Goal: Task Accomplishment & Management: Use online tool/utility

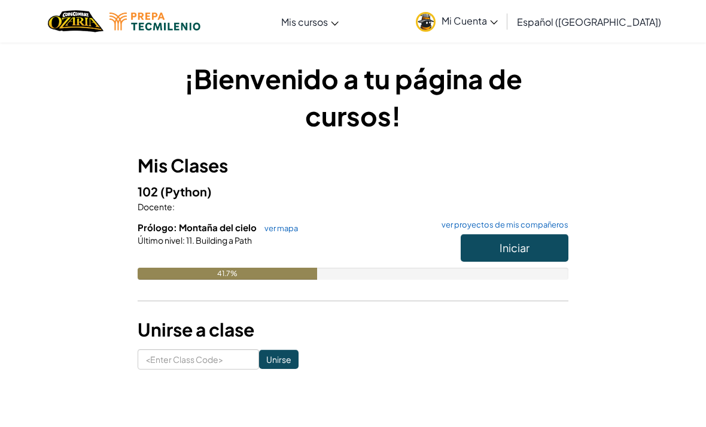
scroll to position [38, 0]
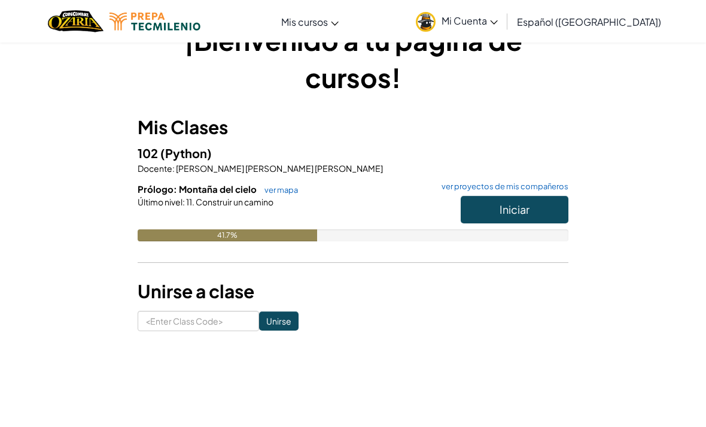
click at [547, 209] on button "Iniciar" at bounding box center [515, 210] width 108 height 28
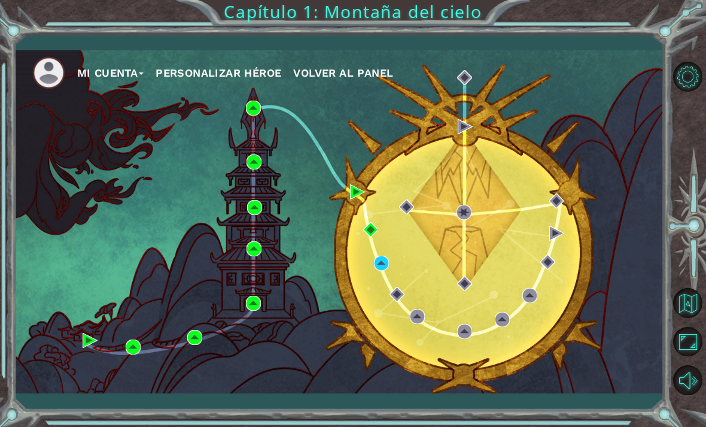
scroll to position [38, 0]
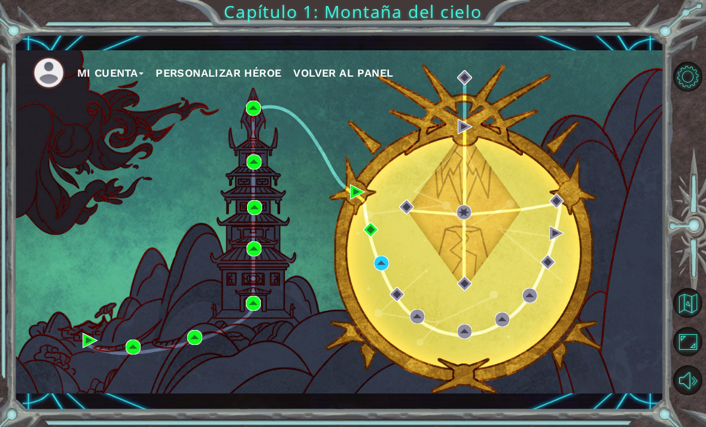
click at [370, 253] on div "Mi Cuenta Personalizar héroe Volver al panel" at bounding box center [339, 221] width 650 height 343
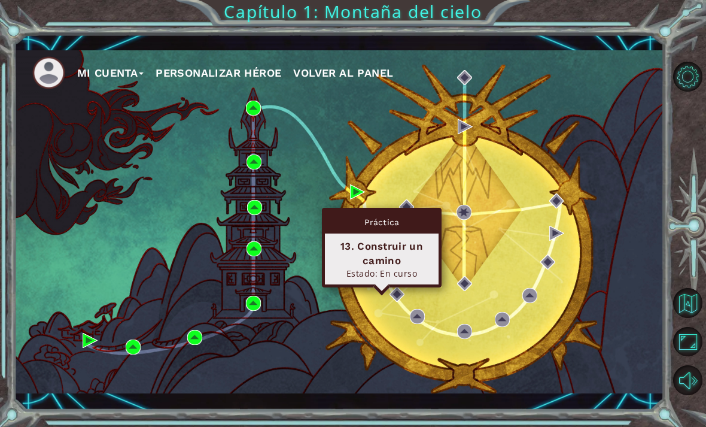
click at [386, 239] on div "13. Construir un camino" at bounding box center [381, 253] width 103 height 29
click at [393, 233] on div "13. Construir un camino Estado: En curso" at bounding box center [382, 258] width 114 height 51
click at [394, 211] on div "Práctica" at bounding box center [382, 222] width 114 height 23
click at [395, 211] on div "Práctica" at bounding box center [382, 222] width 114 height 23
click at [355, 268] on div "Estado: En curso" at bounding box center [381, 273] width 103 height 11
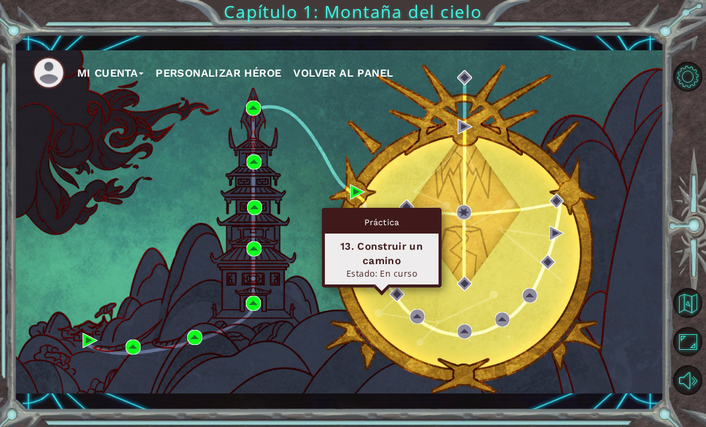
click at [412, 233] on div "13. Construir un camino Estado: En curso" at bounding box center [382, 258] width 114 height 51
click at [506, 145] on div "Mi Cuenta Personalizar héroe Volver al panel" at bounding box center [339, 221] width 650 height 343
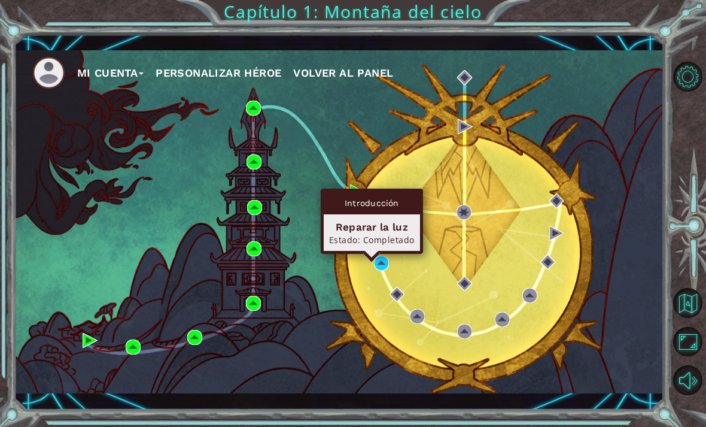
click at [390, 220] on div "Reparar la luz" at bounding box center [372, 227] width 86 height 14
click at [387, 69] on span "Volver al panel" at bounding box center [343, 72] width 100 height 13
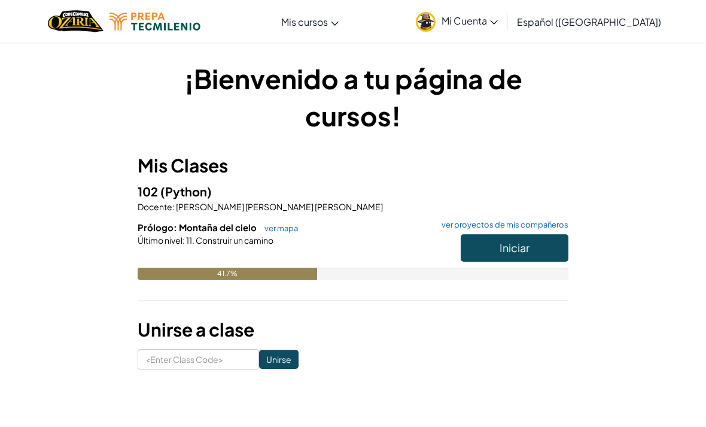
click at [537, 236] on button "Iniciar" at bounding box center [515, 248] width 108 height 28
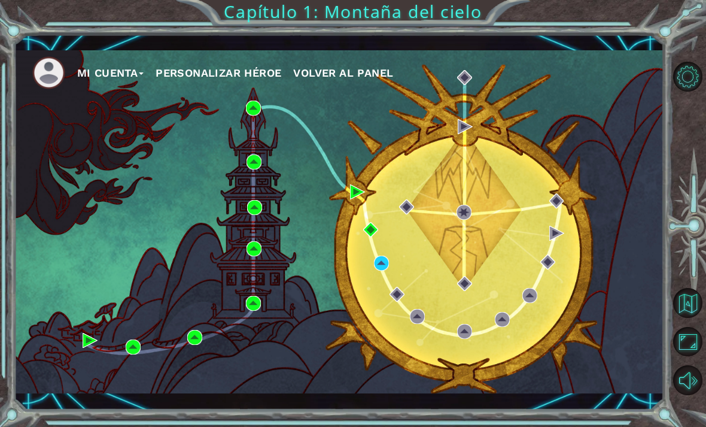
click at [385, 303] on div "Mi Cuenta Personalizar héroe Volver al panel" at bounding box center [339, 221] width 650 height 343
click at [381, 293] on div "Mi Cuenta Personalizar héroe Volver al panel" at bounding box center [339, 221] width 650 height 343
click at [693, 357] on button "Maximizar navegador" at bounding box center [688, 342] width 30 height 30
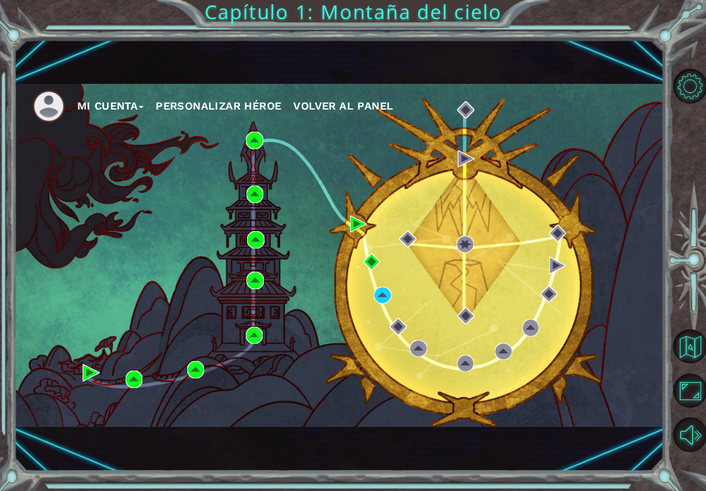
click at [394, 287] on div "Mi Cuenta Personalizar héroe Volver al panel" at bounding box center [339, 255] width 650 height 343
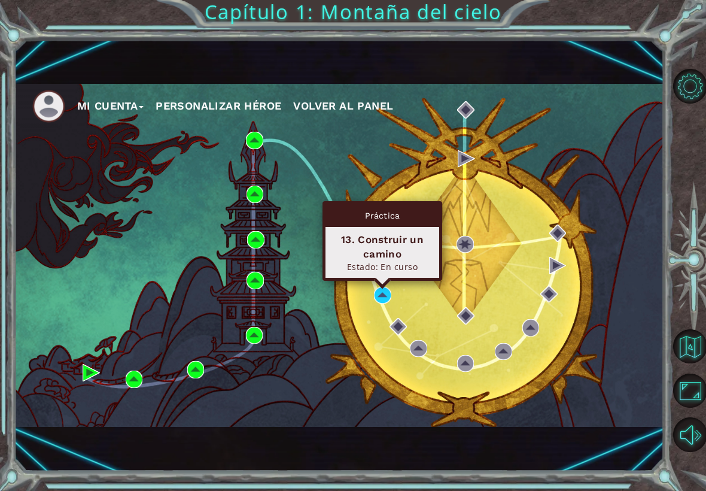
click at [398, 255] on div "13. Construir un camino" at bounding box center [382, 246] width 103 height 29
click at [399, 250] on div "13. Construir un camino" at bounding box center [382, 246] width 103 height 29
click at [402, 250] on div "13. Construir un camino" at bounding box center [382, 246] width 103 height 29
click at [686, 390] on button "Maximizar navegador" at bounding box center [690, 390] width 34 height 34
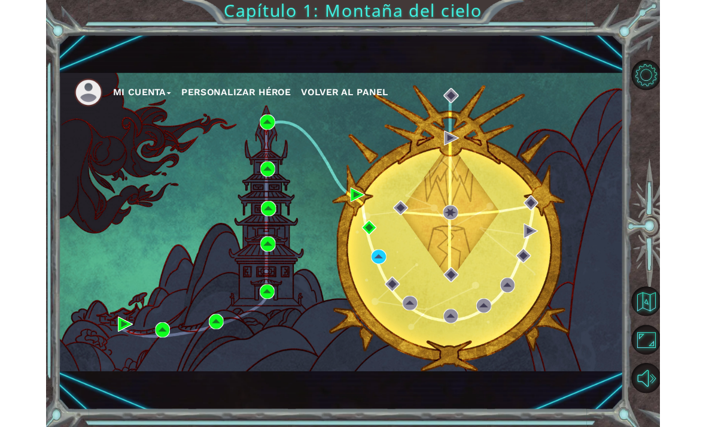
scroll to position [38, 0]
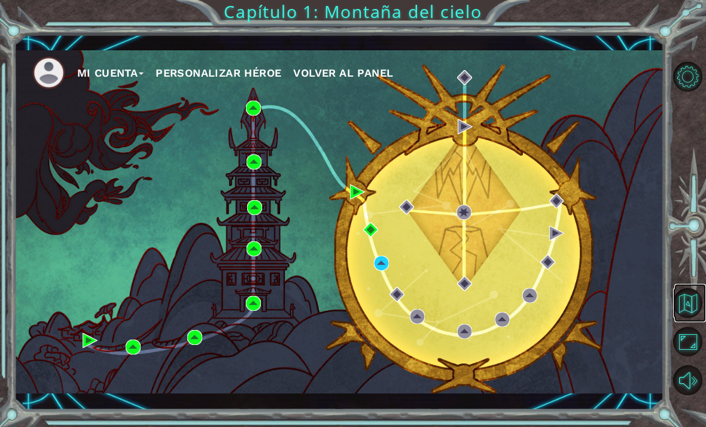
click at [692, 318] on button "Volver al mapa" at bounding box center [688, 303] width 30 height 30
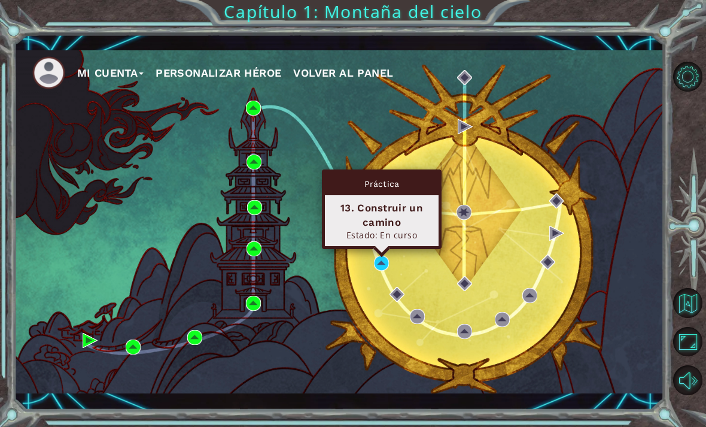
click at [399, 211] on div "13. Construir un camino" at bounding box center [381, 214] width 103 height 29
click at [396, 202] on div "13. Construir un camino" at bounding box center [381, 214] width 103 height 29
click at [371, 200] on div "13. Construir un camino" at bounding box center [381, 214] width 103 height 29
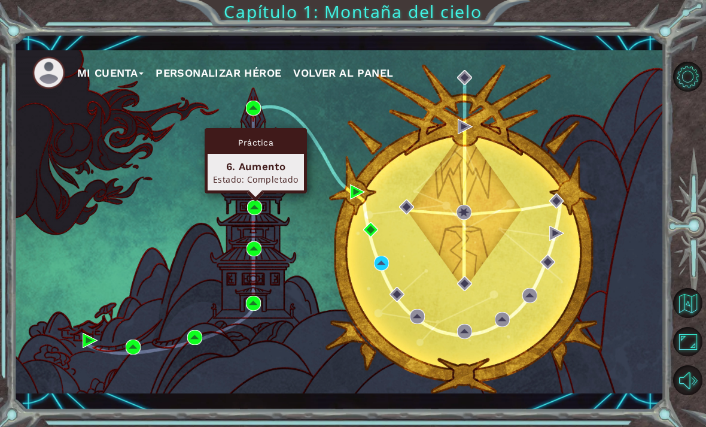
click at [266, 170] on div "6. Aumento" at bounding box center [256, 166] width 86 height 14
click at [262, 165] on div "6. Aumento" at bounding box center [256, 166] width 86 height 14
click at [242, 135] on div "Práctica" at bounding box center [256, 142] width 96 height 23
click at [687, 318] on button "Volver al mapa" at bounding box center [688, 303] width 30 height 30
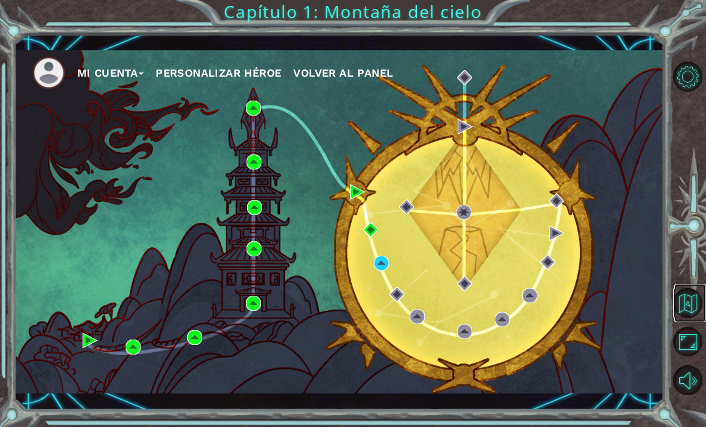
click at [692, 318] on button "Volver al mapa" at bounding box center [688, 303] width 30 height 30
click at [353, 77] on span "Volver al panel" at bounding box center [343, 72] width 100 height 13
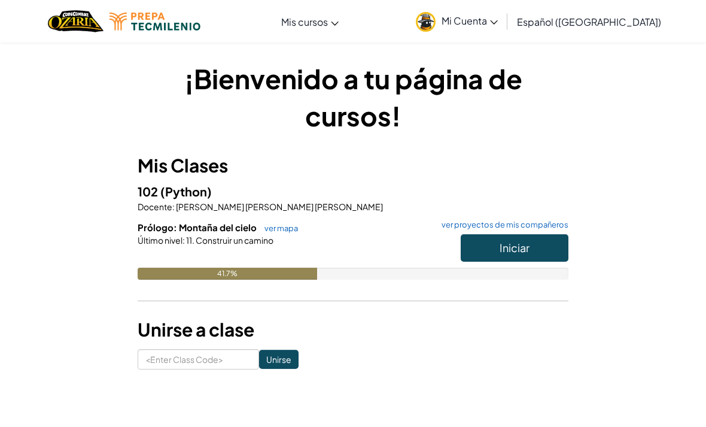
scroll to position [9, 0]
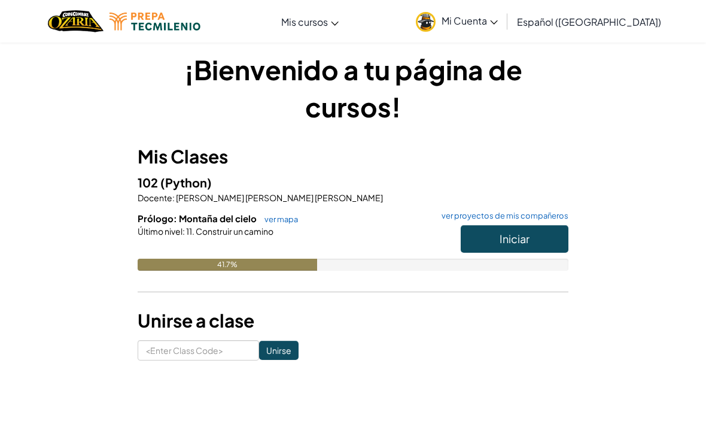
click at [282, 218] on link "ver mapa" at bounding box center [279, 219] width 40 height 10
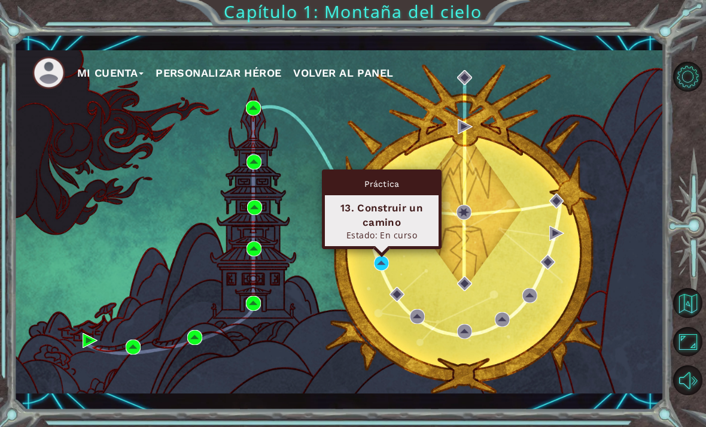
click at [400, 220] on div "13. Construir un camino" at bounding box center [381, 214] width 103 height 29
click at [394, 212] on div "13. Construir un camino" at bounding box center [381, 214] width 103 height 29
click at [686, 318] on button "Volver al mapa" at bounding box center [688, 303] width 30 height 30
click at [387, 266] on img at bounding box center [381, 263] width 15 height 15
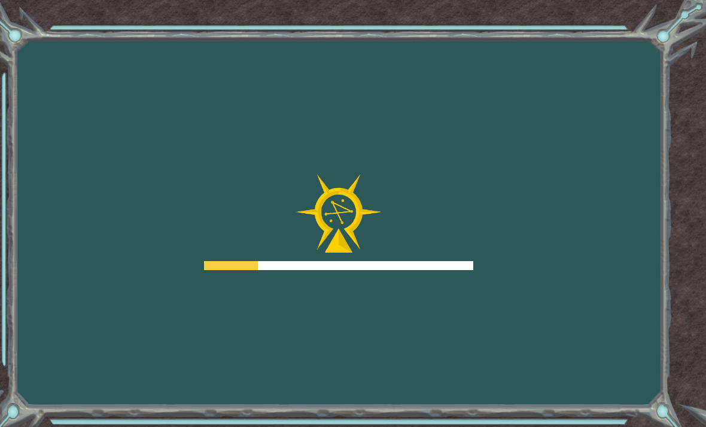
click at [402, 219] on div at bounding box center [338, 222] width 269 height 96
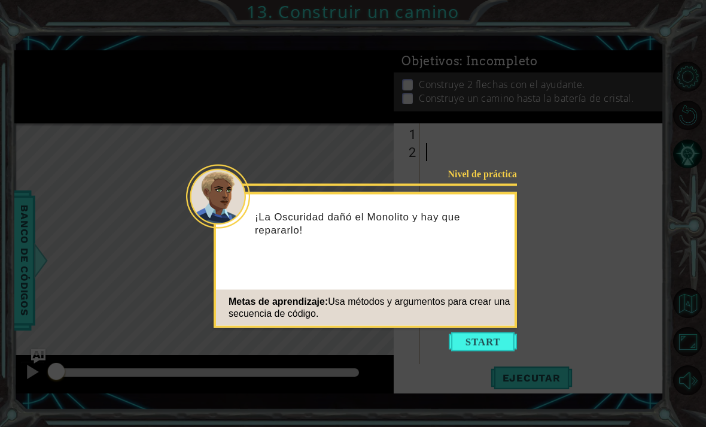
click at [485, 345] on button "Start" at bounding box center [483, 341] width 68 height 19
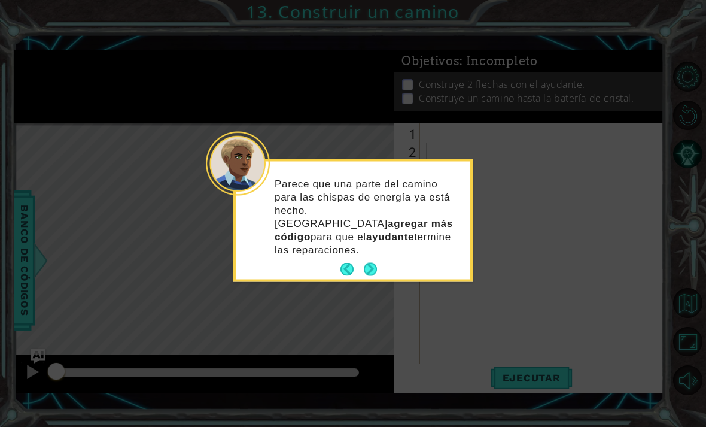
click at [8, 33] on icon at bounding box center [353, 213] width 706 height 427
click at [0, 31] on html "1 ההההההההההההההההההההההההההההההההההההההההההההההההההההההההההההההההההההההההההההה…" at bounding box center [353, 213] width 706 height 427
click at [376, 259] on button "Next" at bounding box center [371, 269] width 22 height 22
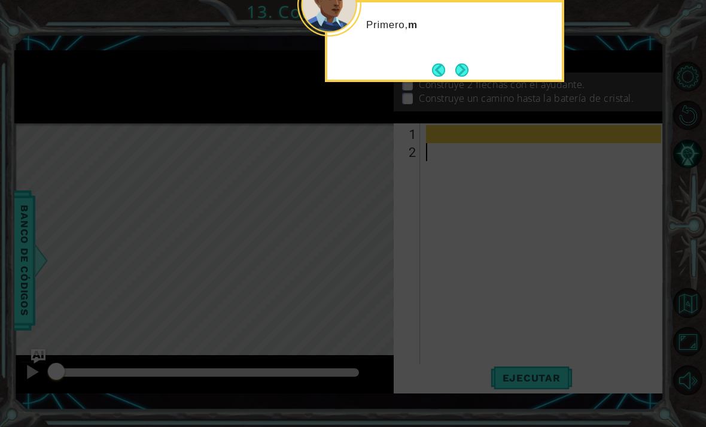
click at [462, 66] on button "Next" at bounding box center [462, 70] width 20 height 20
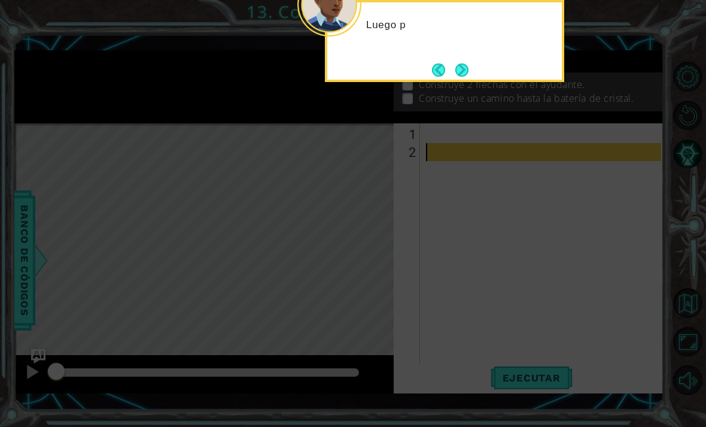
click at [469, 68] on button "Next" at bounding box center [461, 69] width 15 height 15
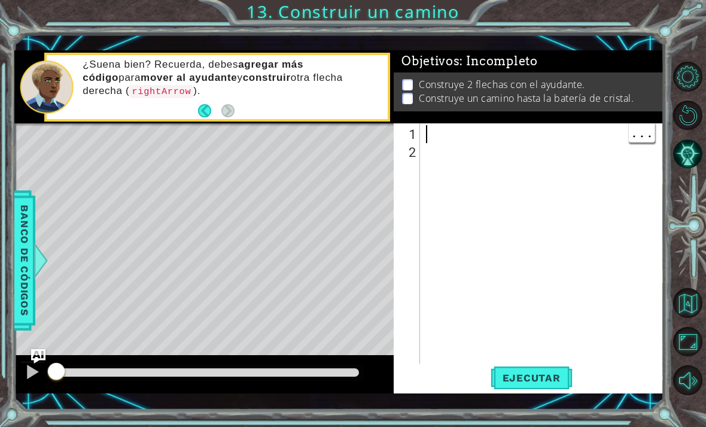
click at [443, 137] on div at bounding box center [546, 268] width 244 height 287
type textarea "r"
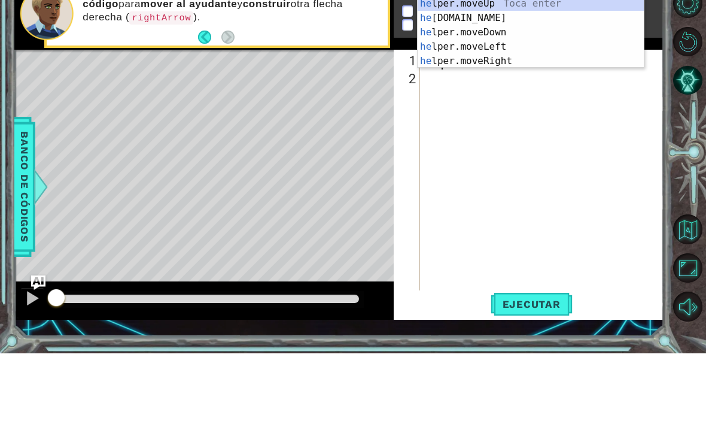
scroll to position [0, 1]
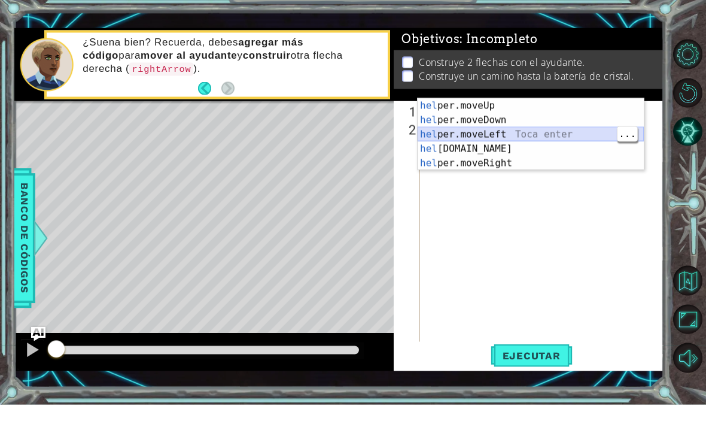
click at [563, 138] on div "hel per.moveUp Toca enter hel per.moveDown Toca enter hel per.moveLeft Toca ent…" at bounding box center [531, 171] width 226 height 101
type textarea "helper.moveLeft(1)"
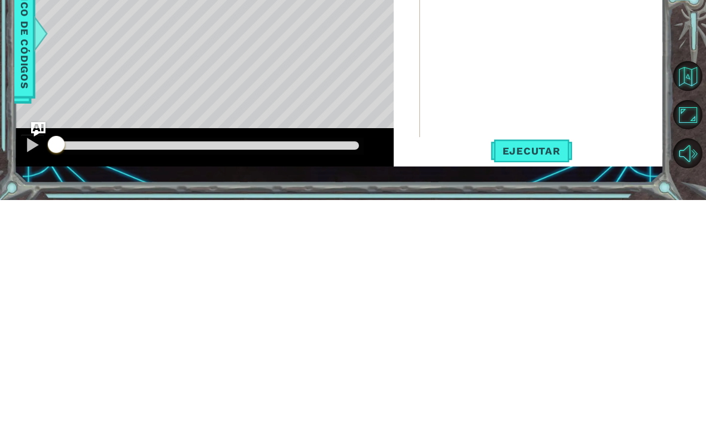
click at [541, 372] on span "Ejecutar" at bounding box center [532, 378] width 82 height 12
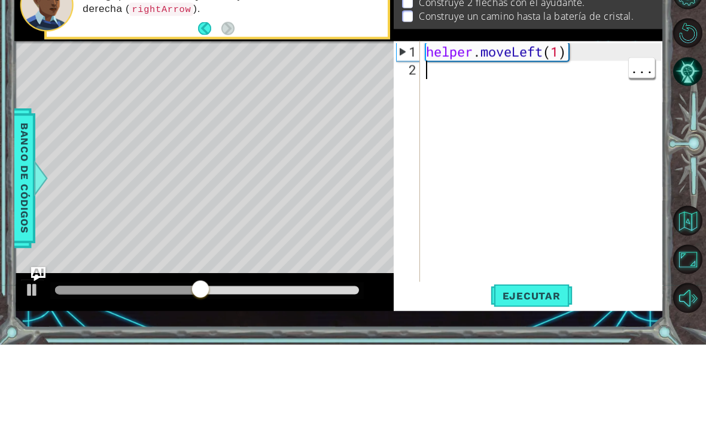
scroll to position [0, 0]
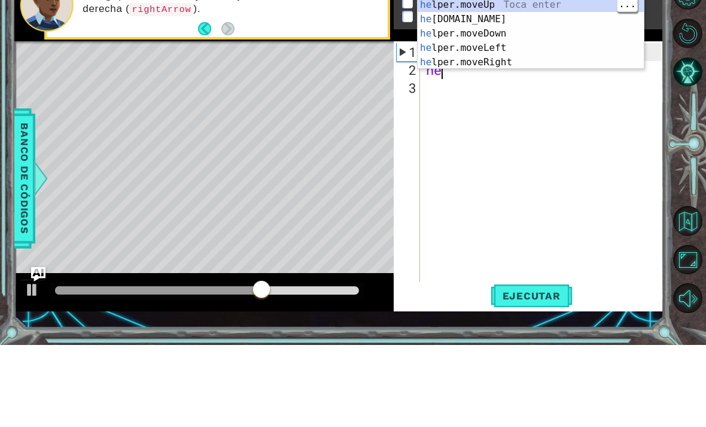
click at [604, 80] on div "he lper.moveUp Toca enter he [DOMAIN_NAME] Toca enter he lper.moveDown Toca ent…" at bounding box center [531, 130] width 226 height 101
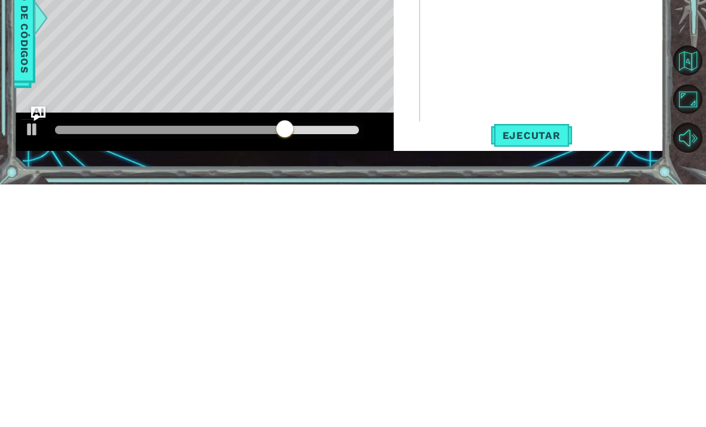
click at [539, 372] on span "Ejecutar" at bounding box center [532, 378] width 82 height 12
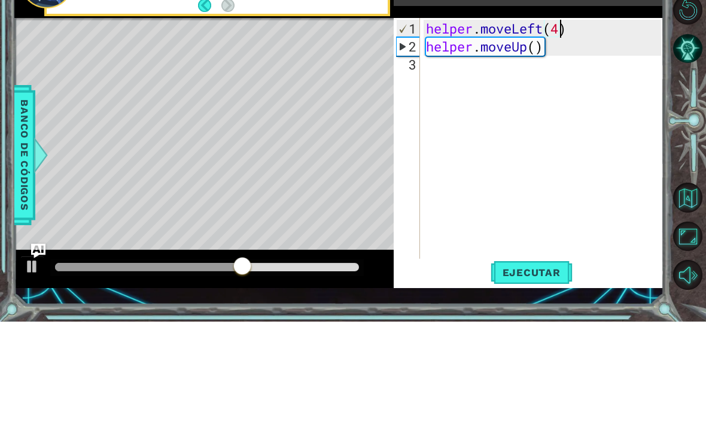
scroll to position [0, 6]
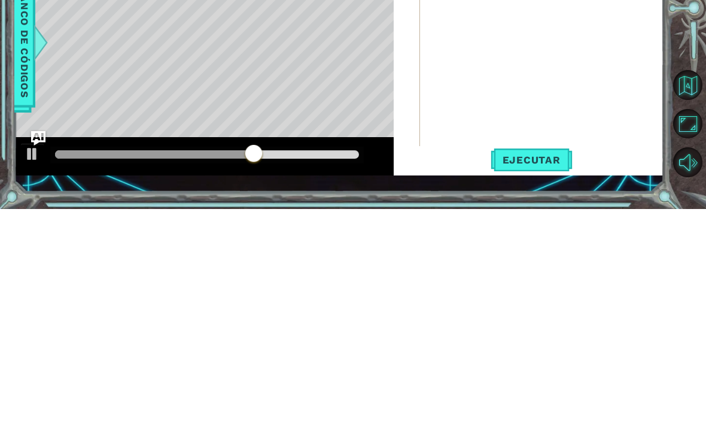
click at [537, 372] on span "Ejecutar" at bounding box center [532, 378] width 82 height 12
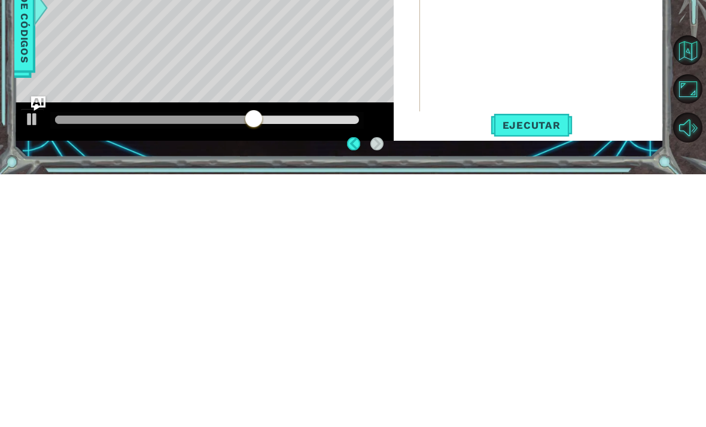
scroll to position [26, 0]
click at [546, 372] on span "Ejecutar" at bounding box center [532, 378] width 82 height 12
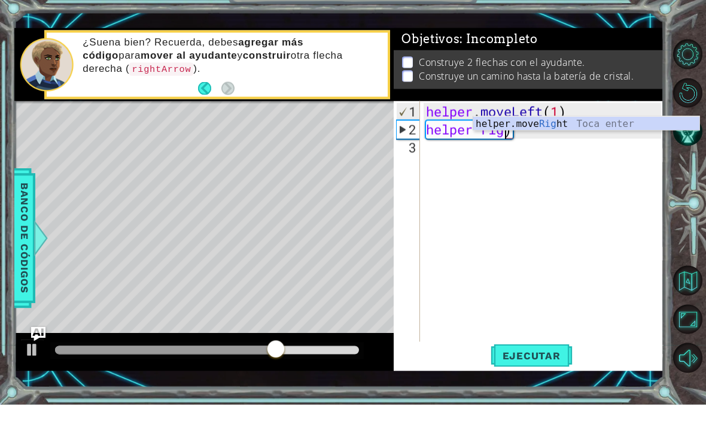
scroll to position [0, 4]
click at [588, 139] on div "helper.move Rig ht Toca enter" at bounding box center [586, 160] width 226 height 43
type textarea "helper.moveRight(1)"
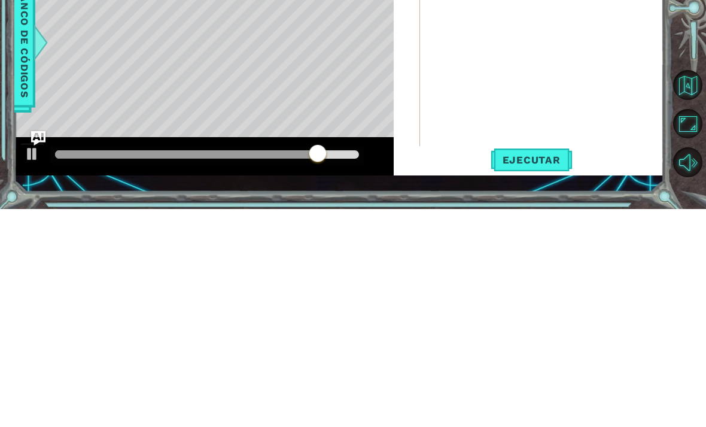
click at [526, 372] on span "Ejecutar" at bounding box center [532, 378] width 82 height 12
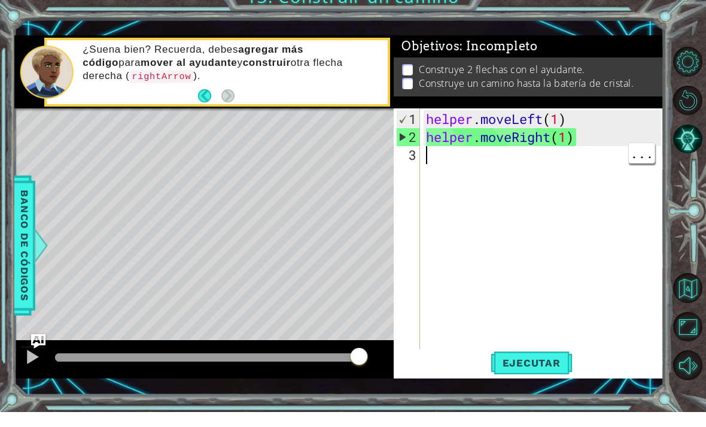
scroll to position [0, 0]
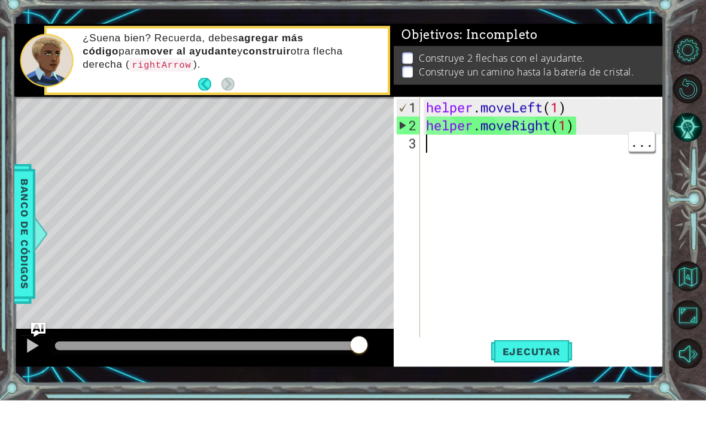
click at [156, 123] on div "Level Map" at bounding box center [290, 299] width 553 height 353
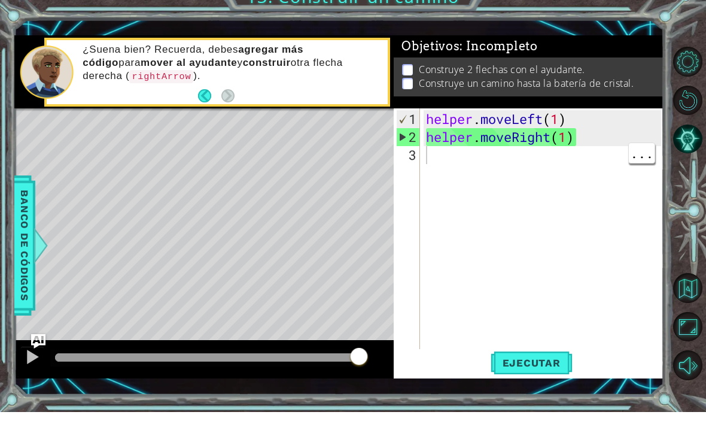
click at [454, 160] on div "helper . moveLeft ( 1 ) helper . moveRight ( 1 )" at bounding box center [546, 268] width 244 height 287
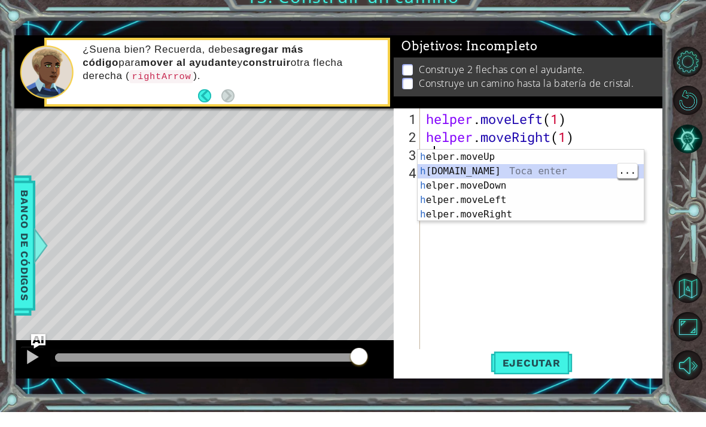
click at [493, 166] on div "h elper.moveUp Toca enter h [DOMAIN_NAME] Toca enter h elper.moveDown Toca ente…" at bounding box center [531, 215] width 226 height 101
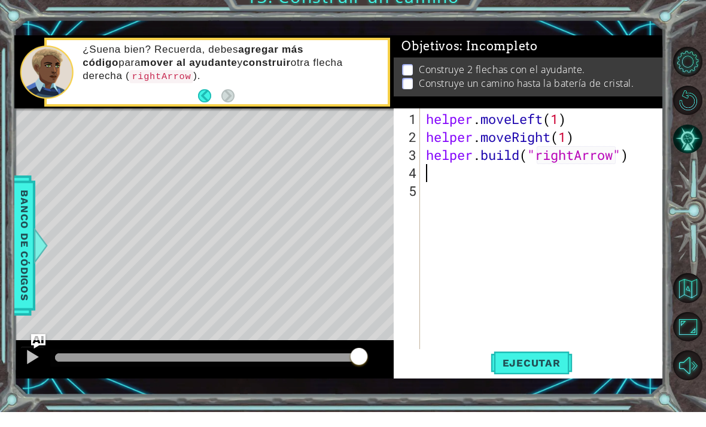
type textarea "helper.moveRight(1)"
click at [640, 148] on div "helper . moveLeft ( 1 ) helper . moveRight ( 1 ) helper . build ( "rightArrow" )" at bounding box center [546, 268] width 244 height 287
click at [360, 144] on div "Level Map" at bounding box center [290, 299] width 553 height 353
click at [524, 372] on span "Ejecutar" at bounding box center [532, 378] width 82 height 12
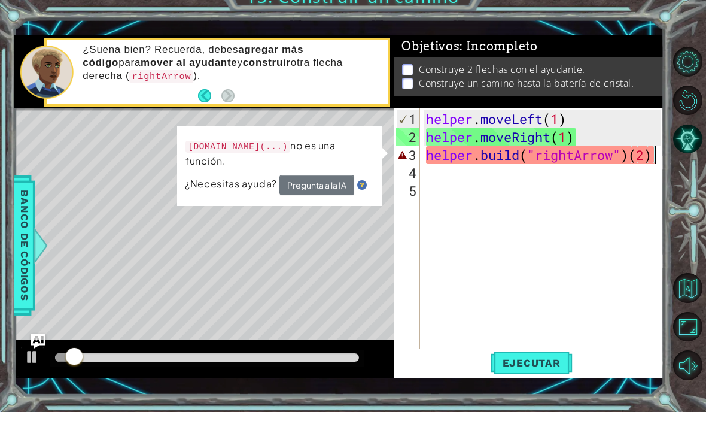
click at [133, 123] on div "Level Map" at bounding box center [290, 299] width 553 height 353
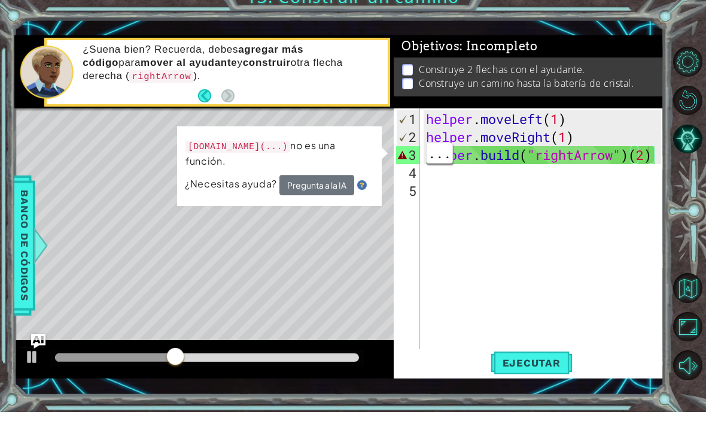
click at [646, 149] on div "helper . moveLeft ( 1 ) helper . moveRight ( 1 ) helper . build ( "rightArrow" …" at bounding box center [546, 268] width 244 height 287
click at [649, 153] on div "helper . moveLeft ( 1 ) helper . moveRight ( 1 ) helper . build ( "rightArrow" …" at bounding box center [546, 268] width 244 height 287
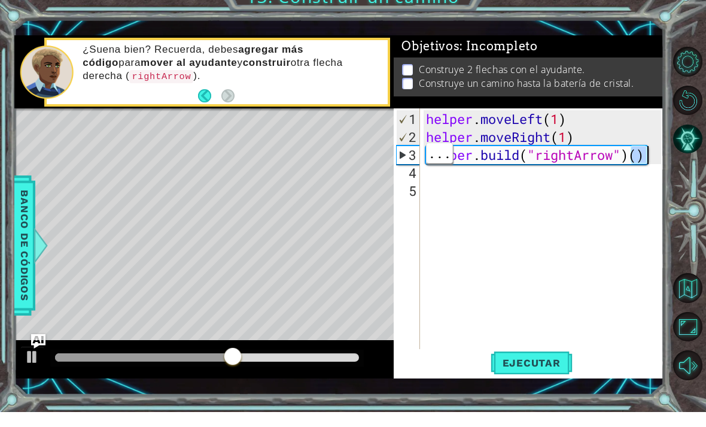
type textarea "[DOMAIN_NAME]("rightArrow")"
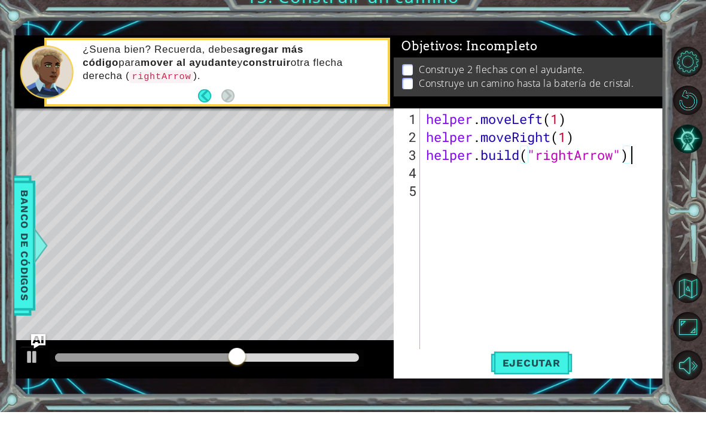
scroll to position [0, 9]
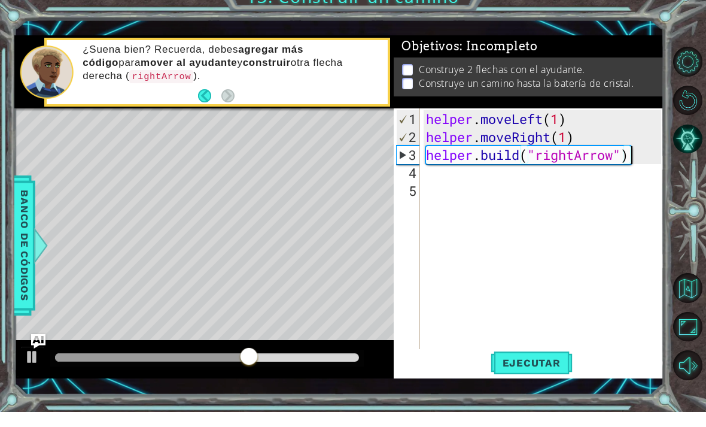
click at [312, 141] on div "Level Map" at bounding box center [290, 299] width 553 height 353
click at [527, 372] on span "Ejecutar" at bounding box center [532, 378] width 82 height 12
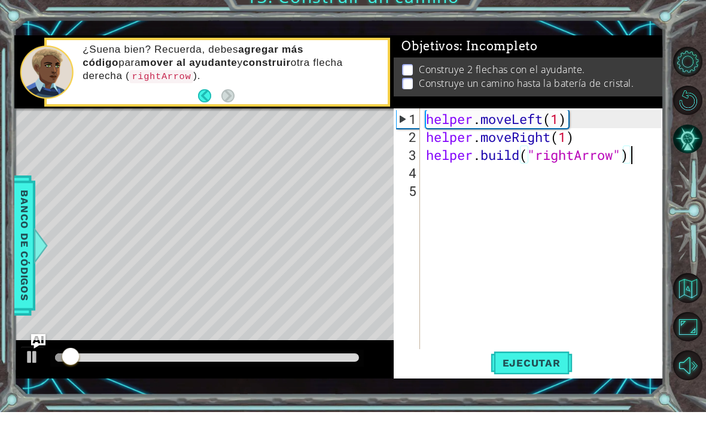
click at [342, 125] on div "Level Map" at bounding box center [290, 299] width 553 height 353
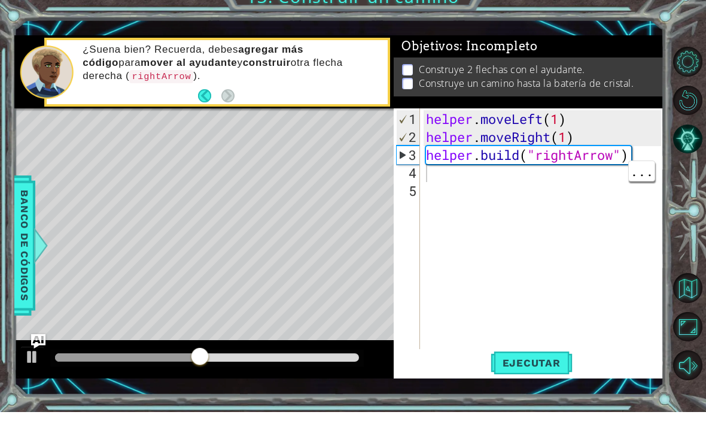
click at [457, 177] on div "helper . moveLeft ( 1 ) helper . moveRight ( 1 ) helper . build ( "rightArrow" )" at bounding box center [546, 268] width 244 height 287
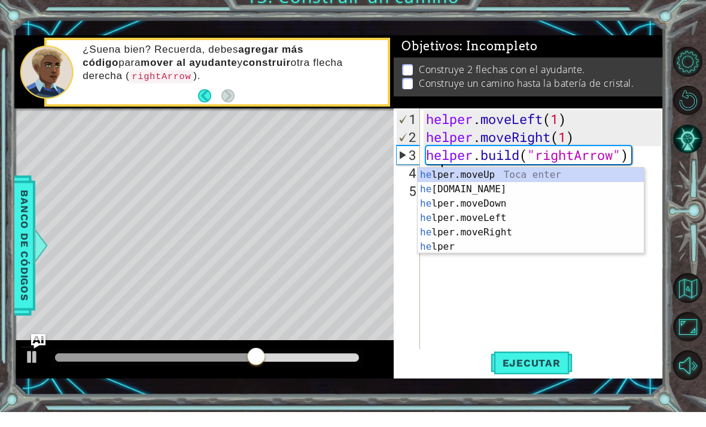
scroll to position [0, 1]
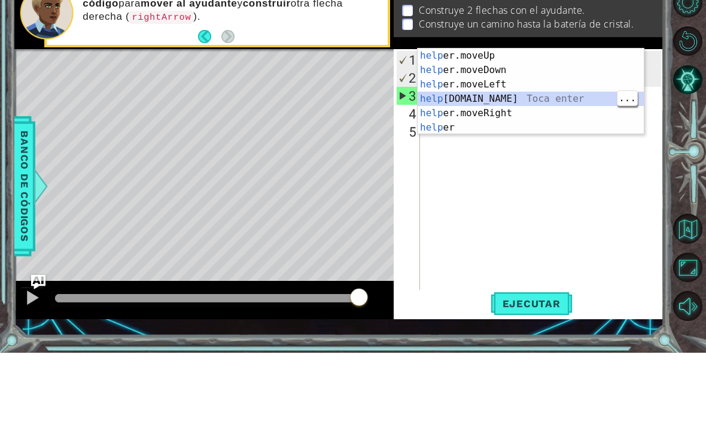
click at [514, 123] on div "help er.moveUp Toca enter help er.moveDown Toca enter help er.moveLeft Toca ent…" at bounding box center [531, 180] width 226 height 115
type textarea "helper.moveRight(1)"
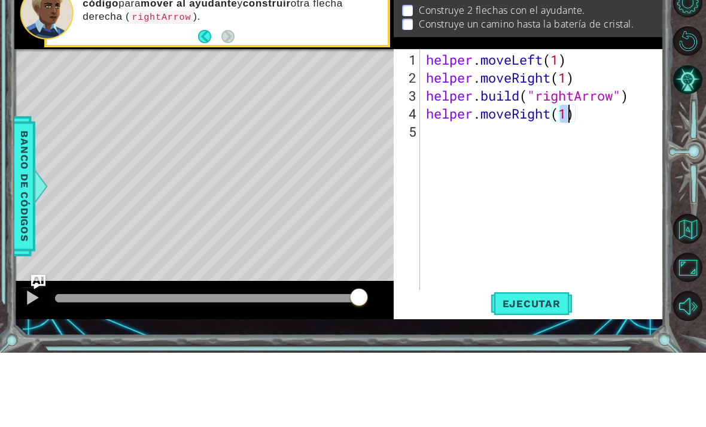
scroll to position [0, 0]
click at [261, 123] on div "Level Map" at bounding box center [290, 299] width 553 height 353
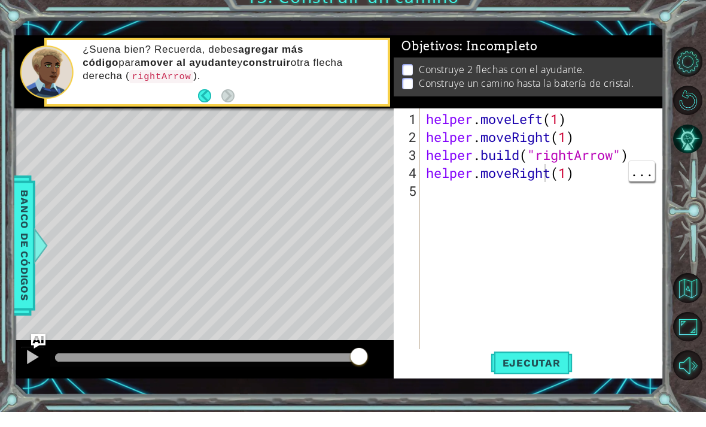
click at [543, 165] on div "helper . moveLeft ( 1 ) helper . moveRight ( 1 ) helper . build ( "rightArrow" …" at bounding box center [546, 268] width 244 height 287
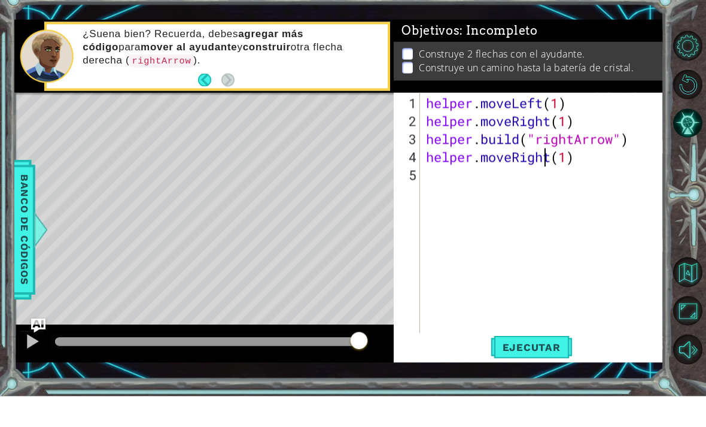
click at [551, 160] on div "helper . moveLeft ( 1 ) helper . moveRight ( 1 ) helper . build ( "rightArrow" …" at bounding box center [546, 268] width 244 height 287
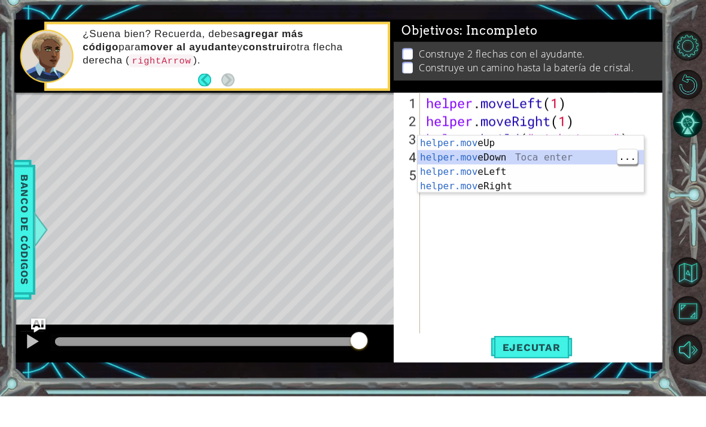
click at [551, 166] on div "helper.mov eUp Toca enter helper.mov eDown Toca enter helper.mov eLeft Toca ent…" at bounding box center [531, 209] width 226 height 86
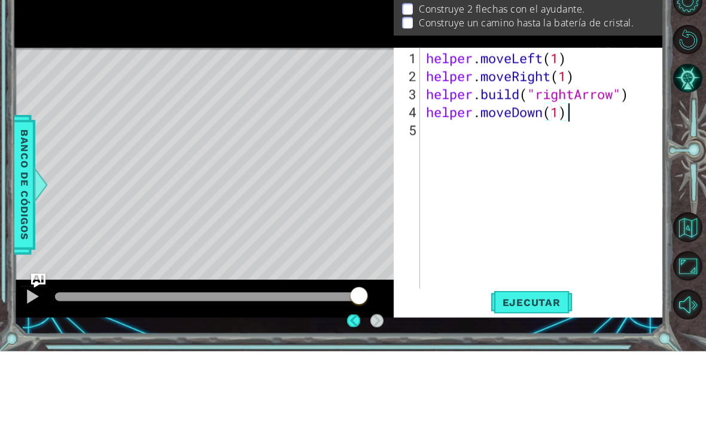
type textarea "[DOMAIN_NAME]("rightArrow") helper.moveDown(1)"
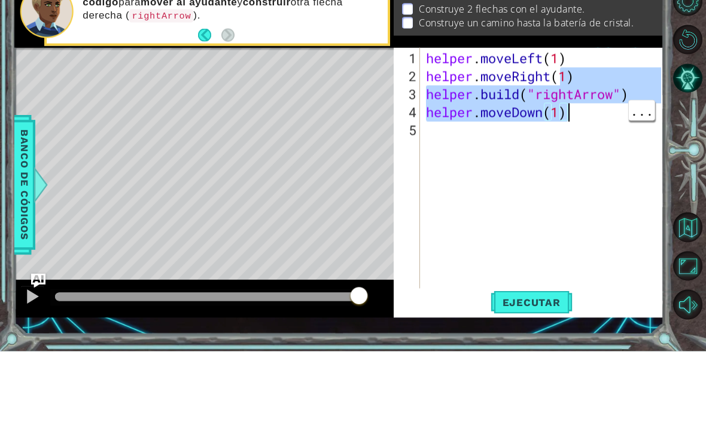
click at [554, 136] on div "helper . moveLeft ( 1 ) helper . moveRight ( 1 ) helper . build ( "rightArrow" …" at bounding box center [546, 268] width 244 height 287
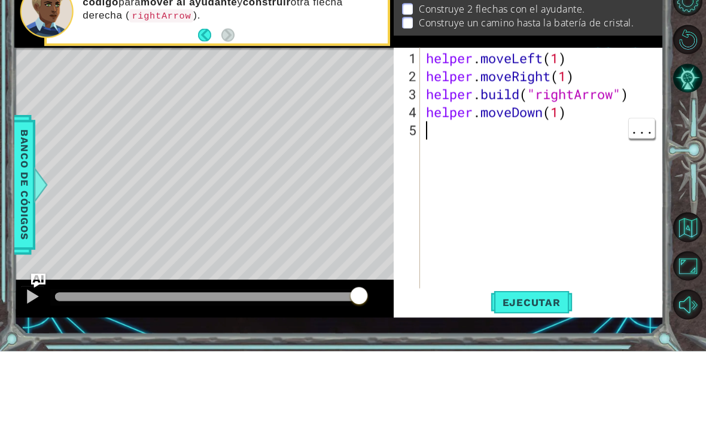
click at [331, 123] on div "Level Map" at bounding box center [290, 299] width 553 height 353
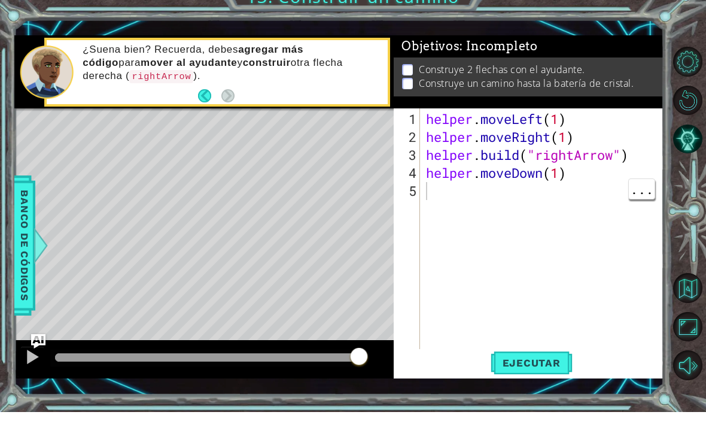
click at [545, 372] on span "Ejecutar" at bounding box center [532, 378] width 82 height 12
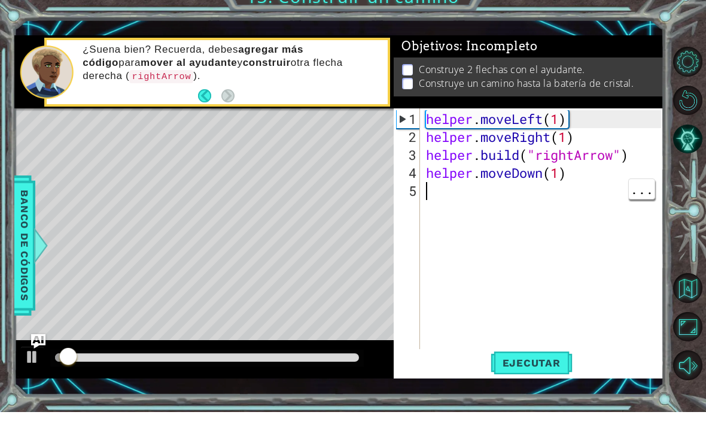
click at [251, 150] on div "Level Map" at bounding box center [290, 299] width 553 height 353
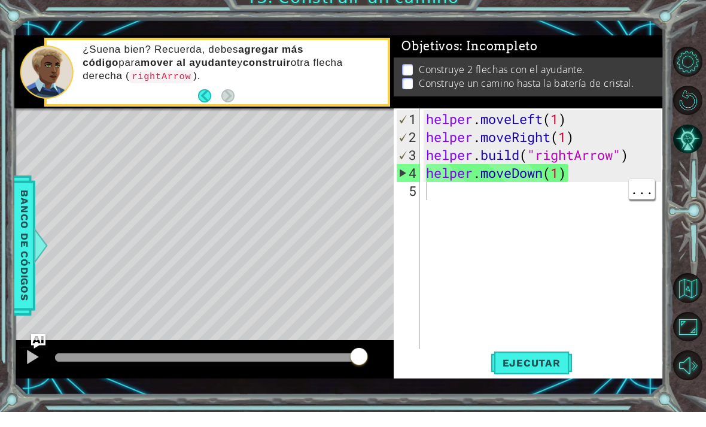
click at [548, 203] on div "helper . moveLeft ( 1 ) helper . moveRight ( 1 ) helper . build ( "rightArrow" …" at bounding box center [546, 268] width 244 height 287
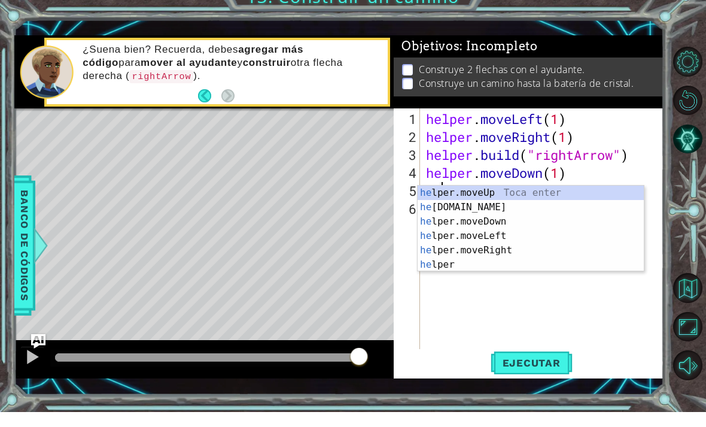
scroll to position [0, 1]
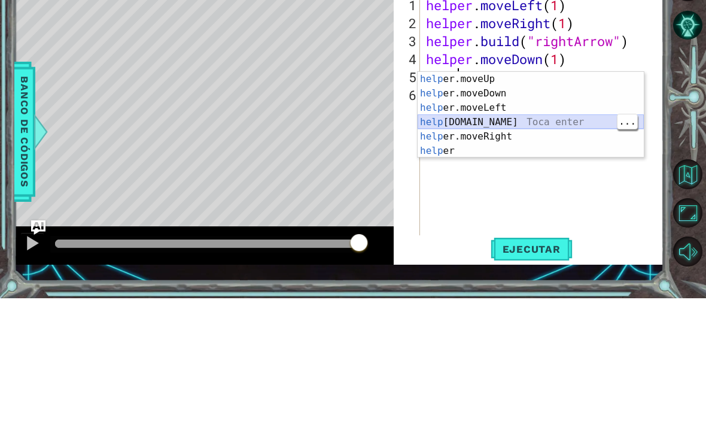
click at [564, 200] on div "help er.moveUp Toca enter help er.moveDown Toca enter help er.moveLeft Toca ent…" at bounding box center [531, 257] width 226 height 115
type textarea "[DOMAIN_NAME]("rightArrow")"
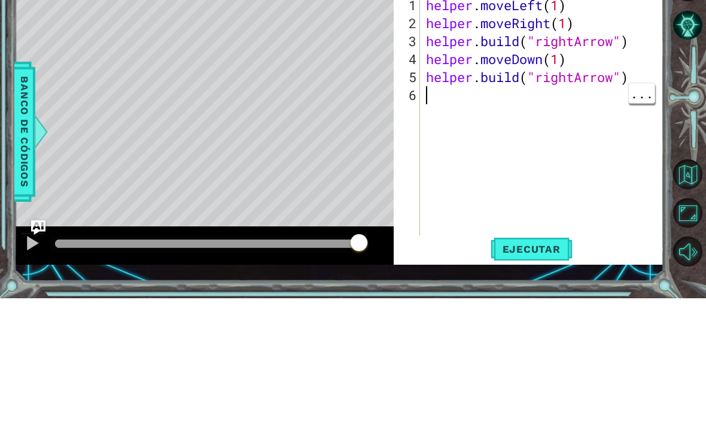
scroll to position [0, 0]
click at [628, 139] on div "helper . moveLeft ( 1 ) helper . moveRight ( 1 ) helper . build ( "rightArrow" …" at bounding box center [546, 268] width 244 height 287
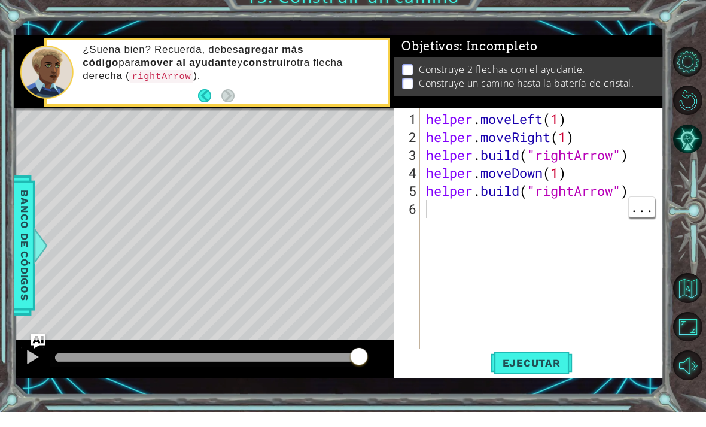
click at [543, 372] on span "Ejecutar" at bounding box center [532, 378] width 82 height 12
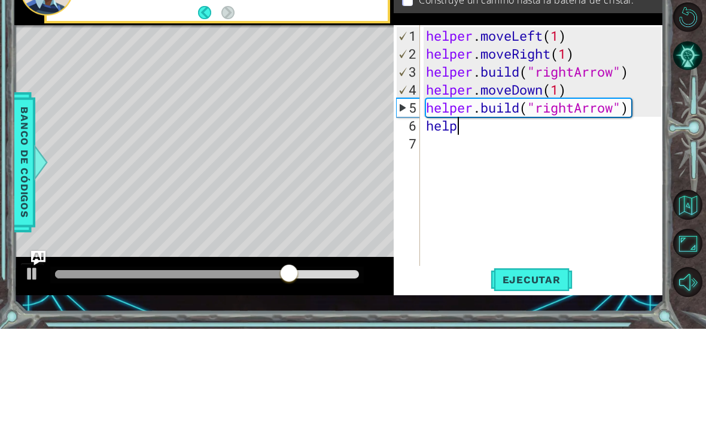
scroll to position [0, 1]
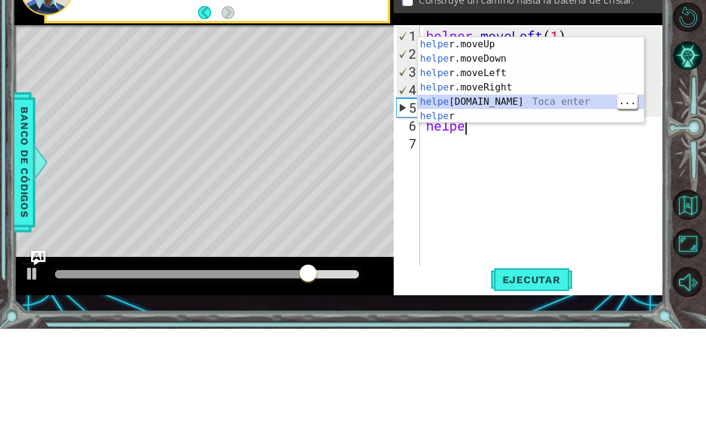
click at [503, 135] on div "helpe [PERSON_NAME]moveUp Toca enter helpe r.moveDown Toca enter helpe r.moveLe…" at bounding box center [531, 192] width 226 height 115
type textarea "[DOMAIN_NAME]("rightArrow")"
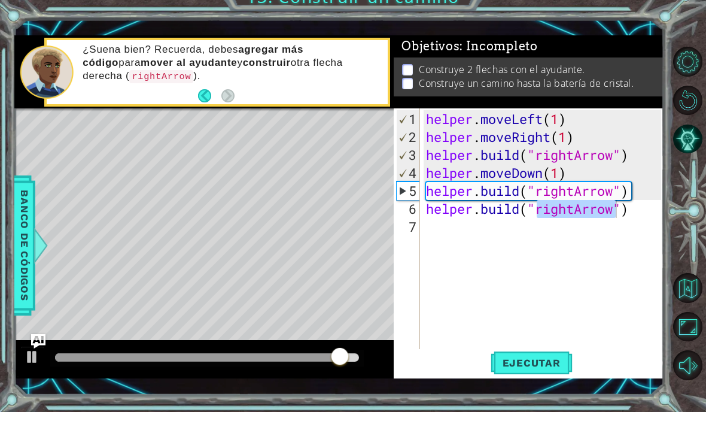
click at [533, 372] on span "Ejecutar" at bounding box center [532, 378] width 82 height 12
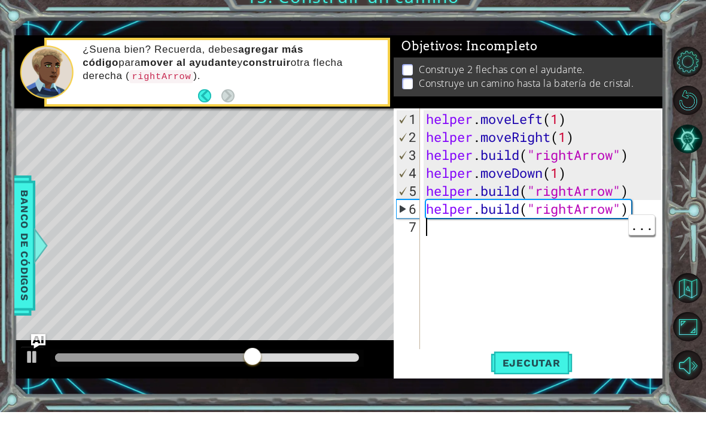
scroll to position [0, 0]
click at [491, 242] on div "helper . moveLeft ( 1 ) helper . moveRight ( 1 ) helper . build ( "rightArrow" …" at bounding box center [546, 268] width 244 height 287
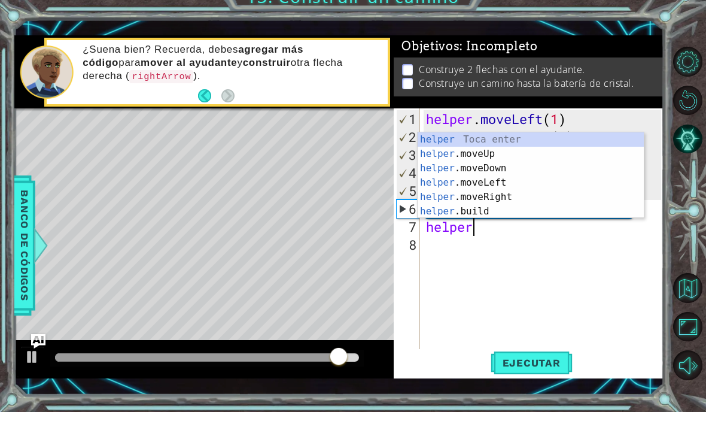
scroll to position [0, 2]
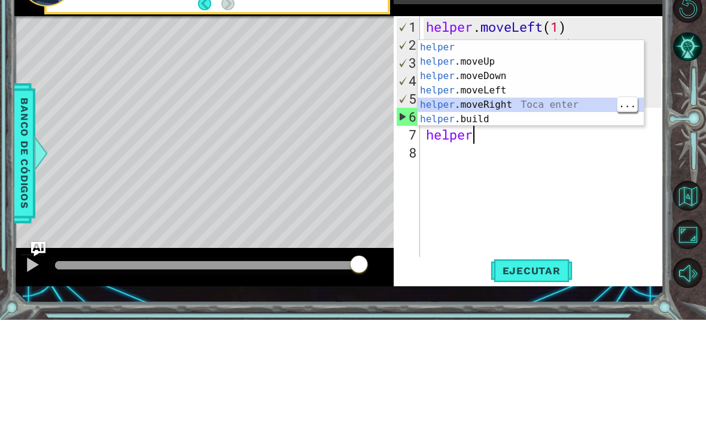
click at [544, 147] on div "helper Toca enter helper .moveUp Toca enter helper .moveDown Toca enter helper …" at bounding box center [531, 204] width 226 height 115
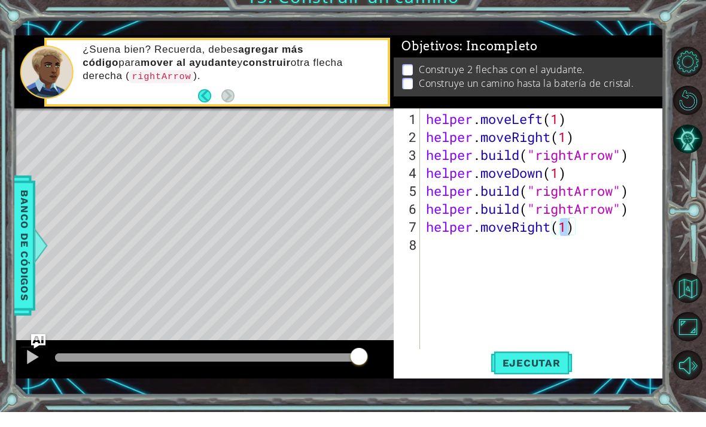
click at [546, 372] on button "Ejecutar" at bounding box center [532, 377] width 82 height 27
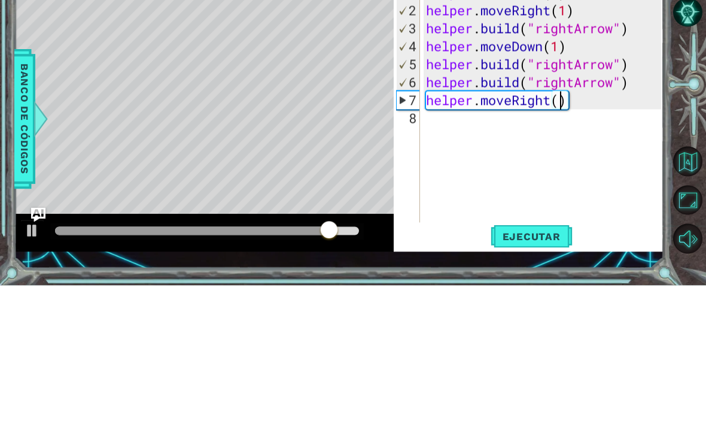
click at [303, 123] on div "Level Map" at bounding box center [290, 299] width 553 height 353
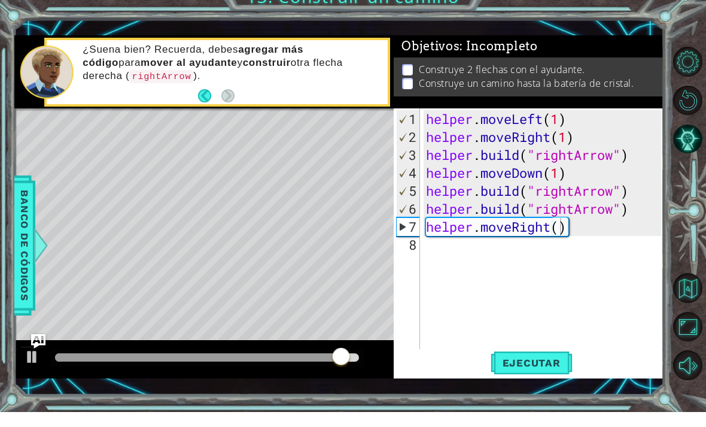
click at [521, 372] on span "Ejecutar" at bounding box center [532, 378] width 82 height 12
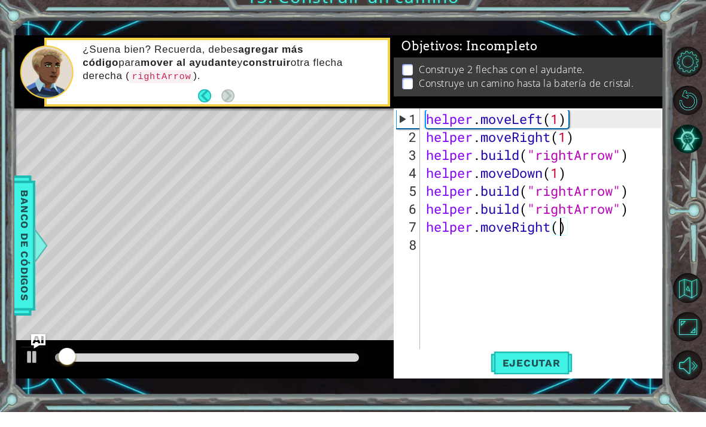
click at [282, 137] on div "Level Map" at bounding box center [290, 299] width 553 height 353
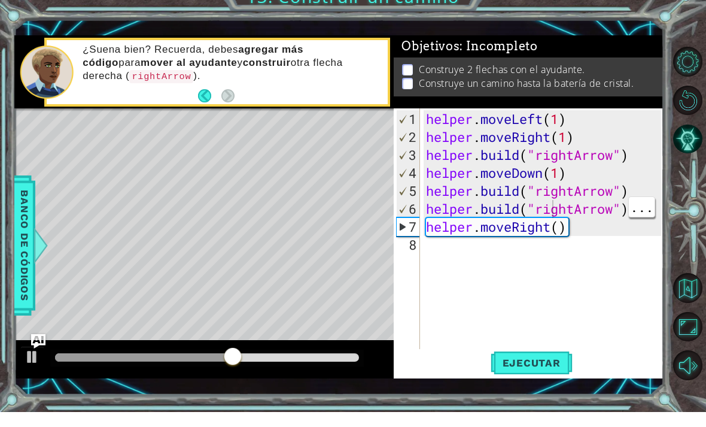
click at [567, 231] on div "helper . moveLeft ( 1 ) helper . moveRight ( 1 ) helper . build ( "rightArrow" …" at bounding box center [546, 268] width 244 height 287
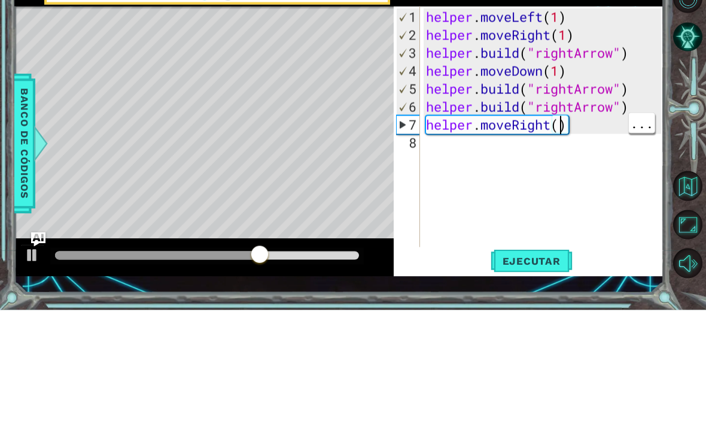
click at [557, 129] on div "helper . moveLeft ( 1 ) helper . moveRight ( 1 ) helper . build ( "rightArrow" …" at bounding box center [546, 268] width 244 height 287
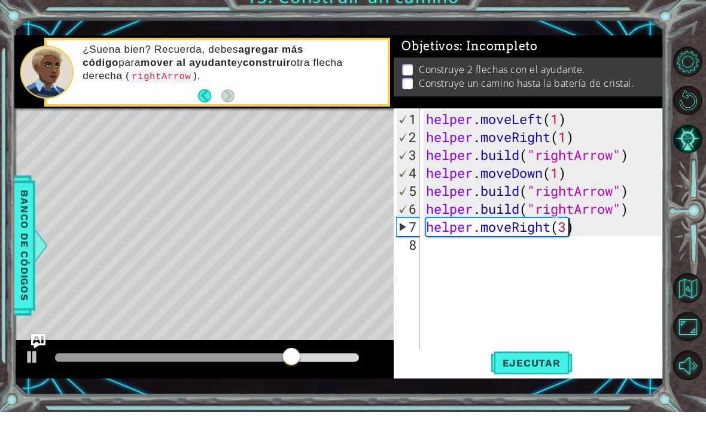
type textarea "helper.moveRight(3)"
click at [545, 372] on span "Ejecutar" at bounding box center [532, 378] width 82 height 12
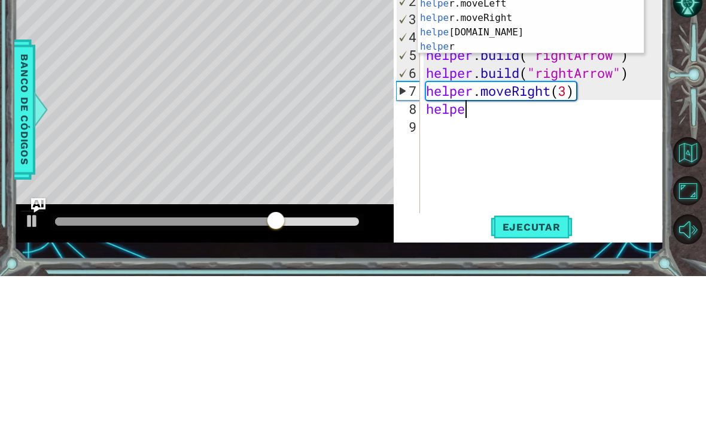
scroll to position [0, 2]
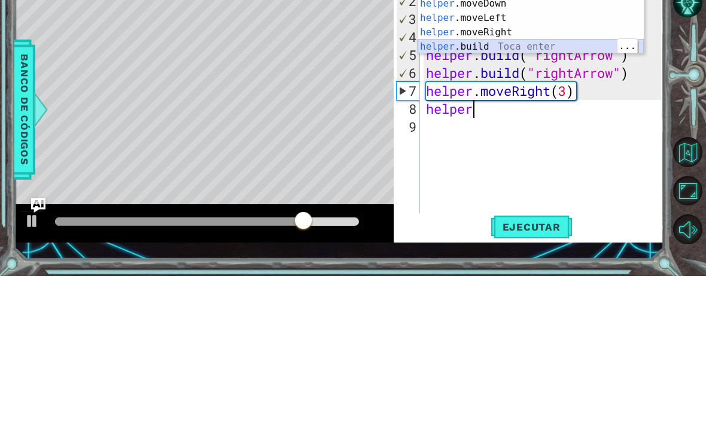
click at [560, 119] on div "helper Toca enter helper .moveUp Toca enter helper .moveDown Toca enter helper …" at bounding box center [531, 176] width 226 height 115
type textarea "[DOMAIN_NAME]("rightArrow")"
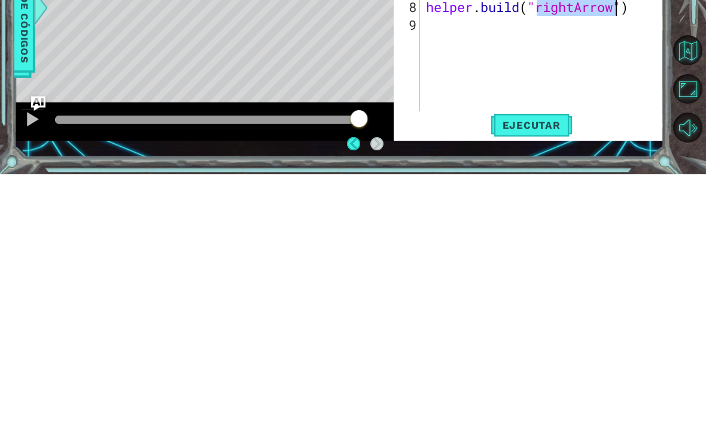
click at [535, 372] on span "Ejecutar" at bounding box center [532, 378] width 82 height 12
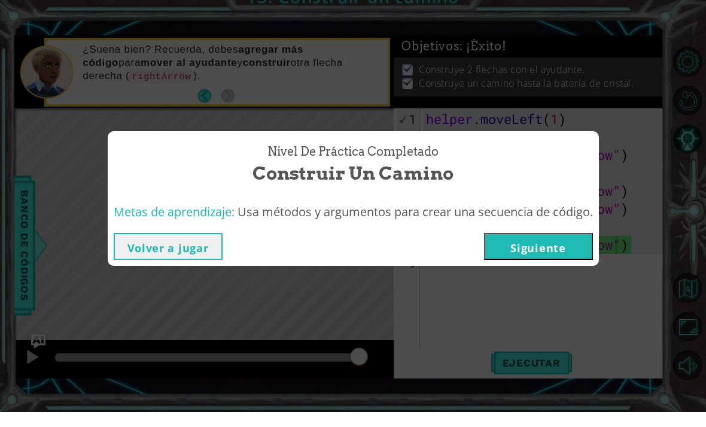
click at [552, 248] on button "Siguiente" at bounding box center [538, 261] width 109 height 27
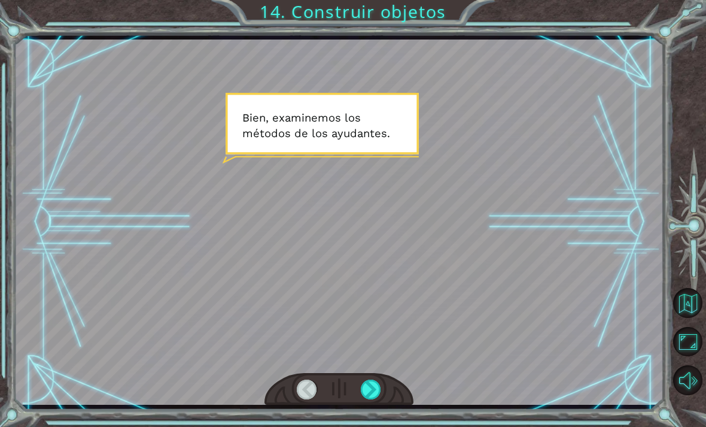
click at [366, 426] on html "Temporary Text B i e n , e x a m i n e m o s l o s m é t o d o s d e l o s a y …" at bounding box center [353, 213] width 706 height 427
click at [369, 426] on html "Temporary Text B i e n , e x a m i n e m o s l o s m é t o d o s d e l o s a y …" at bounding box center [353, 213] width 706 height 427
click at [374, 392] on div at bounding box center [371, 389] width 20 height 20
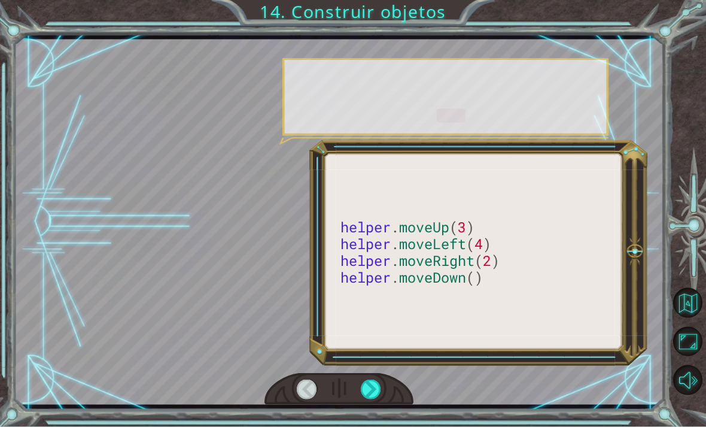
scroll to position [25, 0]
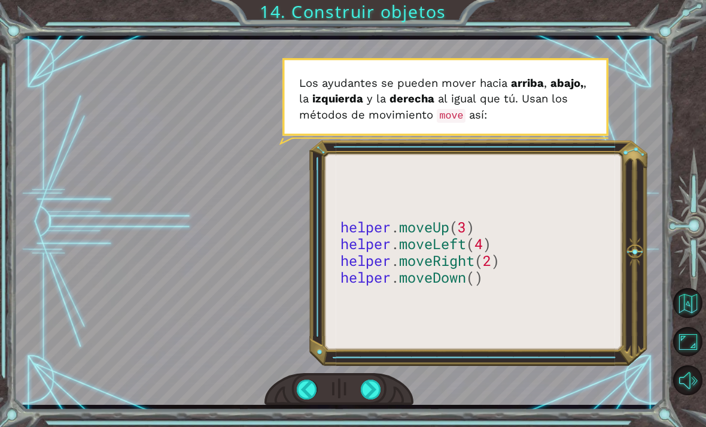
click at [370, 399] on div at bounding box center [371, 389] width 20 height 20
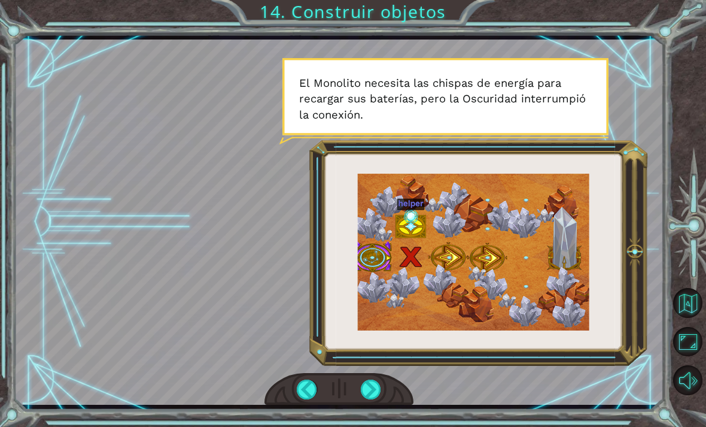
click at [373, 389] on div at bounding box center [371, 389] width 20 height 20
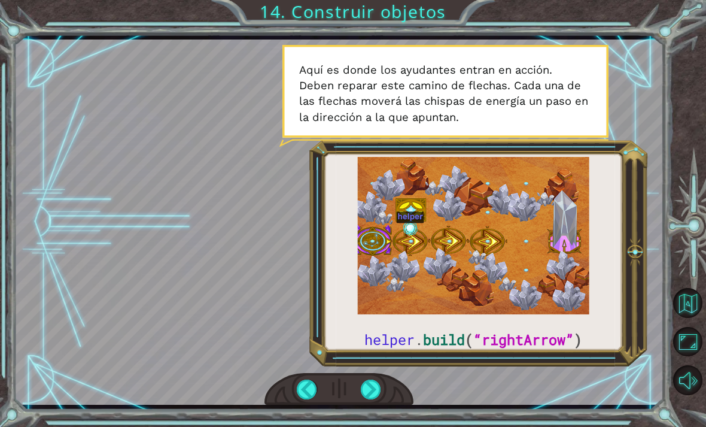
click at [369, 384] on div at bounding box center [371, 389] width 20 height 20
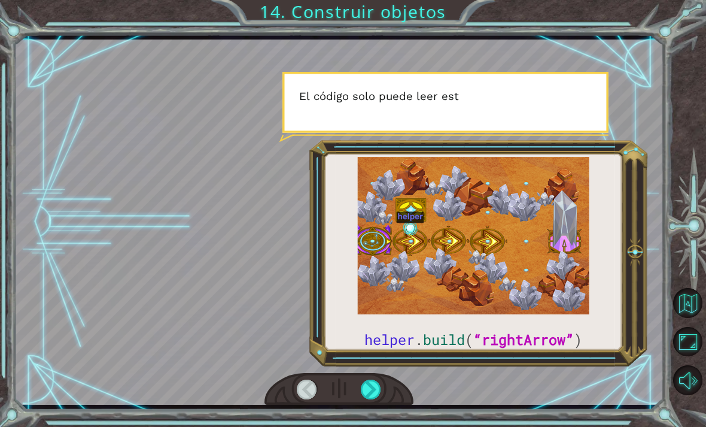
click at [376, 388] on div at bounding box center [371, 389] width 20 height 20
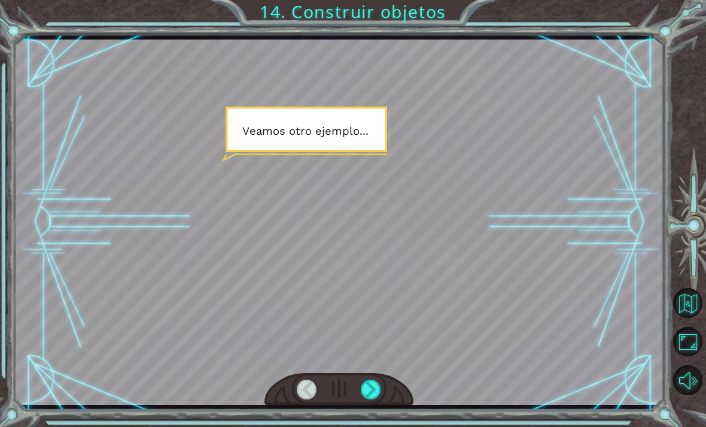
click at [378, 386] on div at bounding box center [371, 389] width 20 height 20
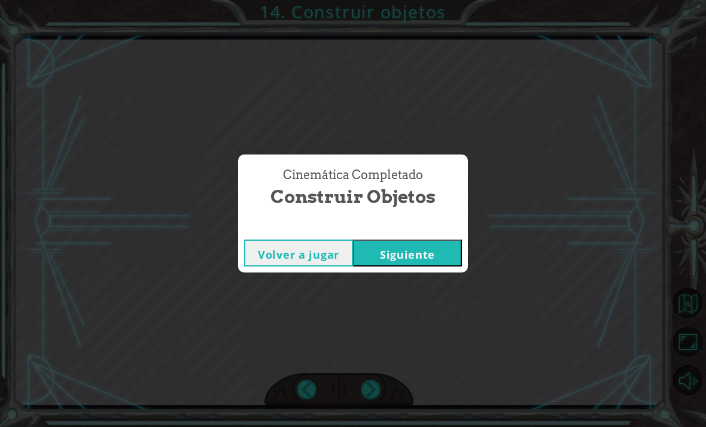
click at [431, 257] on button "Siguiente" at bounding box center [407, 252] width 109 height 27
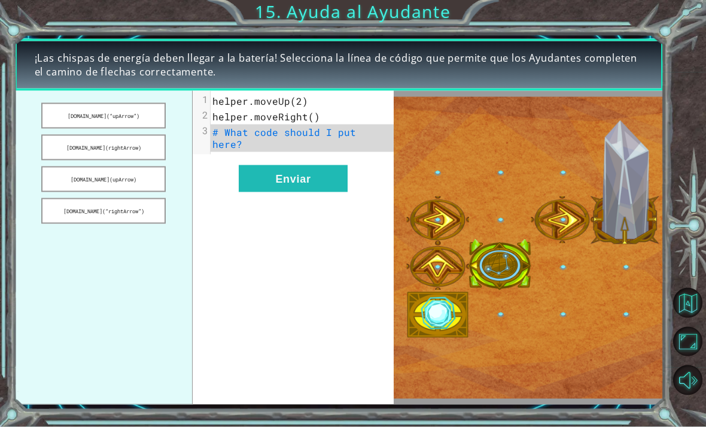
scroll to position [0, 0]
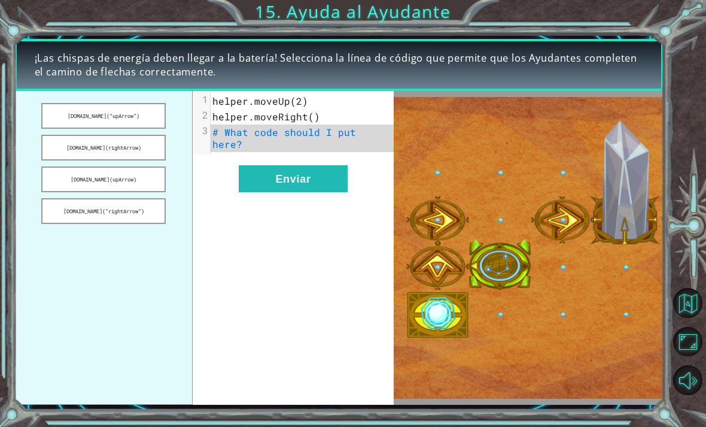
click at [147, 212] on button "[DOMAIN_NAME](“rightArrow”)" at bounding box center [103, 211] width 124 height 26
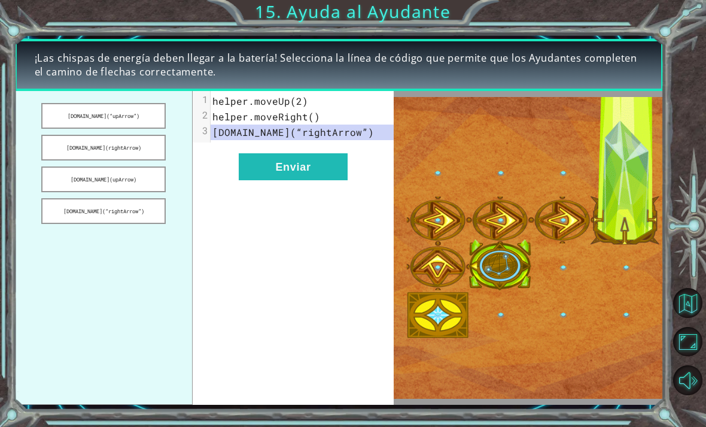
click at [278, 171] on button "Enviar" at bounding box center [293, 166] width 109 height 27
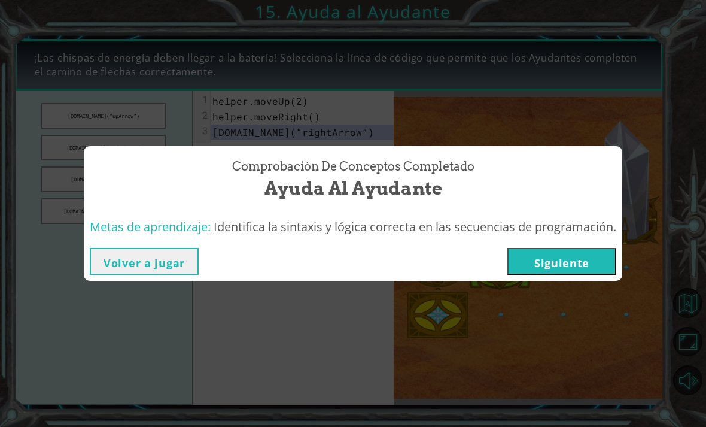
click at [588, 262] on button "Siguiente" at bounding box center [562, 261] width 109 height 27
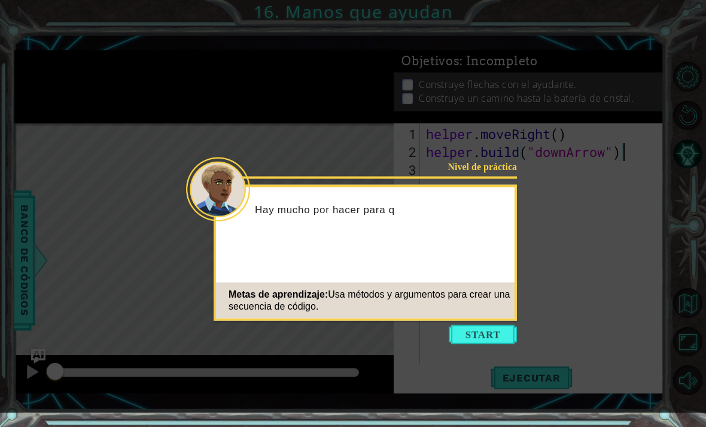
click at [496, 342] on button "Start" at bounding box center [483, 334] width 68 height 19
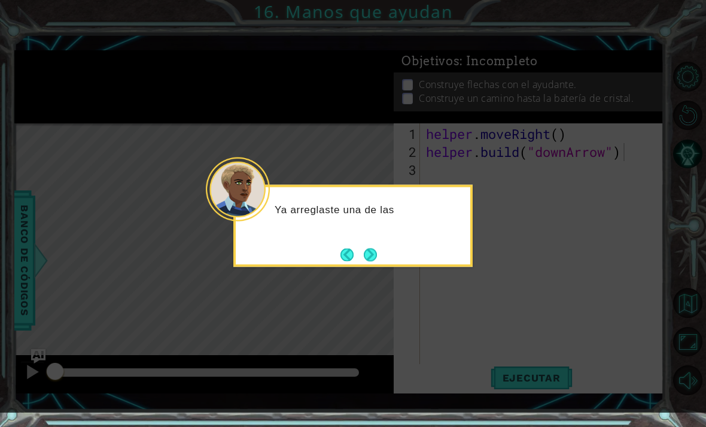
click at [367, 262] on button "Next" at bounding box center [370, 254] width 15 height 15
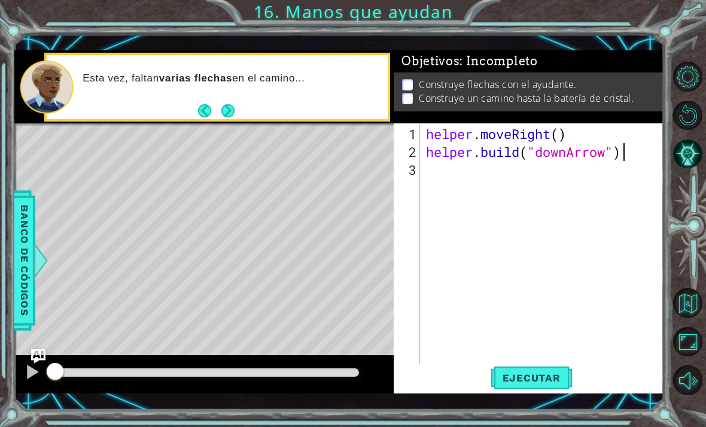
click at [548, 388] on button "Ejecutar" at bounding box center [532, 377] width 82 height 27
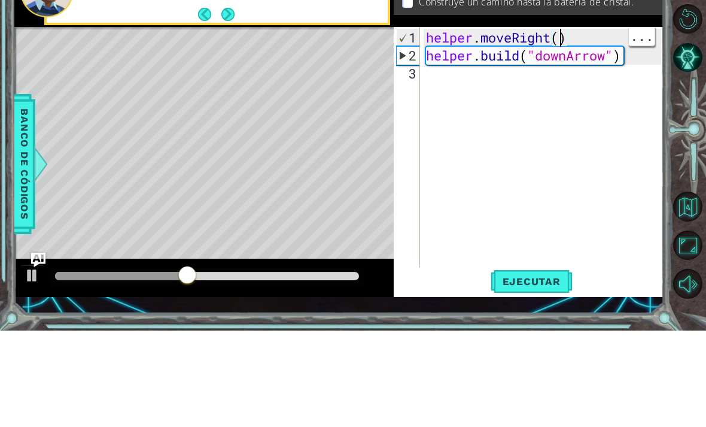
scroll to position [0, 6]
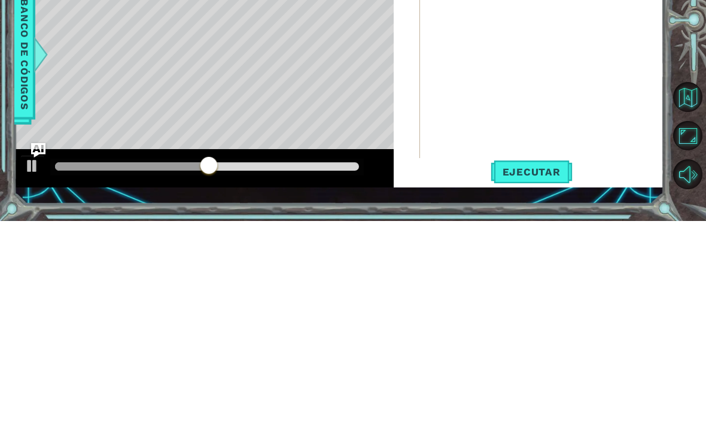
type textarea "helper.moveRight(2)"
click at [544, 372] on span "Ejecutar" at bounding box center [532, 378] width 82 height 12
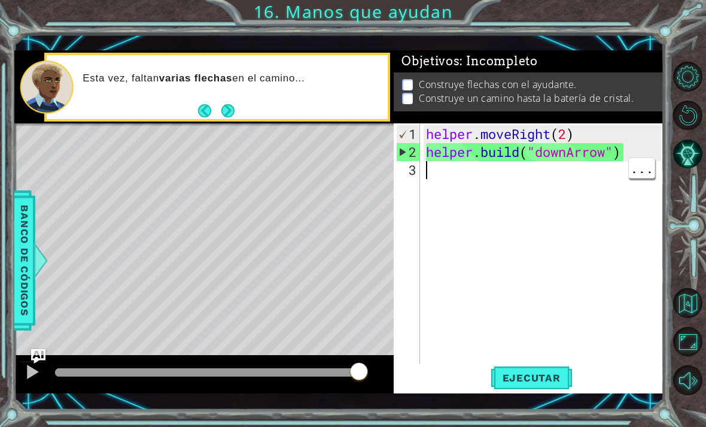
scroll to position [0, 0]
click at [575, 187] on div "helper . moveRight ( 2 ) helper . build ( "downArrow" )" at bounding box center [546, 268] width 244 height 287
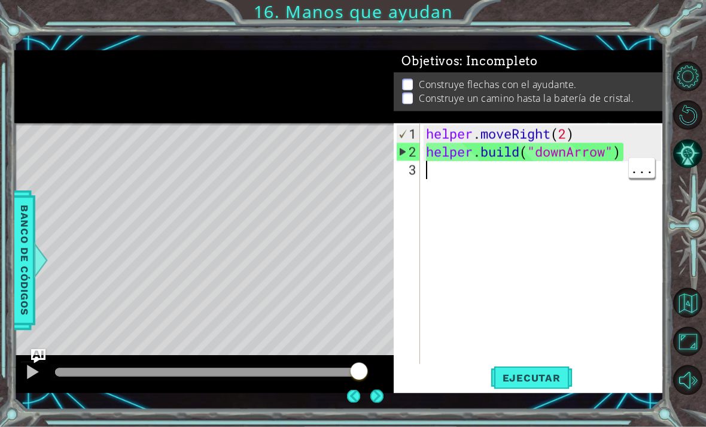
scroll to position [6, 0]
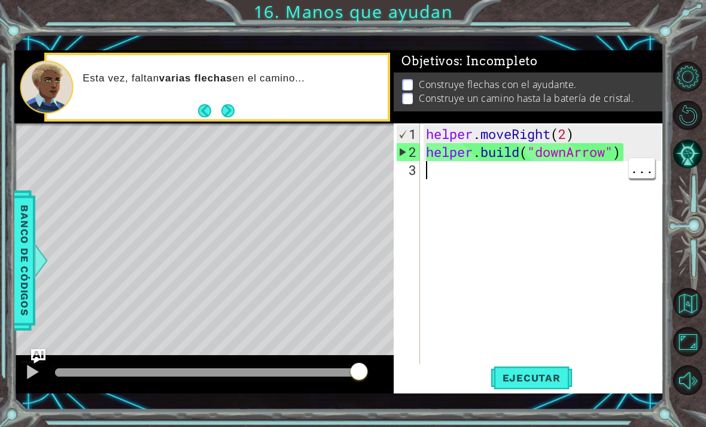
click at [630, 153] on div "helper . moveRight ( 2 ) helper . build ( "downArrow" )" at bounding box center [546, 268] width 244 height 287
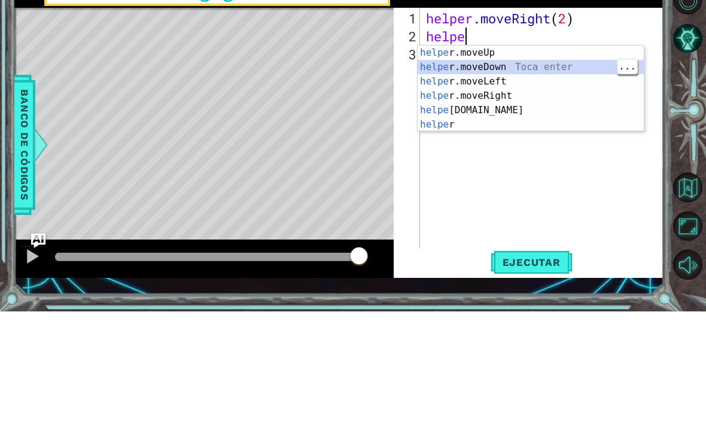
click at [565, 161] on div "helpe [PERSON_NAME]moveUp Toca enter helpe r.moveDown Toca enter helpe r.moveLe…" at bounding box center [531, 218] width 226 height 115
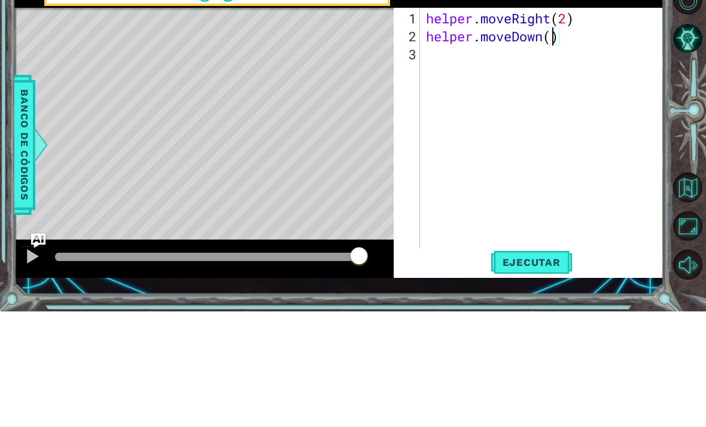
scroll to position [0, 6]
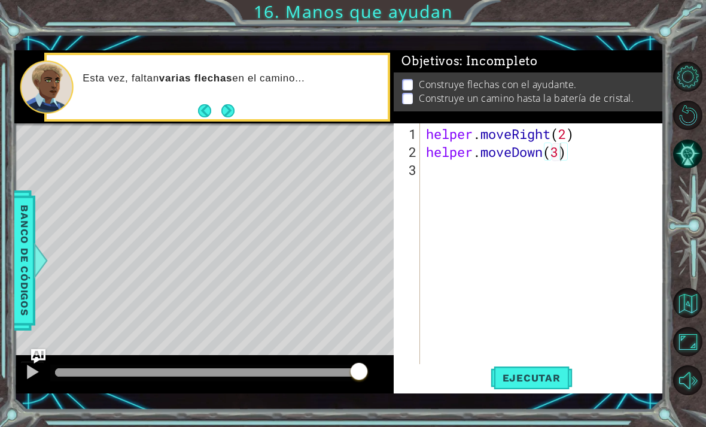
type textarea "helper.moveDown(3)"
click at [546, 367] on button "Ejecutar" at bounding box center [532, 377] width 82 height 27
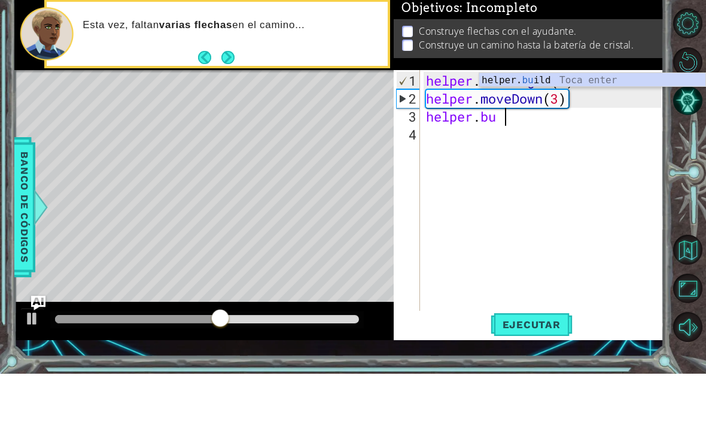
scroll to position [0, 3]
click at [557, 126] on div "helper. bu ild Toca enter" at bounding box center [592, 147] width 226 height 43
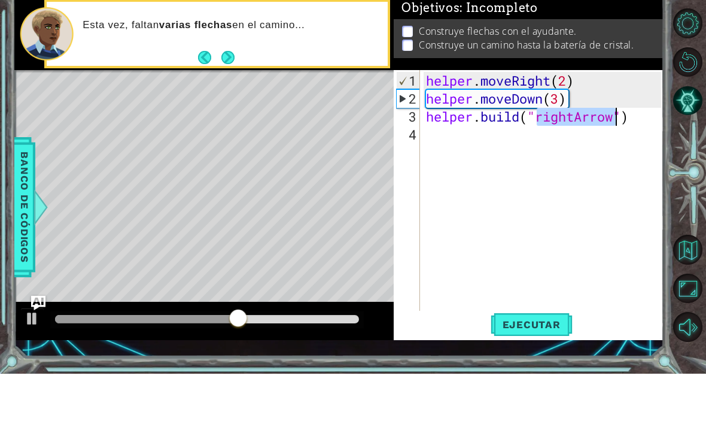
type textarea "helper.moveRight(2)"
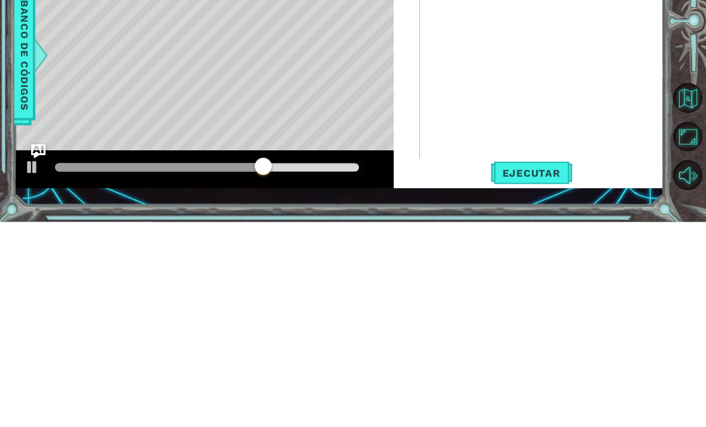
click at [536, 372] on span "Ejecutar" at bounding box center [532, 378] width 82 height 12
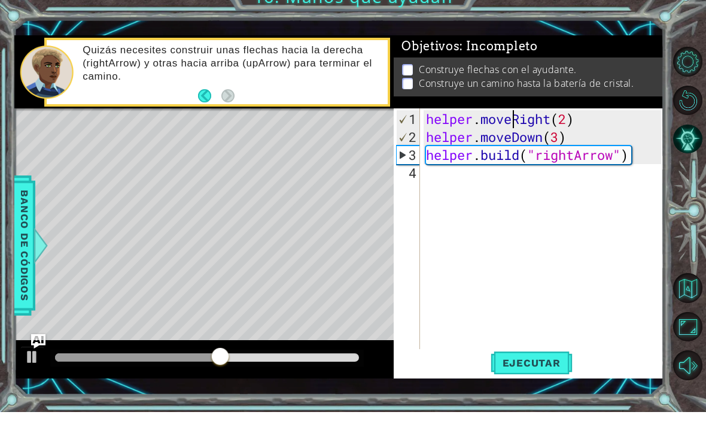
scroll to position [0, 0]
click at [557, 141] on div "helper . moveRight ( 2 ) helper . moveDown ( 3 ) helper . build ( "rightArrow" )" at bounding box center [546, 268] width 244 height 287
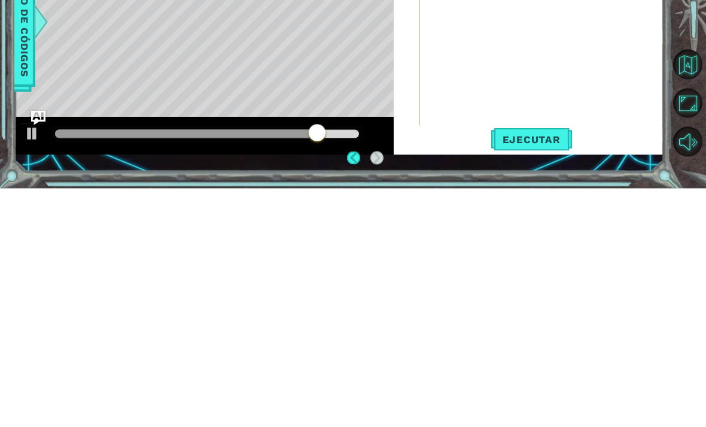
click at [541, 372] on span "Ejecutar" at bounding box center [532, 378] width 82 height 12
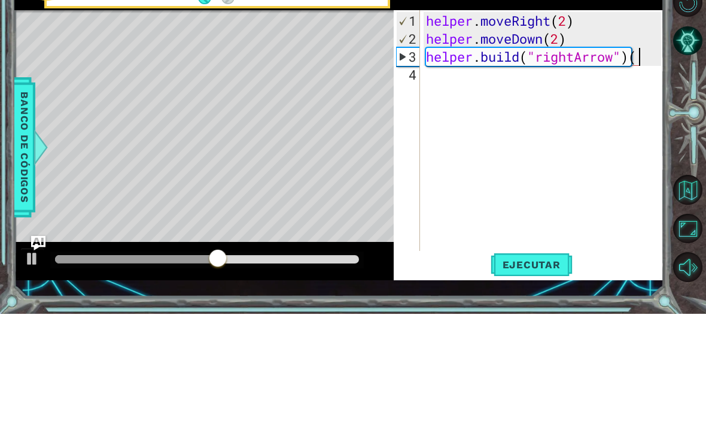
scroll to position [0, 10]
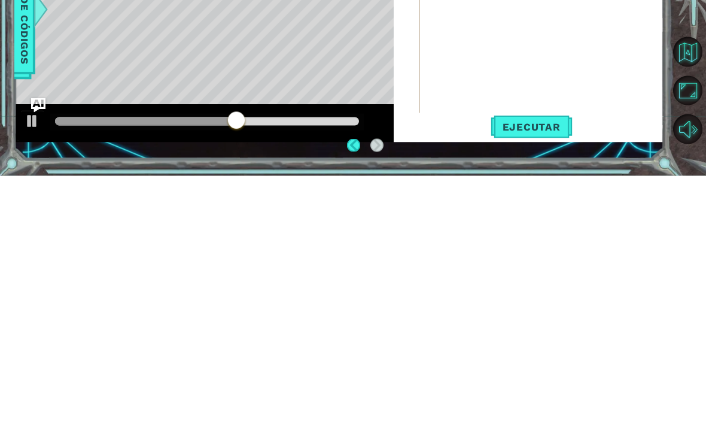
click at [552, 372] on span "Ejecutar" at bounding box center [532, 378] width 82 height 12
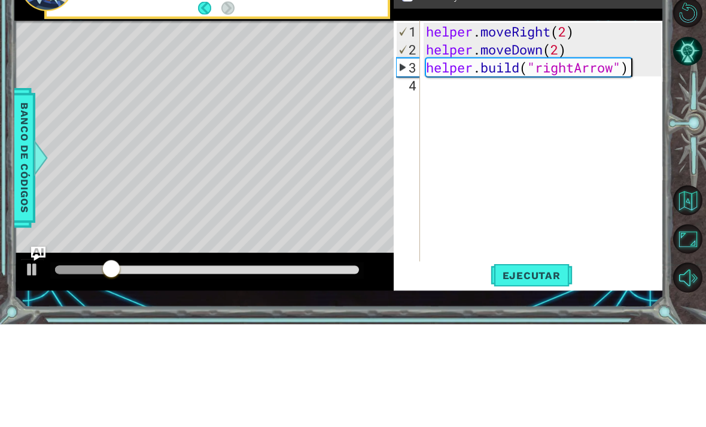
type textarea "[DOMAIN_NAME]("rightArrow""
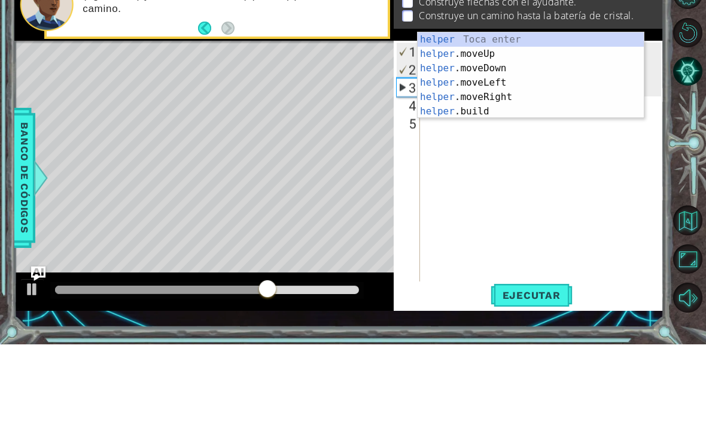
scroll to position [0, 2]
click at [546, 115] on div "helper Toca enter helper .moveUp Toca enter helper .moveDown Toca enter helper …" at bounding box center [531, 172] width 226 height 115
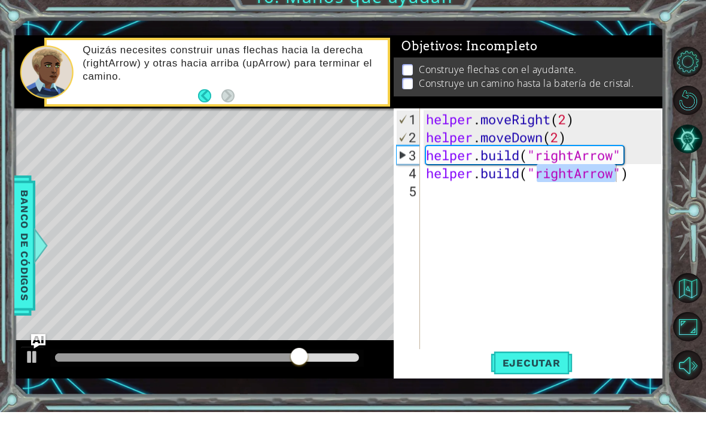
click at [553, 372] on span "Ejecutar" at bounding box center [532, 378] width 82 height 12
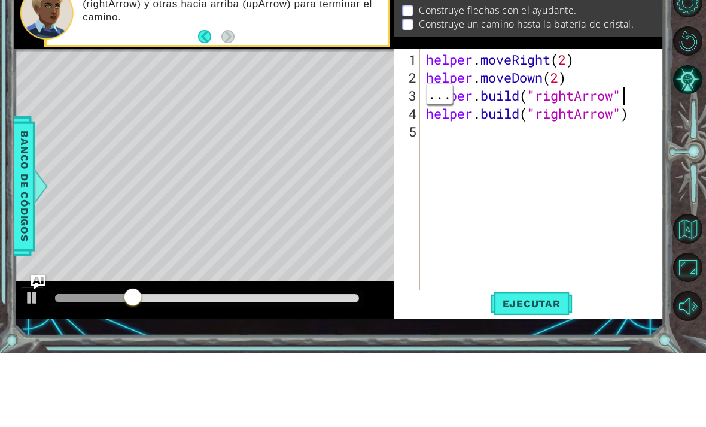
scroll to position [0, 9]
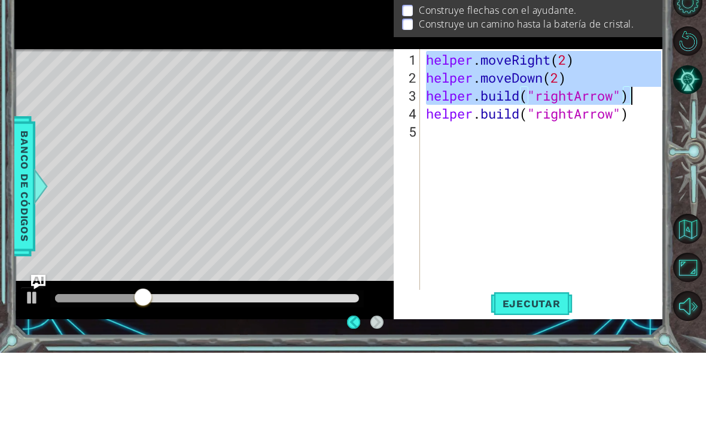
type textarea "[DOMAIN_NAME]("rightArrow")"
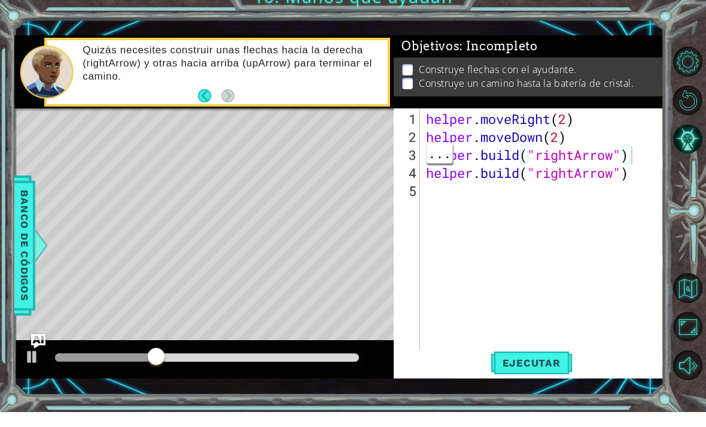
click at [562, 372] on span "Ejecutar" at bounding box center [532, 378] width 82 height 12
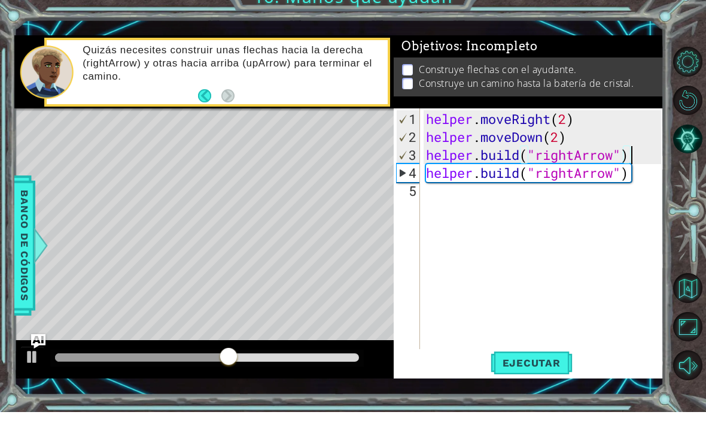
scroll to position [0, 0]
click at [517, 206] on div "helper . moveRight ( 2 ) helper . moveDown ( 2 ) helper . build ( "rightArrow" …" at bounding box center [546, 268] width 244 height 287
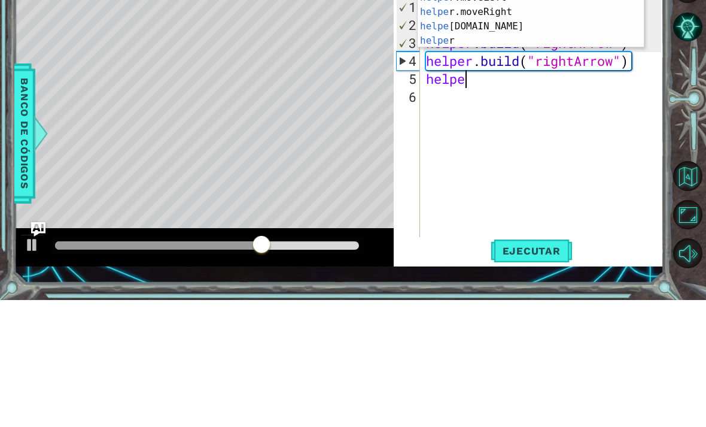
scroll to position [0, 1]
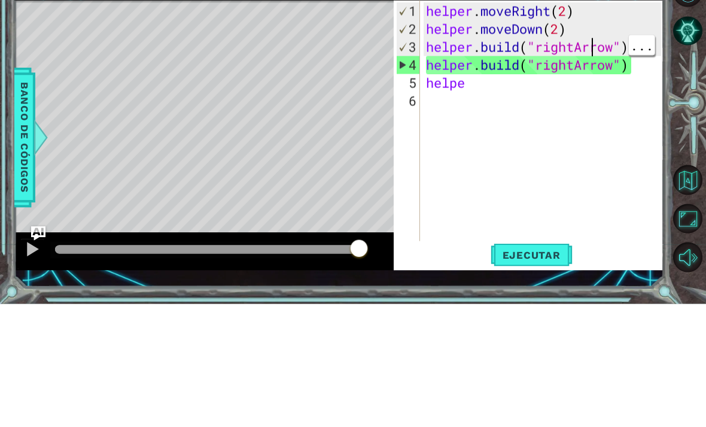
click at [593, 125] on div "helper . moveRight ( 2 ) helper . moveDown ( 2 ) helper . build ( "rightArrow" …" at bounding box center [546, 268] width 244 height 287
click at [592, 125] on div "helper . moveRight ( 2 ) helper . moveDown ( 2 ) helper . build ( "rightArrow" …" at bounding box center [546, 268] width 244 height 287
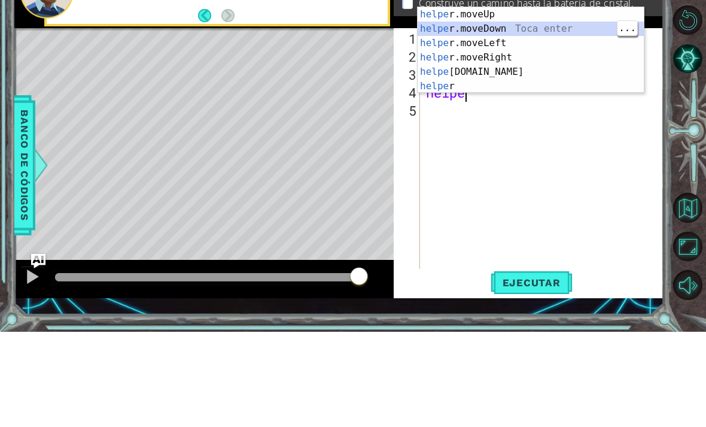
click at [575, 102] on div "helpe [PERSON_NAME]moveUp Toca enter helpe r.moveDown Toca enter helpe r.moveLe…" at bounding box center [531, 159] width 226 height 115
type textarea "helper.moveDown(1)"
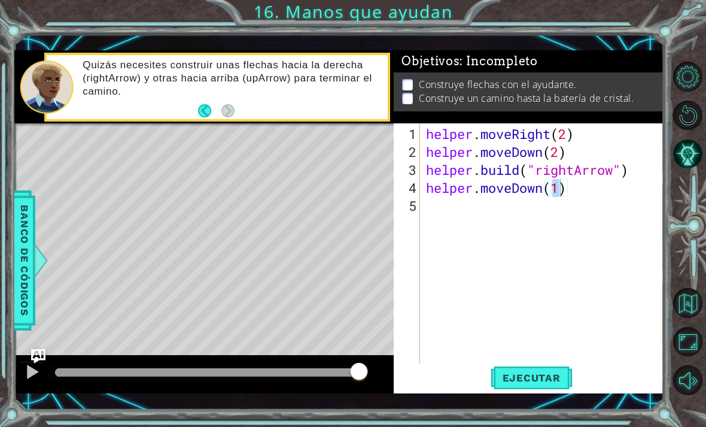
click at [537, 378] on span "Ejecutar" at bounding box center [532, 378] width 82 height 12
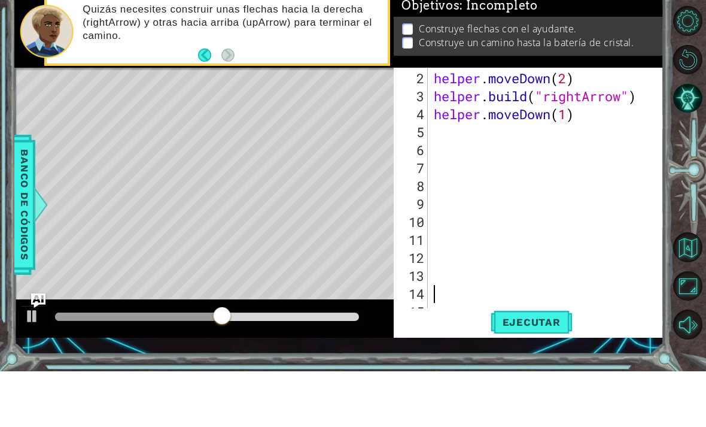
scroll to position [18, 0]
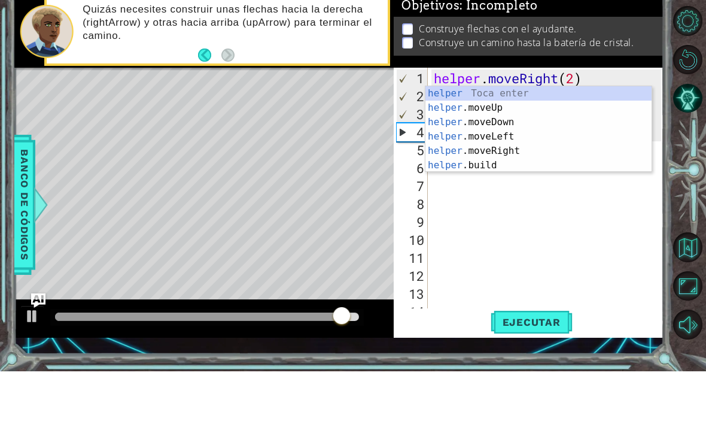
type textarea "help"
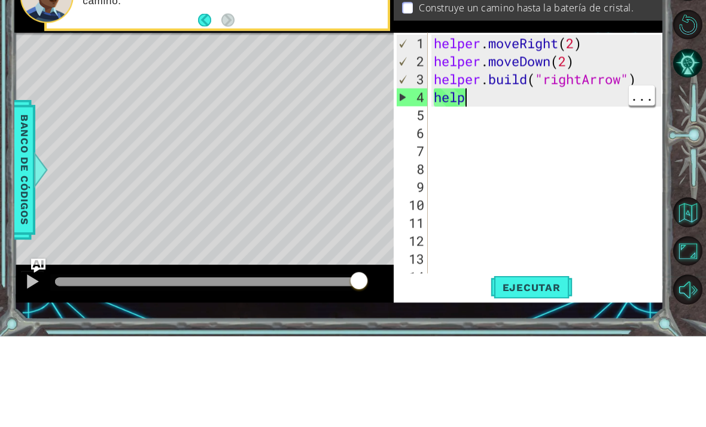
click at [524, 125] on div "helper . moveRight ( 2 ) helper . moveDown ( 2 ) helper . build ( "rightArrow" …" at bounding box center [550, 268] width 236 height 287
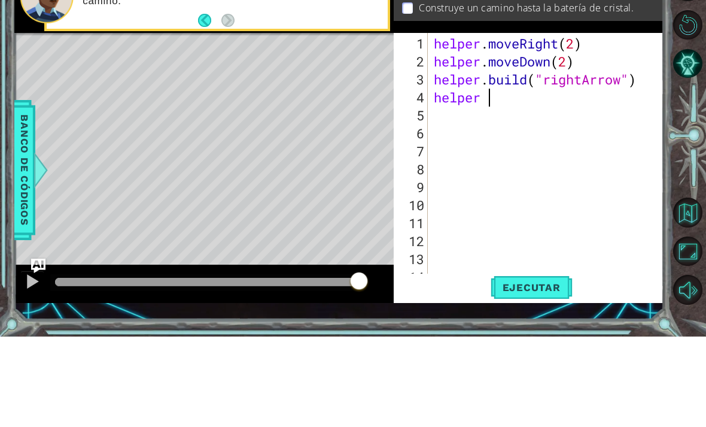
scroll to position [0, 2]
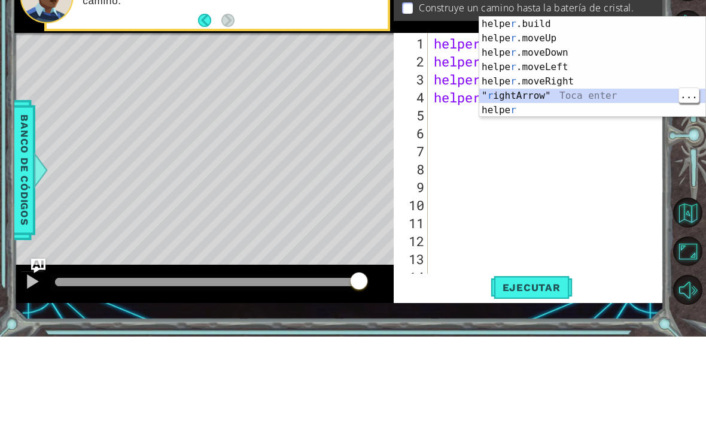
click at [634, 107] on div "helpe [PERSON_NAME]build Toca enter helpe r .moveUp Toca enter helpe r .moveDow…" at bounding box center [592, 171] width 226 height 129
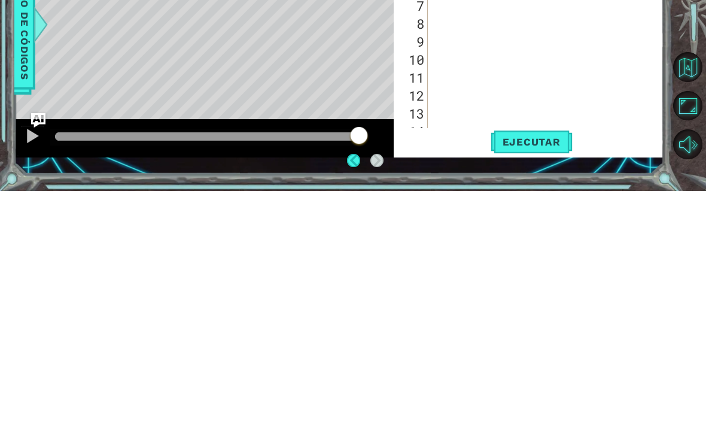
click at [553, 372] on span "Ejecutar" at bounding box center [532, 378] width 82 height 12
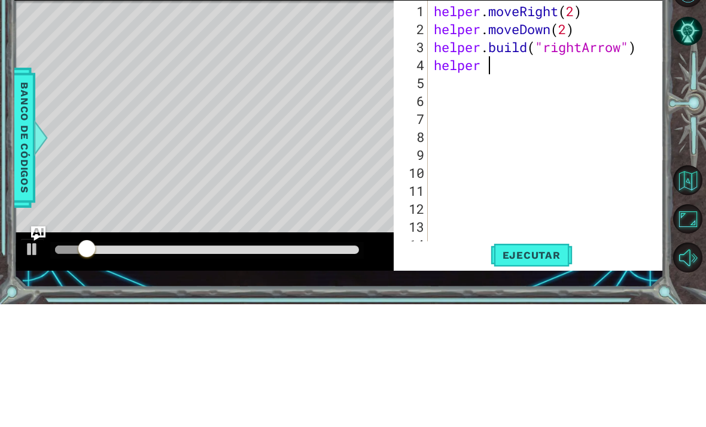
scroll to position [0, 1]
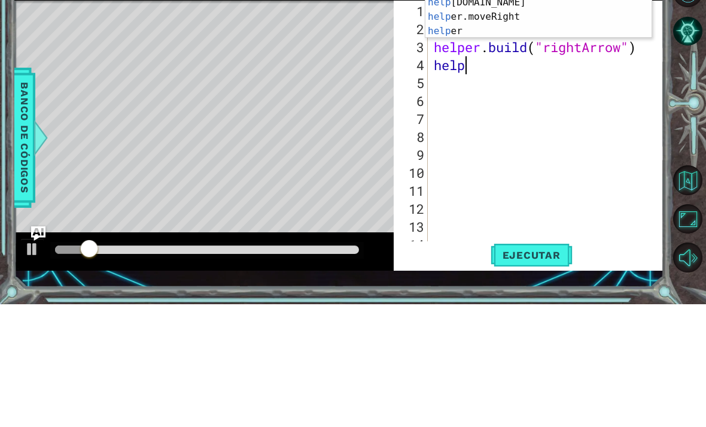
type textarea "h"
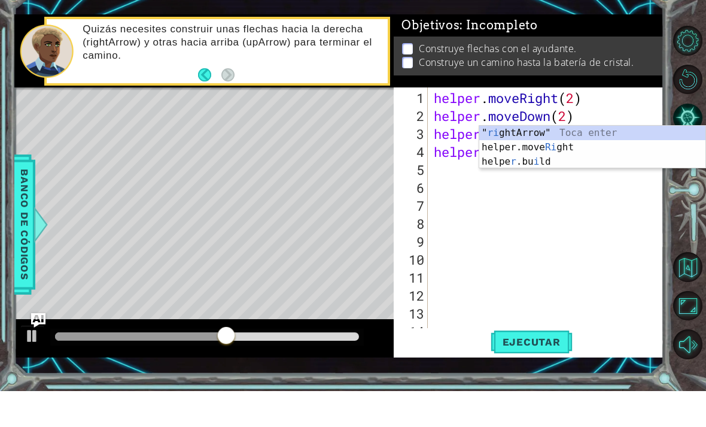
scroll to position [0, 3]
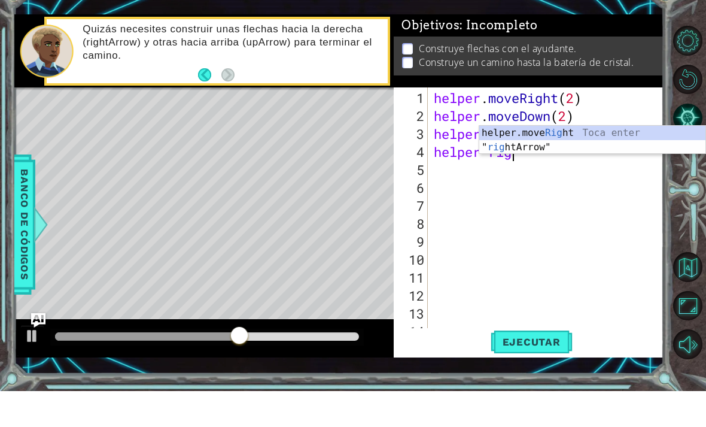
click at [576, 162] on div "helper.move Rig ht Toca enter " rig htArrow" Toca enter" at bounding box center [592, 190] width 226 height 57
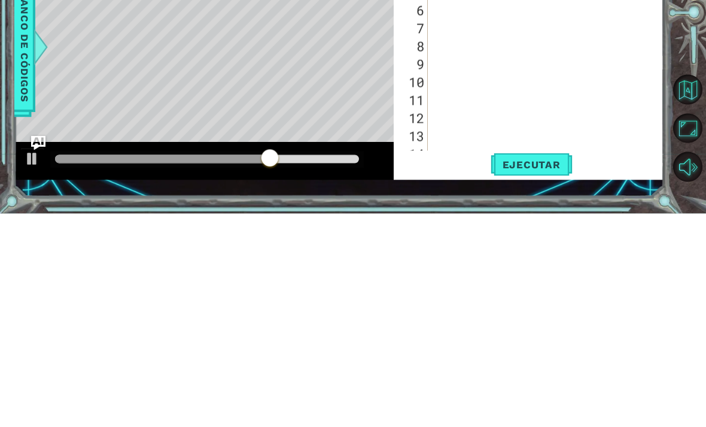
click at [537, 364] on button "Ejecutar" at bounding box center [532, 377] width 82 height 27
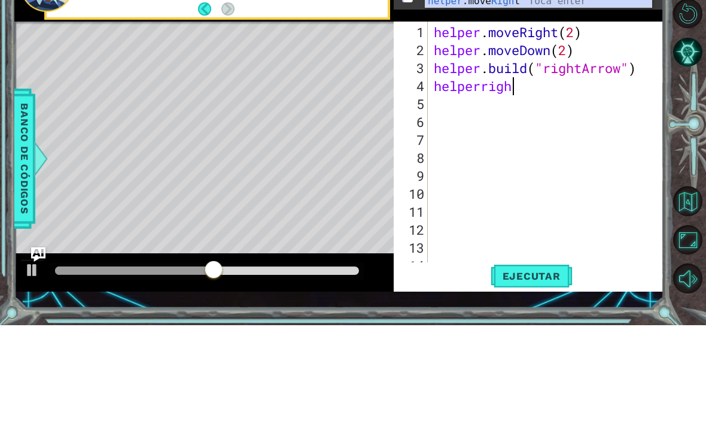
click at [589, 96] on div "helper .move Righ t Toca enter" at bounding box center [539, 117] width 226 height 43
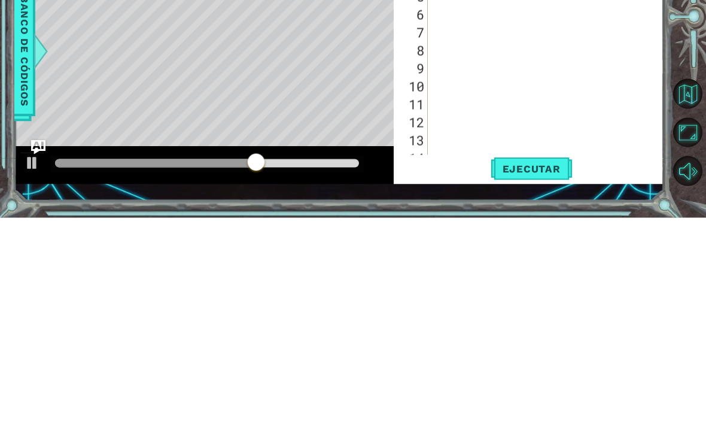
click at [539, 372] on span "Ejecutar" at bounding box center [532, 378] width 82 height 12
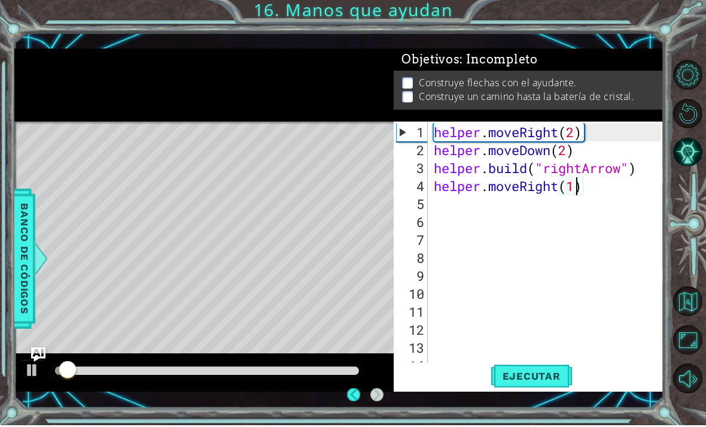
scroll to position [33, 0]
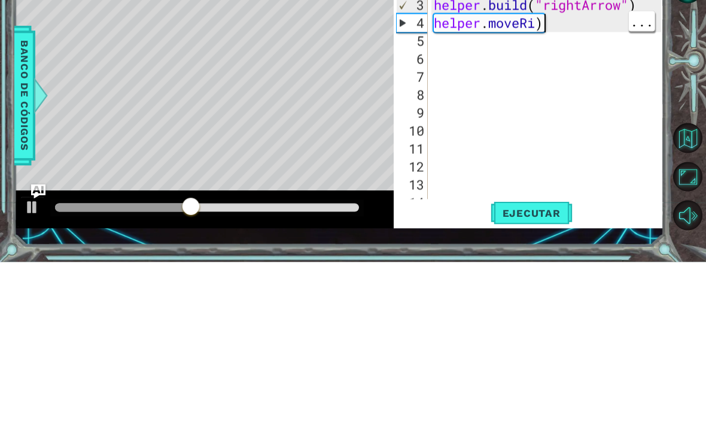
click at [572, 125] on div "helper . moveRight ( 2 ) helper . moveDown ( 2 ) helper . build ( "rightArrow" …" at bounding box center [550, 268] width 236 height 287
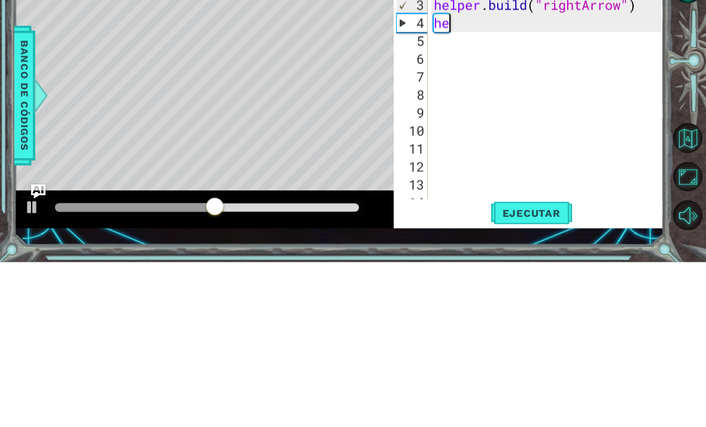
scroll to position [0, 0]
type textarea "h"
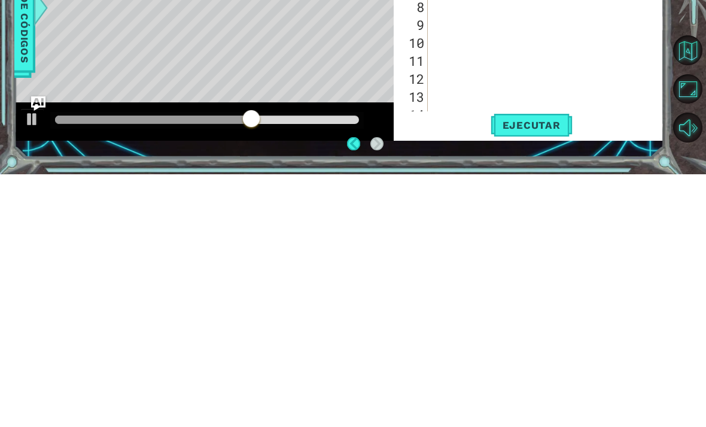
scroll to position [38, 0]
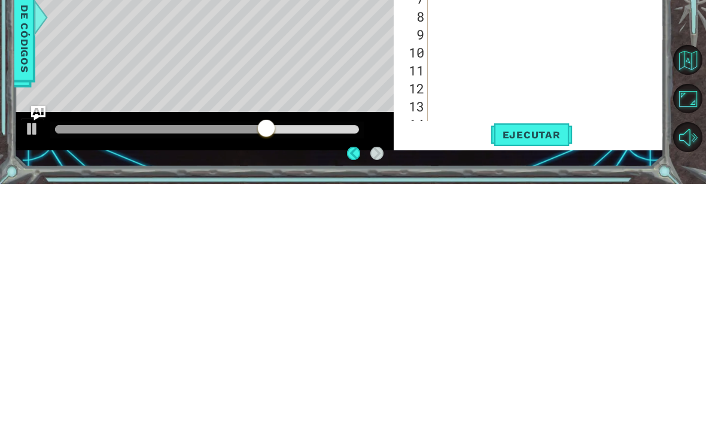
click at [545, 372] on span "Ejecutar" at bounding box center [532, 378] width 82 height 12
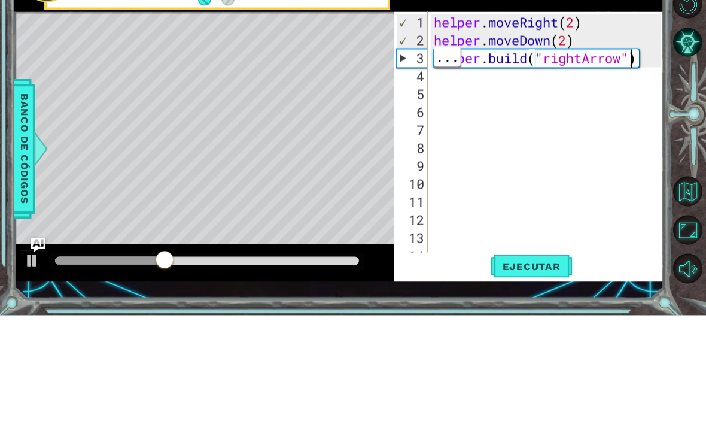
click at [646, 125] on div "helper . moveRight ( 2 ) helper . moveDown ( 2 ) helper . build ( "rightArrow" )" at bounding box center [550, 268] width 236 height 287
click at [576, 125] on div "helper . moveRight ( 2 ) helper . moveDown ( 2 ) helper . build ( "rightArrow" )" at bounding box center [550, 268] width 236 height 287
click at [490, 125] on div "helper . moveRight ( 2 ) helper . moveDown ( 2 ) helper . build ( "rightArrow" )" at bounding box center [550, 268] width 236 height 287
type textarea ".moveDown(2)"
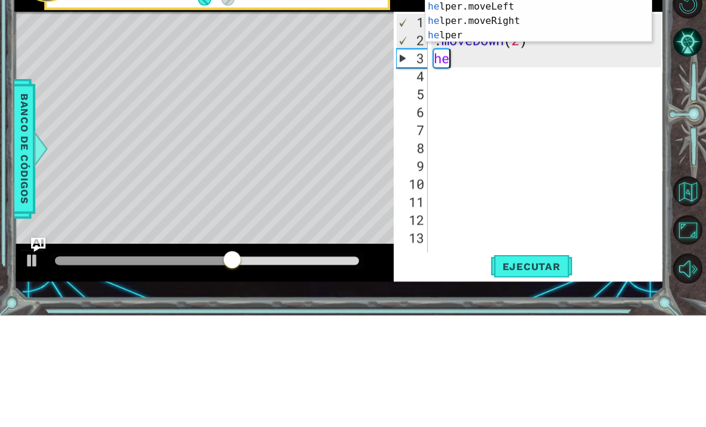
type textarea "h"
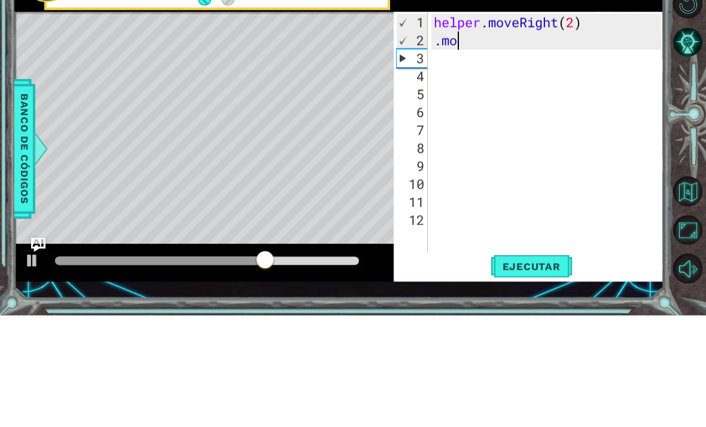
type textarea "."
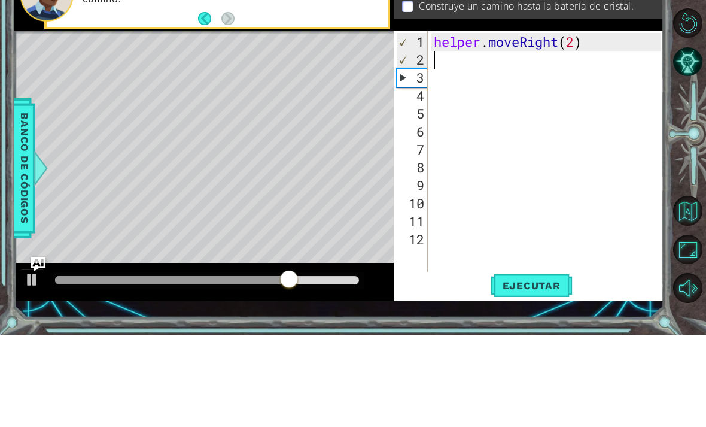
type textarea "helper.moveRight(2)"
type textarea "1"
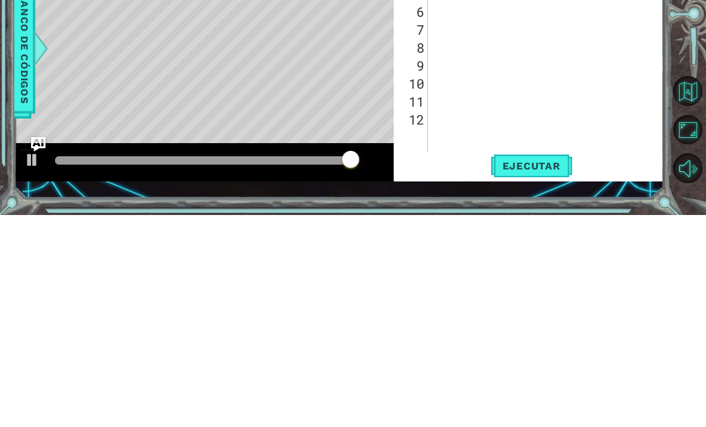
type textarea "helper.moveRight(1)"
click at [541, 372] on span "Ejecutar" at bounding box center [532, 378] width 82 height 12
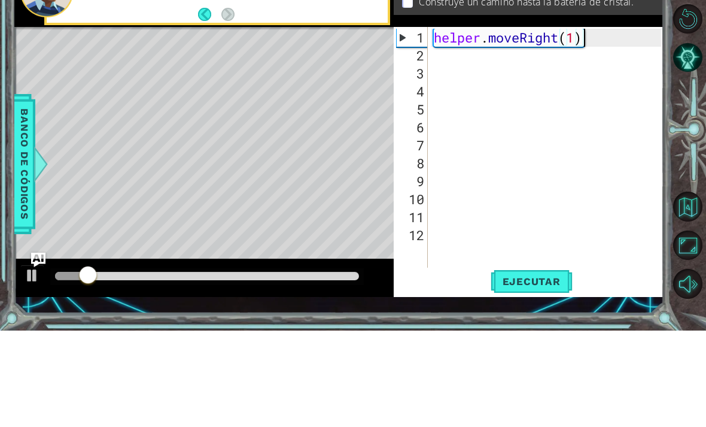
scroll to position [0, 0]
click at [457, 125] on div "helper . moveRight ( 1 )" at bounding box center [550, 268] width 236 height 287
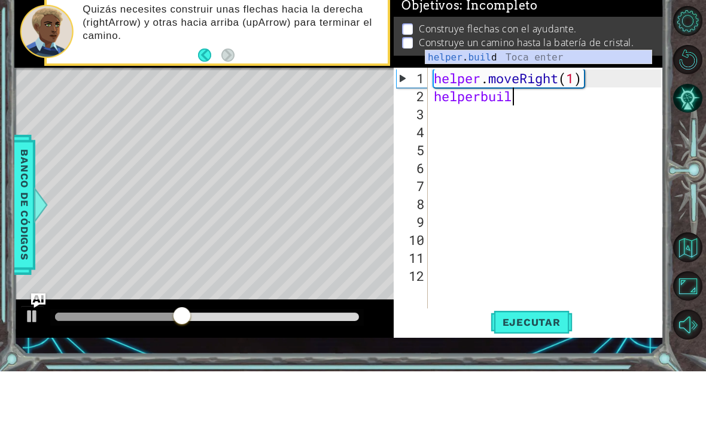
scroll to position [0, 2]
click at [562, 106] on div "helper . bu ild Toca enter" at bounding box center [539, 127] width 226 height 43
type textarea "[DOMAIN_NAME]("rightArrow")"
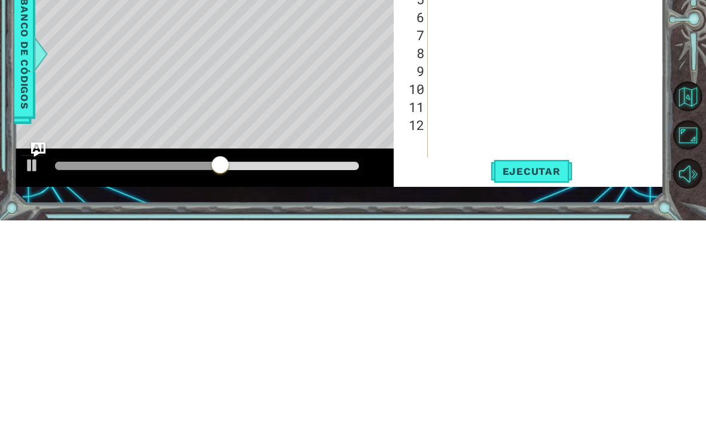
click at [541, 372] on span "Ejecutar" at bounding box center [532, 378] width 82 height 12
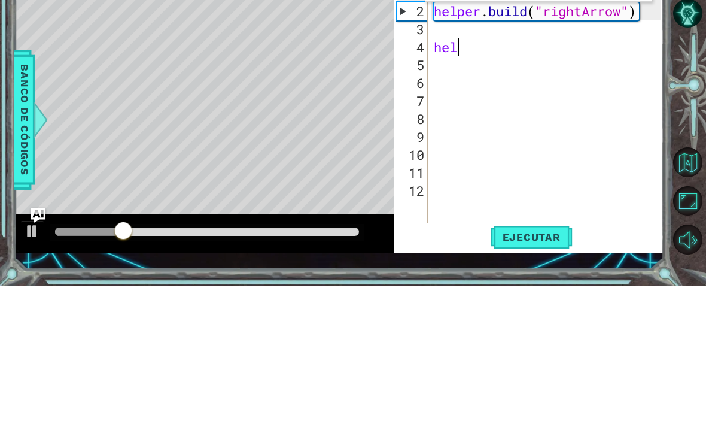
scroll to position [0, 0]
type textarea "h"
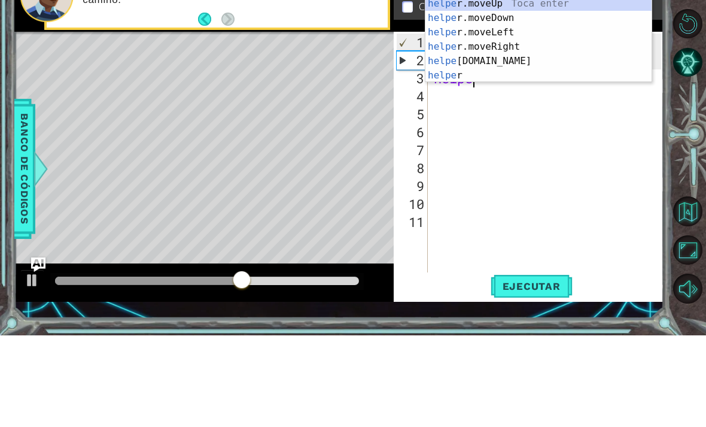
scroll to position [0, 1]
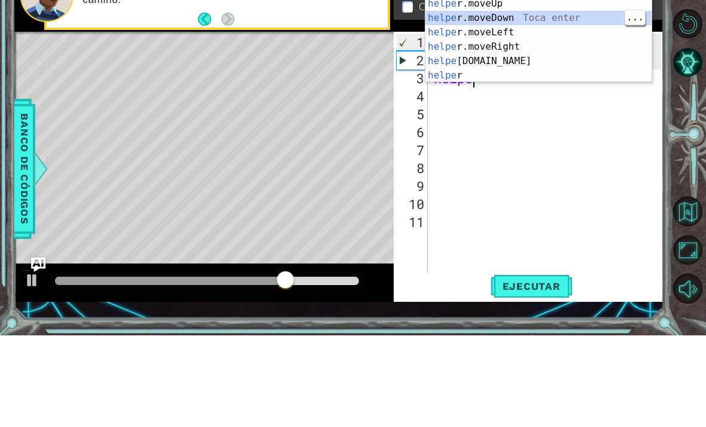
click at [571, 88] on div "helpe [PERSON_NAME]moveUp Toca enter helpe r.moveDown Toca enter helpe r.moveLe…" at bounding box center [539, 145] width 226 height 115
type textarea "helper.moveDown(1)"
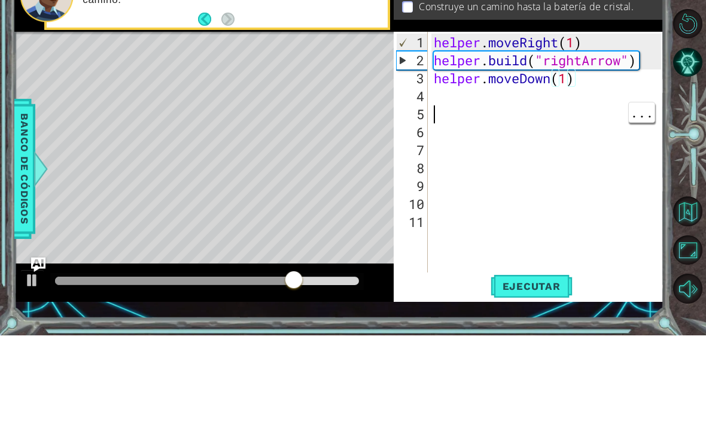
scroll to position [0, 0]
click at [459, 125] on div "helper . moveRight ( 1 ) helper . build ( "rightArrow" ) helper . moveDown ( 1 )" at bounding box center [550, 268] width 236 height 287
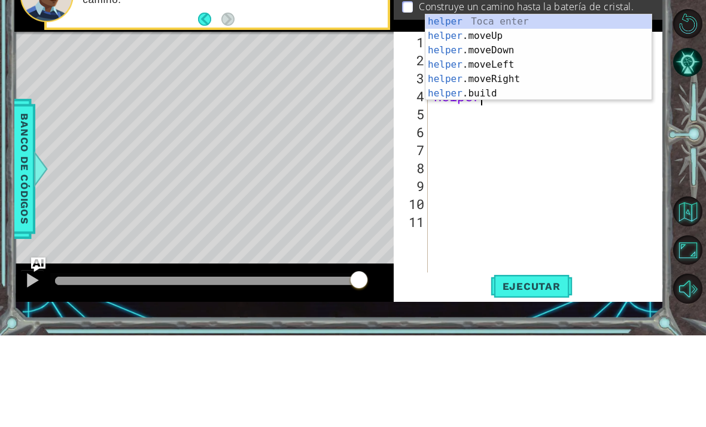
scroll to position [0, 1]
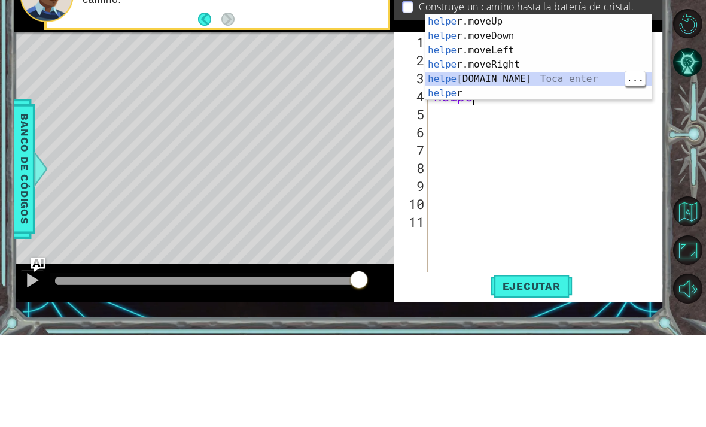
click at [522, 106] on div "helpe [PERSON_NAME]moveUp Toca enter helpe r.moveDown Toca enter helpe r.moveLe…" at bounding box center [539, 163] width 226 height 115
type textarea "[DOMAIN_NAME]("rightArrow")"
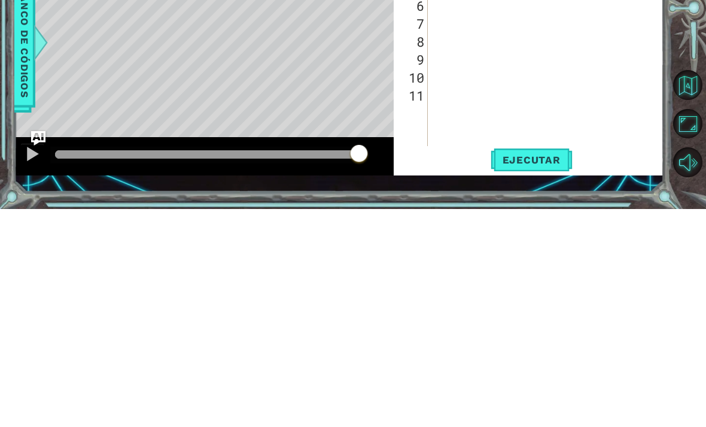
click at [548, 364] on button "Ejecutar" at bounding box center [532, 377] width 82 height 27
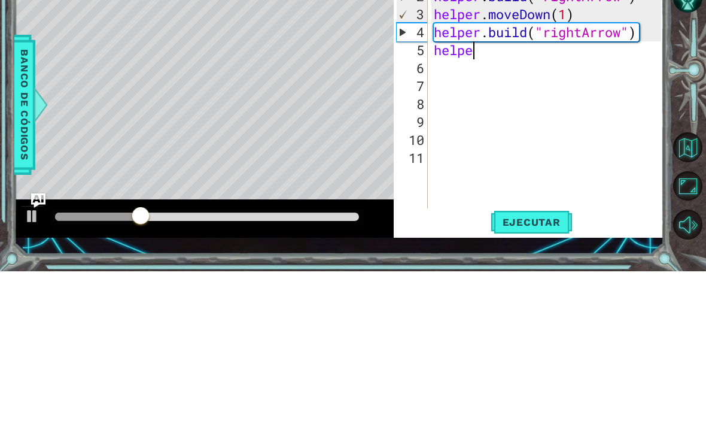
scroll to position [0, 2]
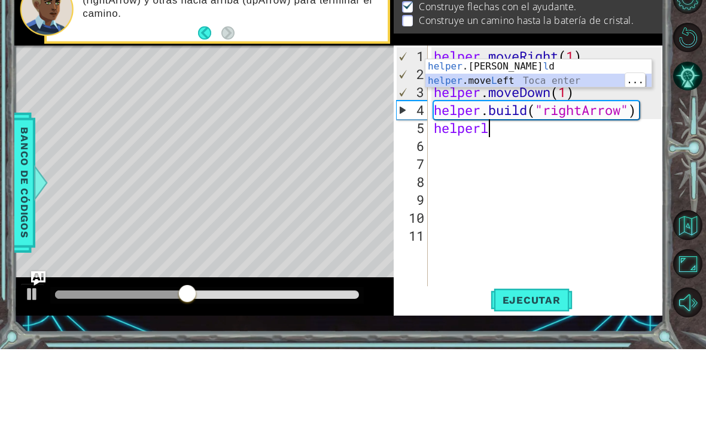
click at [551, 137] on div "helper .[PERSON_NAME] Toca enter helper .move L eft Toca enter" at bounding box center [539, 165] width 226 height 57
type textarea "helper.moveLeft(1)"
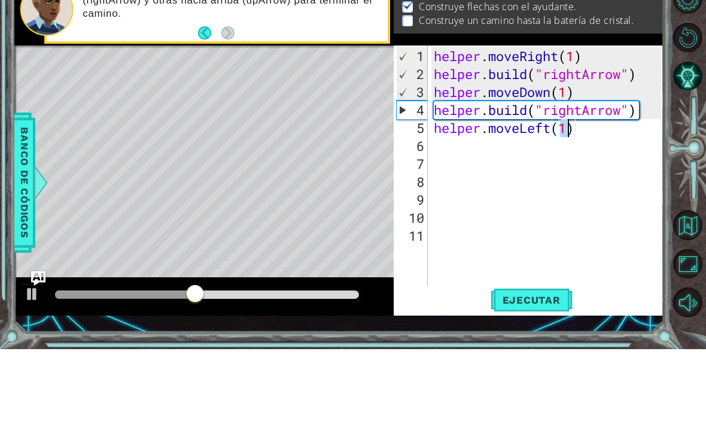
scroll to position [0, 0]
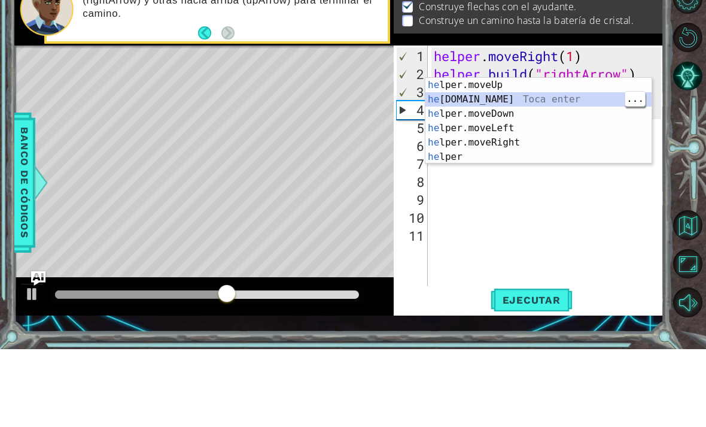
click at [566, 156] on div "he lper.moveUp Toca enter he [DOMAIN_NAME] Toca enter he lper.moveDown Toca ent…" at bounding box center [539, 213] width 226 height 115
type textarea "[DOMAIN_NAME]("rightArrow")"
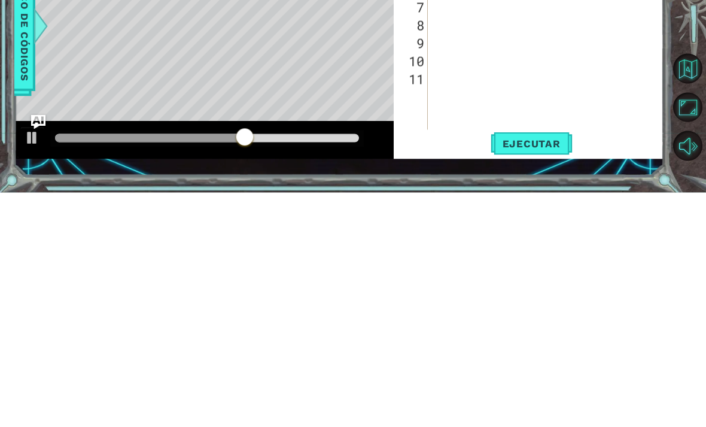
click at [533, 372] on span "Ejecutar" at bounding box center [532, 378] width 82 height 12
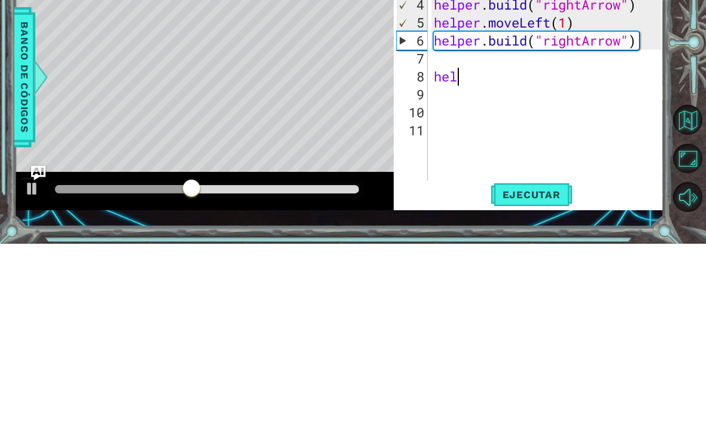
type textarea "h"
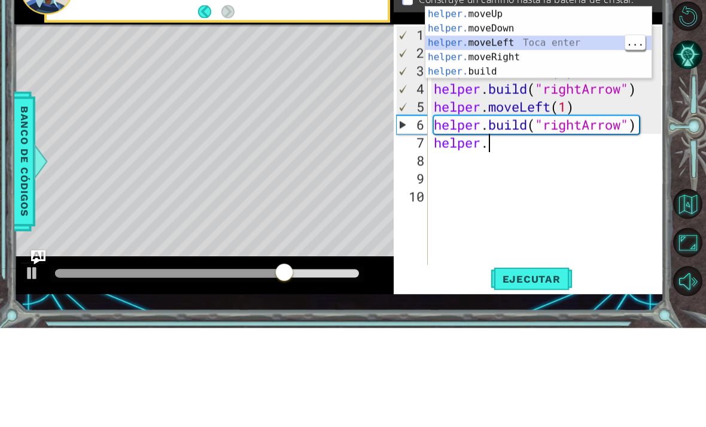
click at [561, 106] on div "helper. moveUp Toca enter helper. moveDown Toca enter helper. moveLeft Toca ent…" at bounding box center [539, 156] width 226 height 101
type textarea "helper.moveLeft(1)"
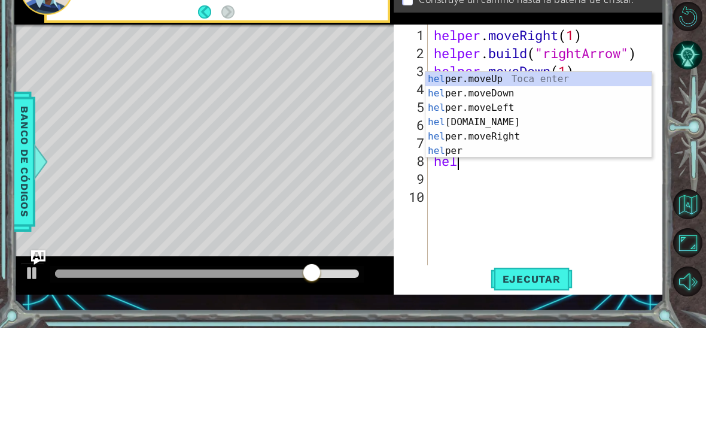
scroll to position [0, 1]
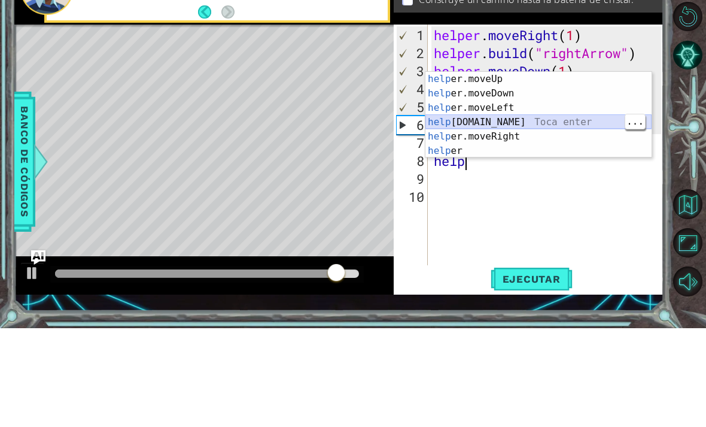
click at [617, 171] on div "help er.moveUp Toca enter help er.moveDown Toca enter help er.moveLeft Toca ent…" at bounding box center [539, 228] width 226 height 115
type textarea "[DOMAIN_NAME]("rightArrow")"
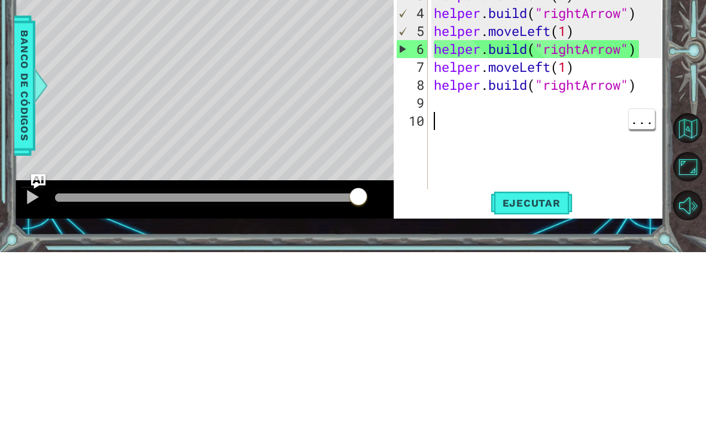
scroll to position [0, 0]
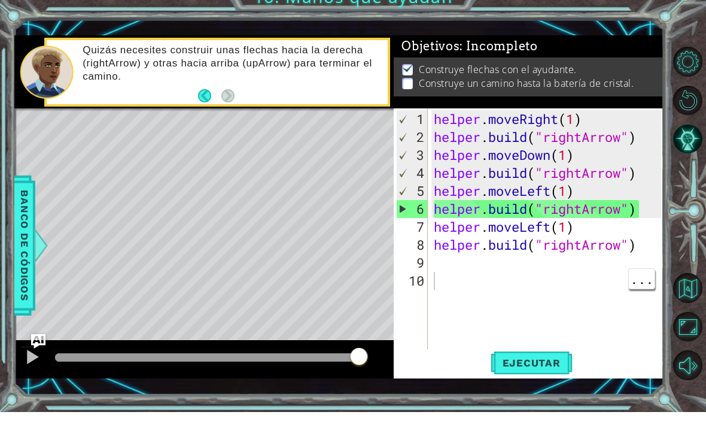
click at [543, 375] on button "Ejecutar" at bounding box center [532, 377] width 82 height 27
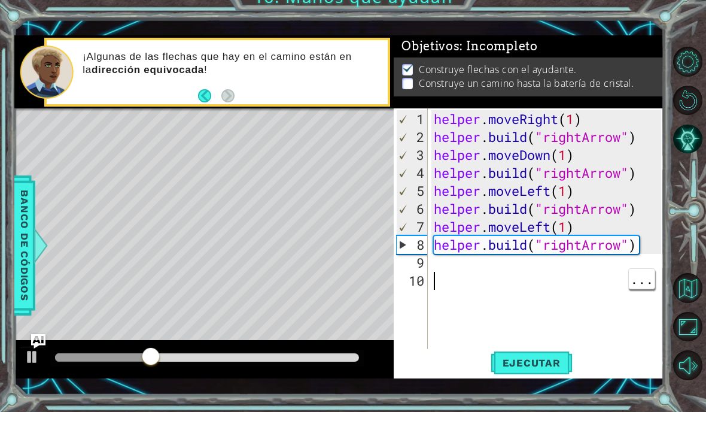
click at [500, 274] on div "helper . moveRight ( 1 ) helper . build ( "rightArrow" ) helper . moveDown ( 1 …" at bounding box center [550, 268] width 236 height 287
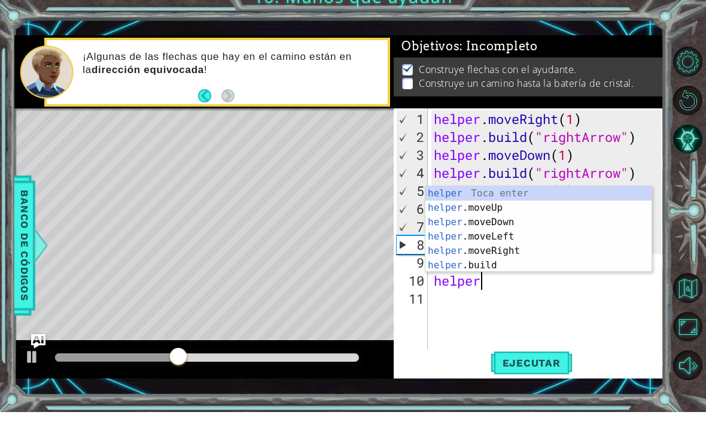
scroll to position [0, 2]
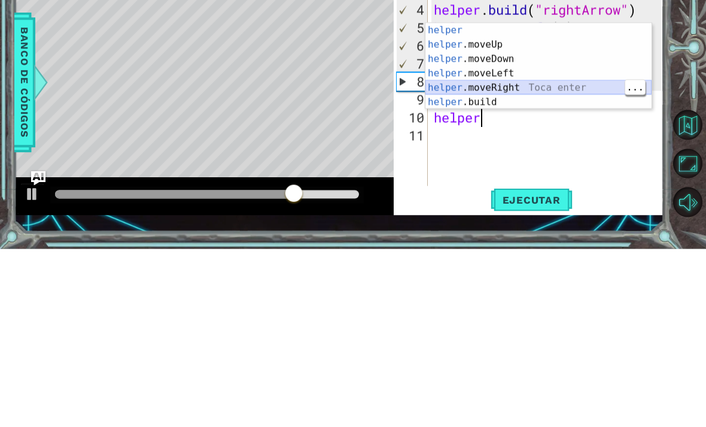
click at [535, 201] on div "helper Toca enter helper .moveUp Toca enter helper .moveDown Toca enter helper …" at bounding box center [539, 258] width 226 height 115
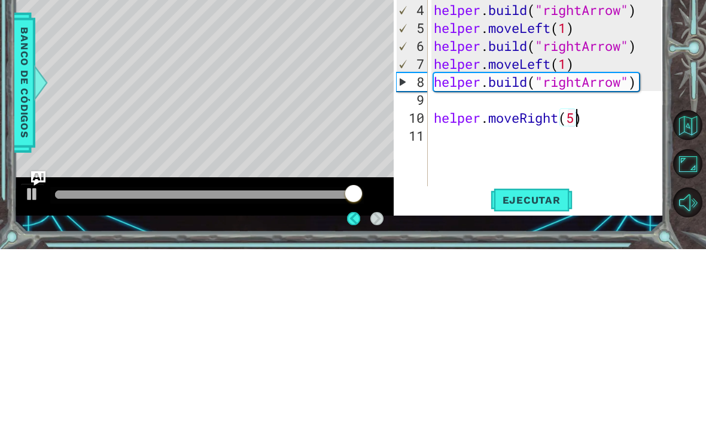
scroll to position [0, 6]
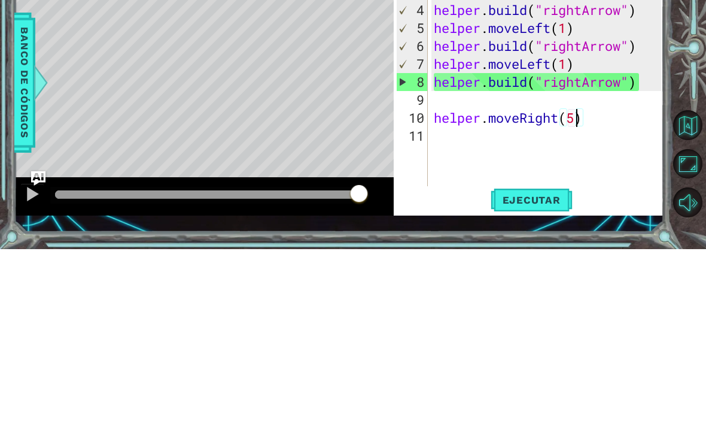
click at [425, 287] on div "10" at bounding box center [412, 296] width 32 height 18
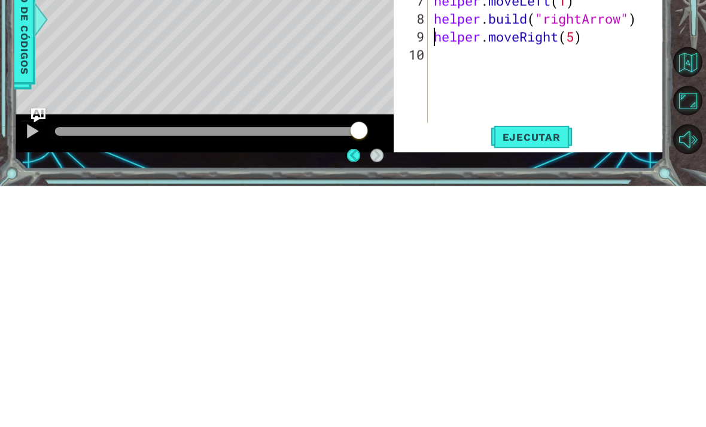
click at [558, 372] on span "Ejecutar" at bounding box center [532, 378] width 82 height 12
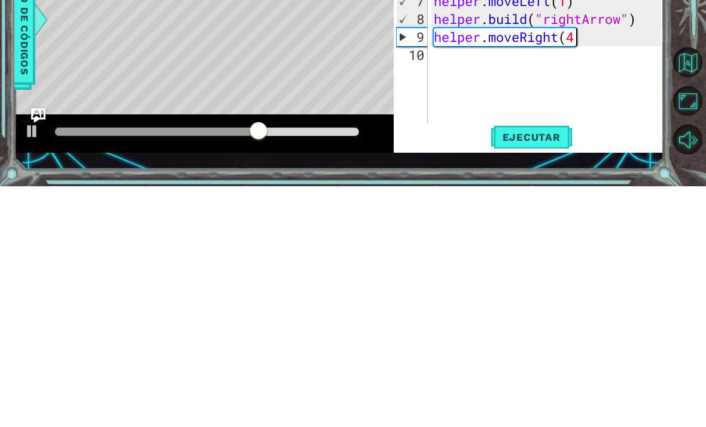
type textarea "helper.moveRight(4)"
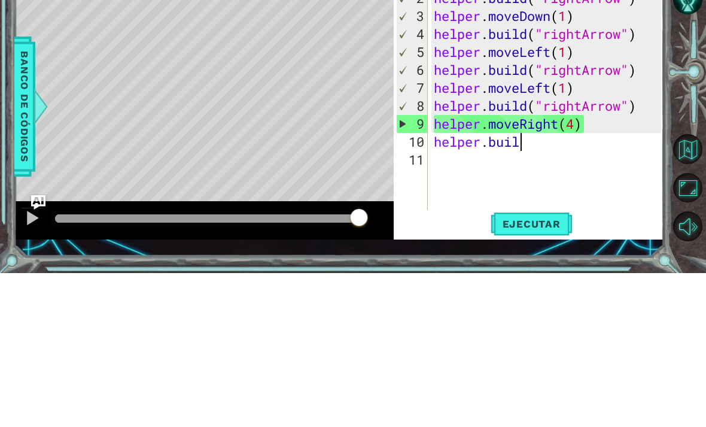
scroll to position [0, 3]
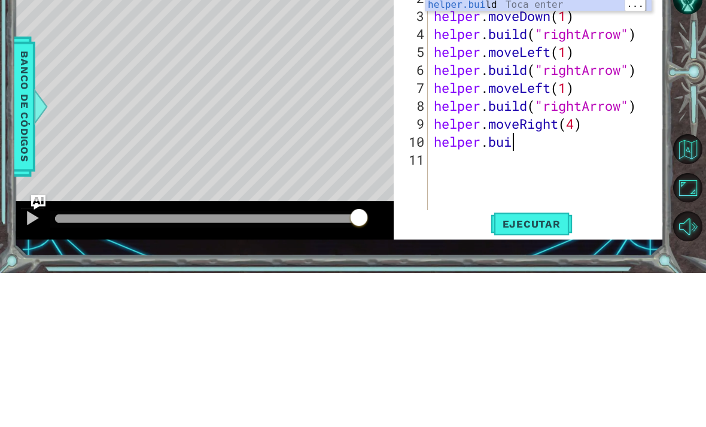
click at [601, 151] on div "helper.bui ld Toca enter" at bounding box center [539, 172] width 226 height 43
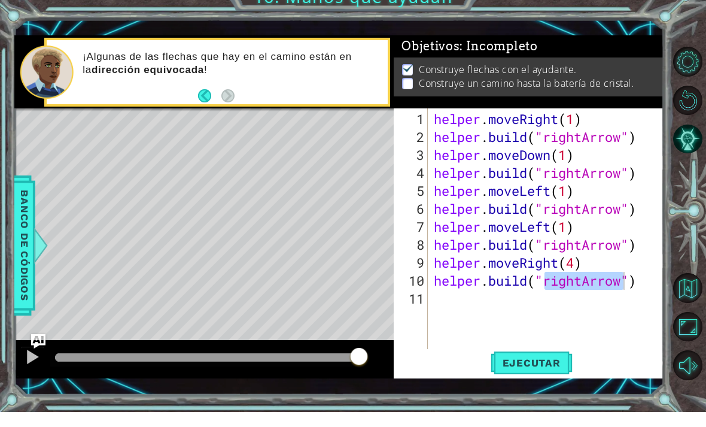
click at [545, 372] on span "Ejecutar" at bounding box center [532, 378] width 82 height 12
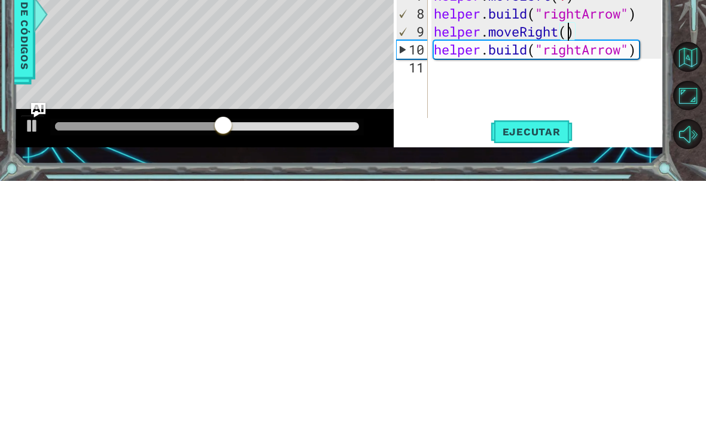
type textarea "helper.moveRight(3)"
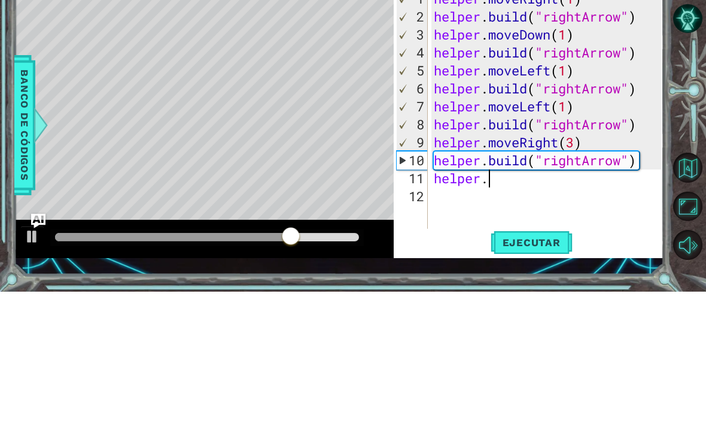
scroll to position [0, 2]
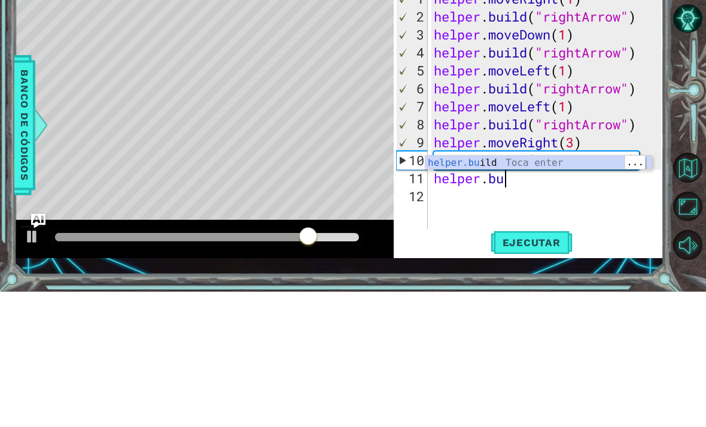
click at [566, 291] on div "helper.bu ild Toca enter" at bounding box center [539, 312] width 226 height 43
type textarea "[DOMAIN_NAME]("rightArrow")"
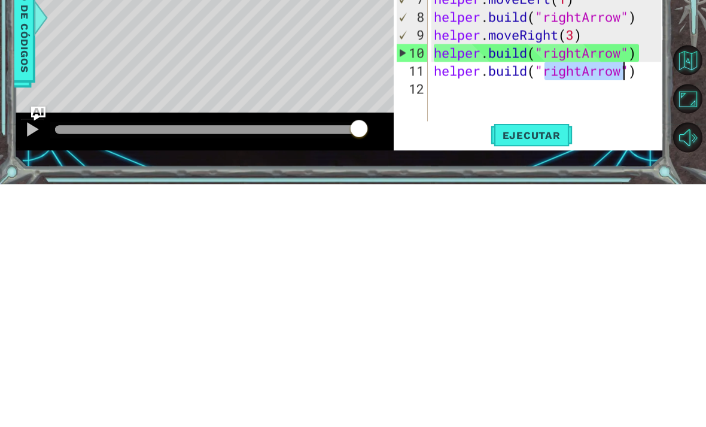
click at [547, 364] on button "Ejecutar" at bounding box center [532, 377] width 82 height 27
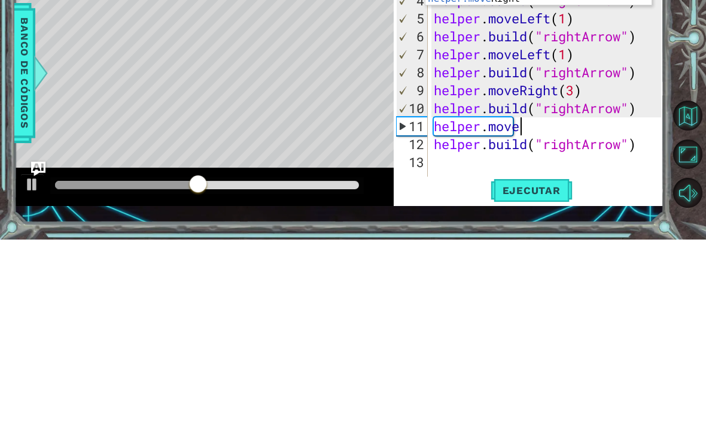
scroll to position [0, 4]
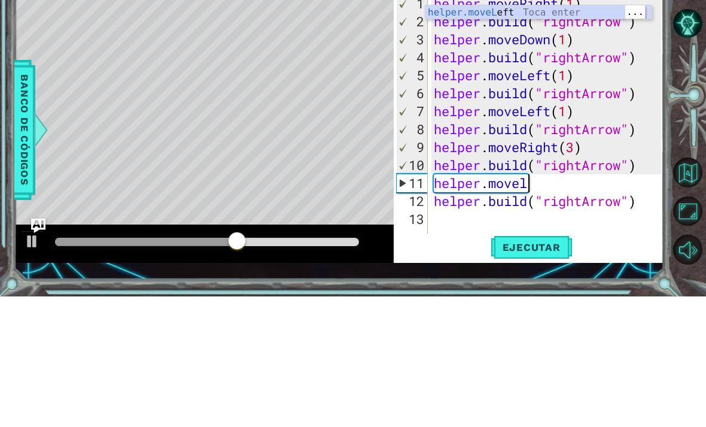
click at [555, 136] on div "helper.moveL eft Toca enter" at bounding box center [539, 157] width 226 height 43
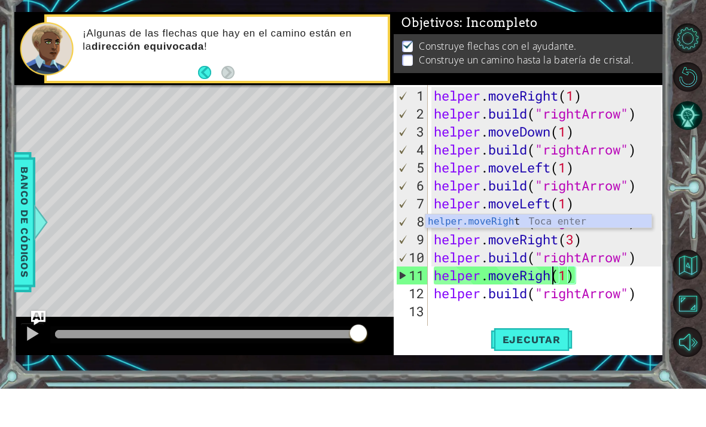
scroll to position [0, 6]
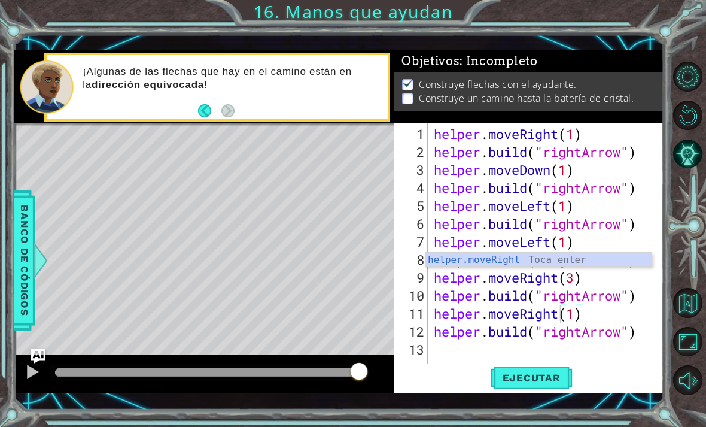
type textarea "helper.moveRight(1)"
click at [535, 369] on button "Ejecutar" at bounding box center [532, 377] width 82 height 27
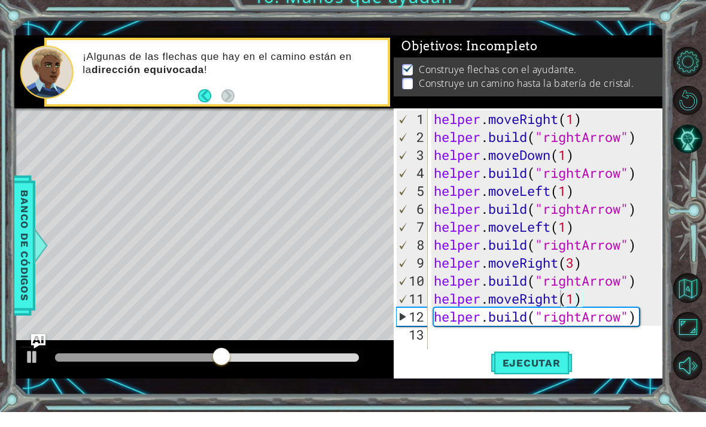
scroll to position [0, 0]
click at [463, 344] on div "helper . moveRight ( 1 ) helper . build ( "rightArrow" ) helper . moveDown ( 1 …" at bounding box center [550, 268] width 236 height 287
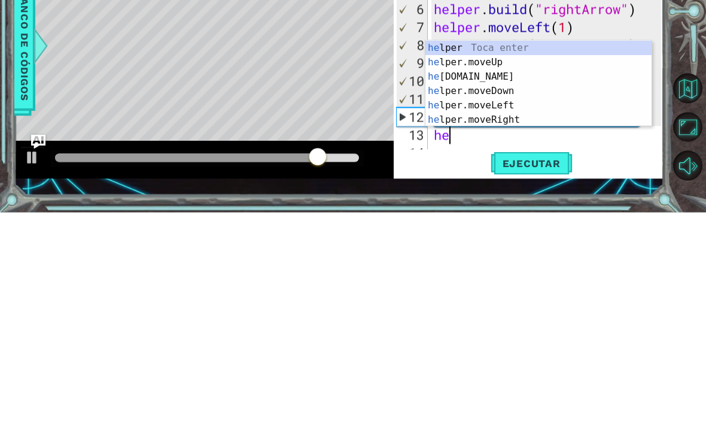
type textarea "h"
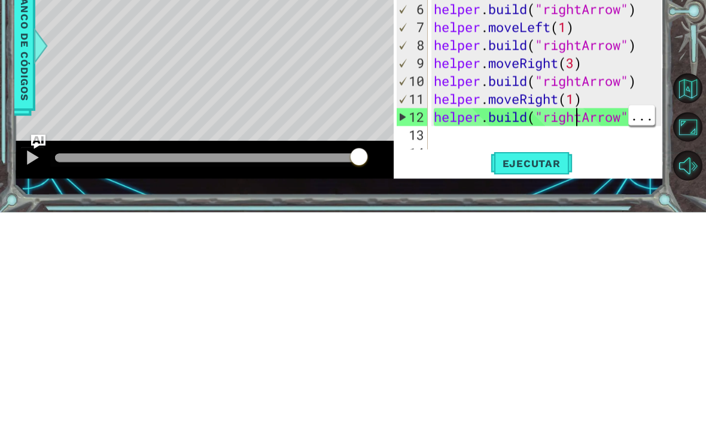
click at [579, 125] on div "helper . moveRight ( 1 ) helper . build ( "rightArrow" ) helper . moveDown ( 1 …" at bounding box center [550, 268] width 236 height 287
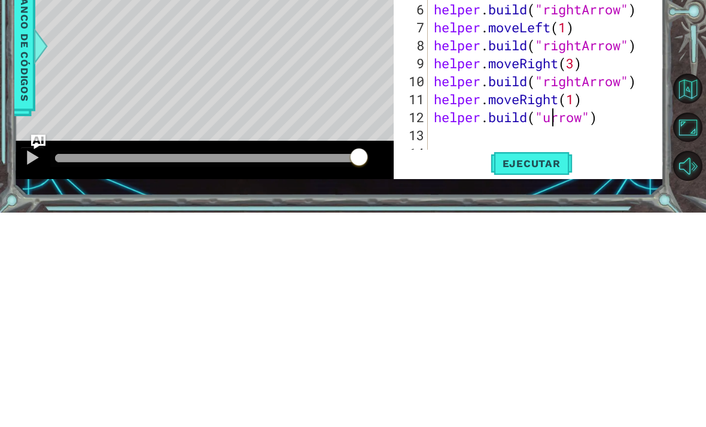
scroll to position [0, 6]
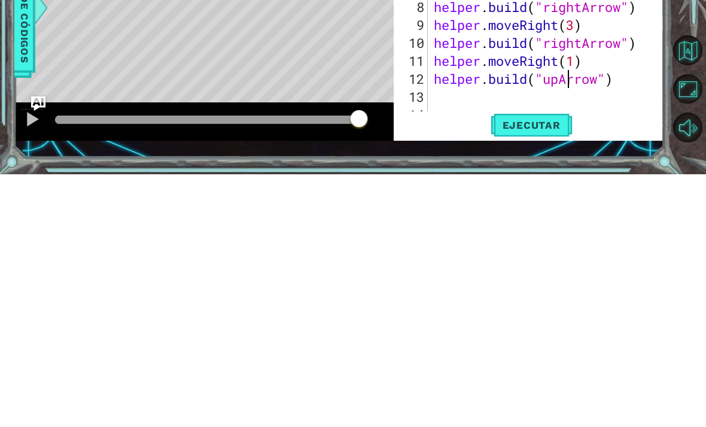
type textarea "[DOMAIN_NAME]("upArrow")"
click at [551, 372] on span "Ejecutar" at bounding box center [532, 378] width 82 height 12
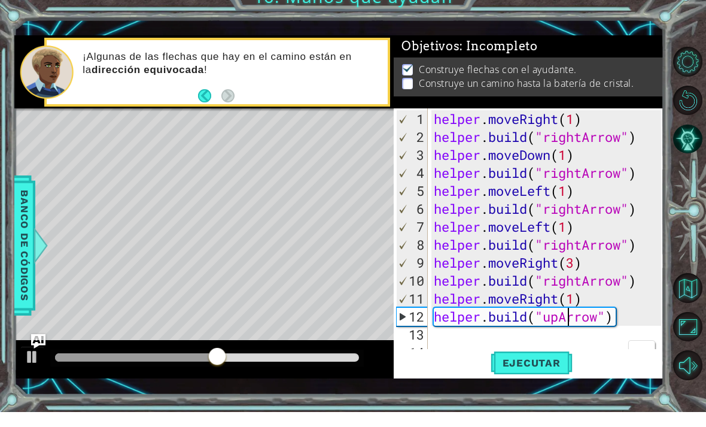
scroll to position [0, 0]
click at [463, 334] on div "helper . moveRight ( 1 ) helper . build ( "rightArrow" ) helper . moveDown ( 1 …" at bounding box center [550, 268] width 236 height 287
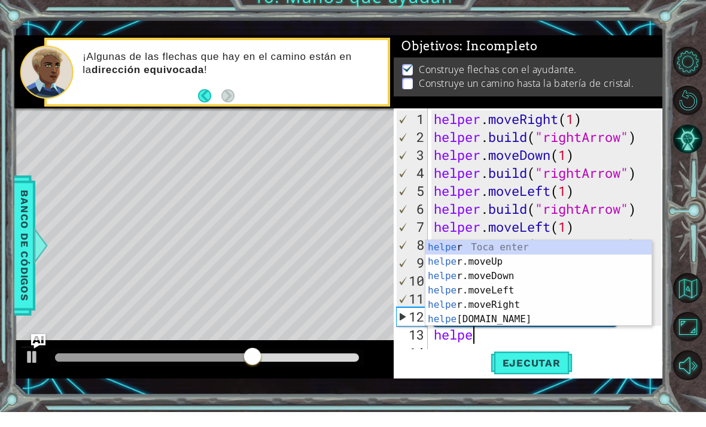
scroll to position [0, 2]
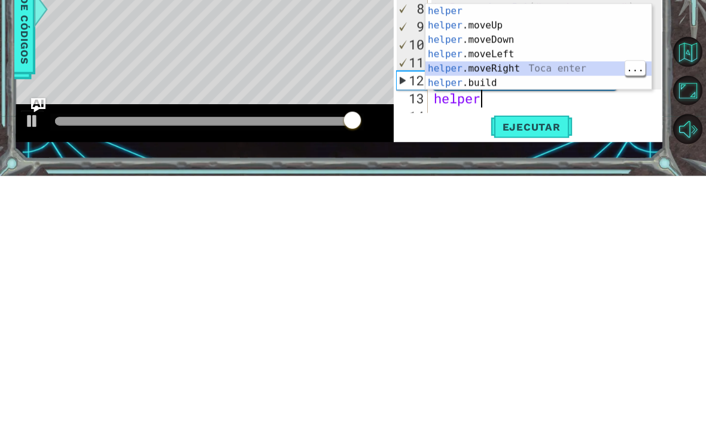
click at [545, 255] on div "helper Toca enter helper .moveUp Toca enter helper .moveDown Toca enter helper …" at bounding box center [539, 312] width 226 height 115
type textarea "helper.moveRight(1)"
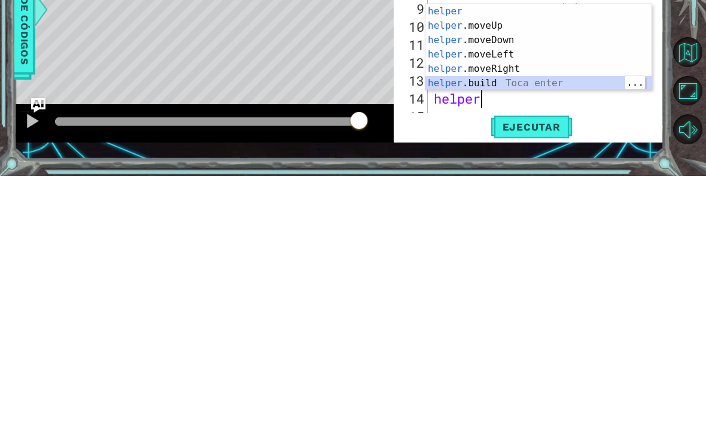
click at [538, 255] on div "helper Toca enter helper .moveUp Toca enter helper .moveDown Toca enter helper …" at bounding box center [539, 312] width 226 height 115
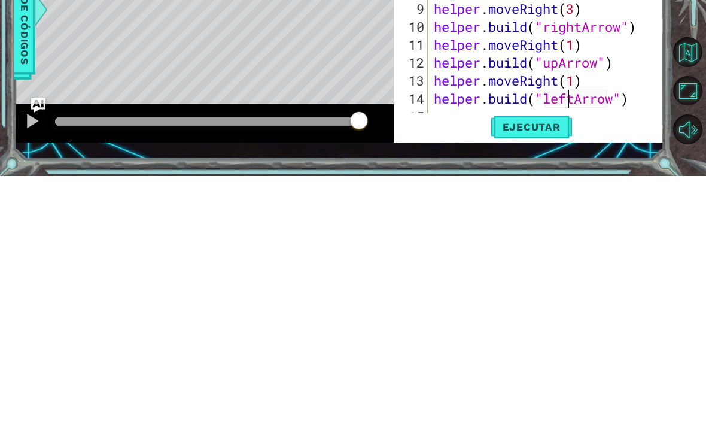
scroll to position [0, 7]
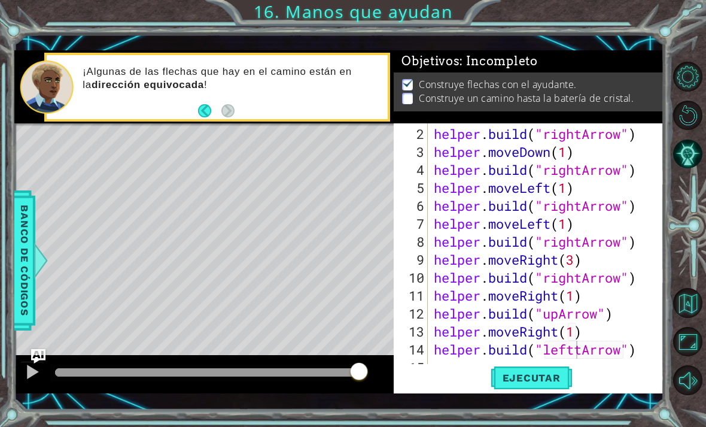
click at [545, 374] on span "Ejecutar" at bounding box center [532, 378] width 82 height 12
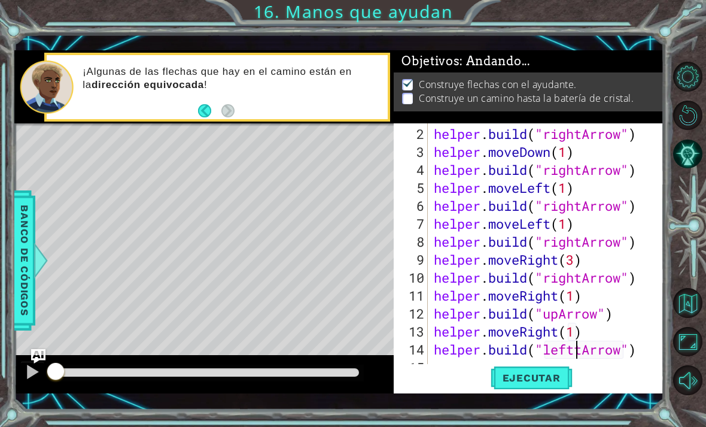
scroll to position [38, 0]
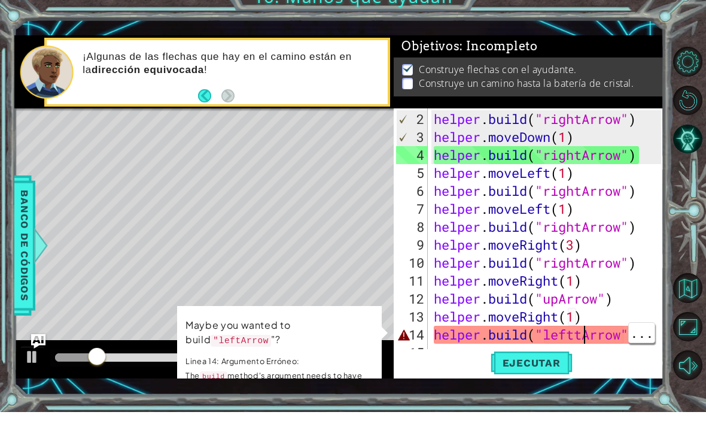
click at [587, 338] on div "helper . build ( "rightArrow" ) helper . moveDown ( 1 ) helper . build ( "right…" at bounding box center [550, 268] width 236 height 287
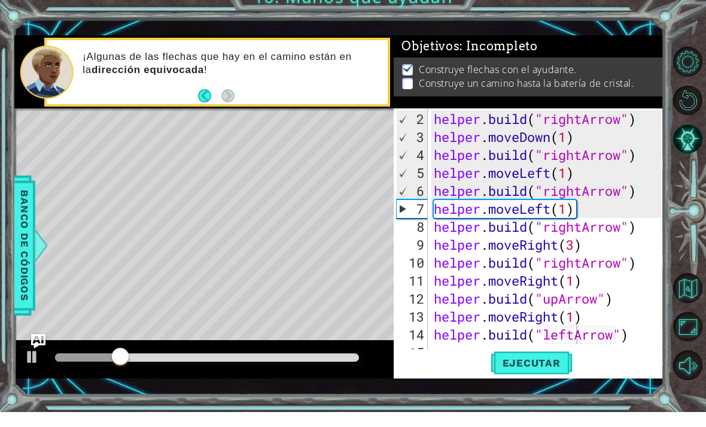
click at [549, 372] on span "Ejecutar" at bounding box center [532, 378] width 82 height 12
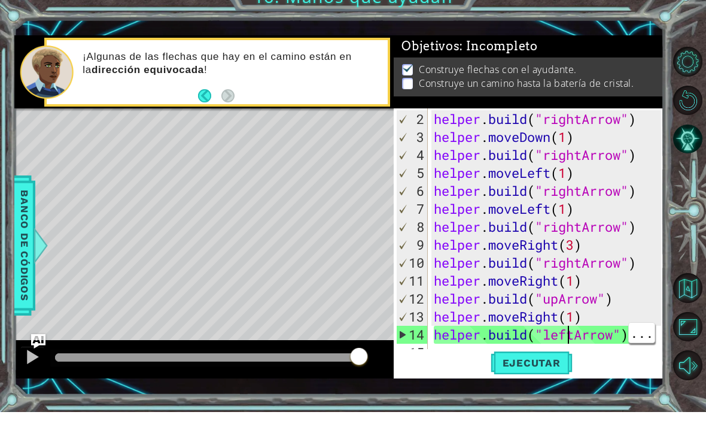
click at [569, 336] on div "helper . build ( "rightArrow" ) helper . moveDown ( 1 ) helper . build ( "right…" at bounding box center [550, 268] width 236 height 287
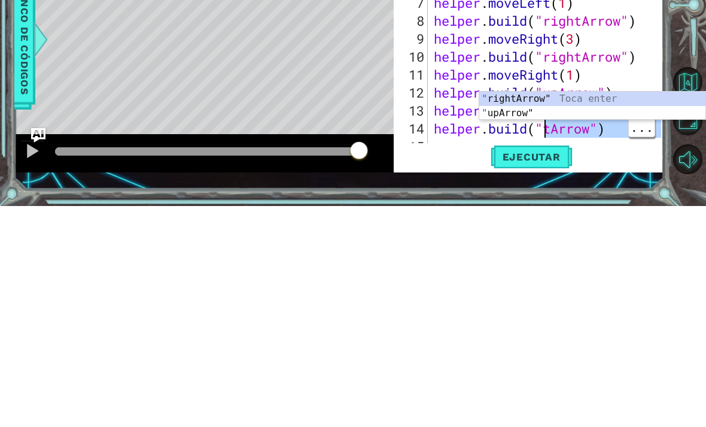
click at [617, 364] on div "Ejecutar" at bounding box center [532, 377] width 270 height 27
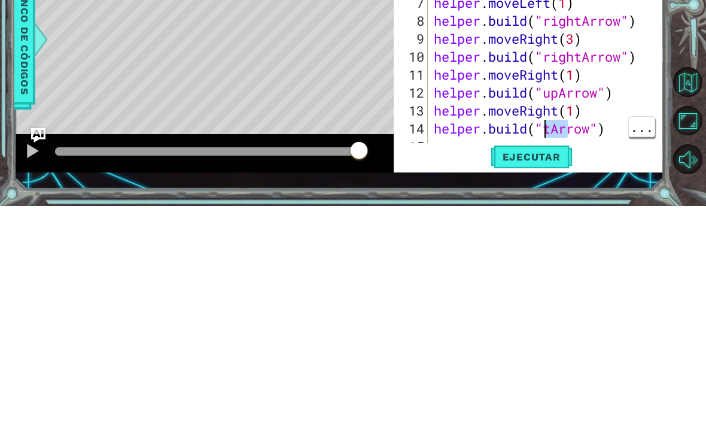
click at [629, 364] on div "Ejecutar" at bounding box center [532, 377] width 270 height 27
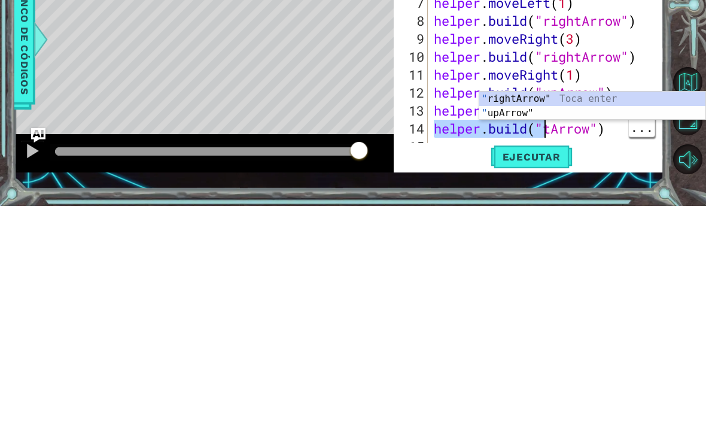
click at [602, 364] on div "Ejecutar" at bounding box center [532, 377] width 270 height 27
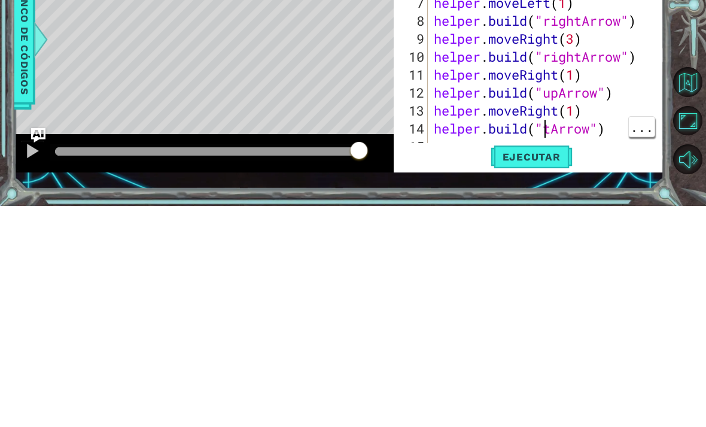
click at [549, 130] on div "helper . build ( "rightArrow" ) helper . moveDown ( 1 ) helper . build ( "right…" at bounding box center [550, 268] width 236 height 287
click at [539, 364] on button "Ejecutar" at bounding box center [532, 377] width 82 height 27
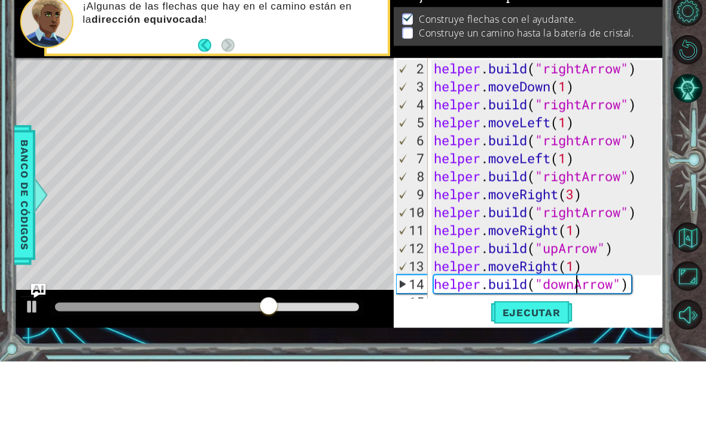
scroll to position [53, 0]
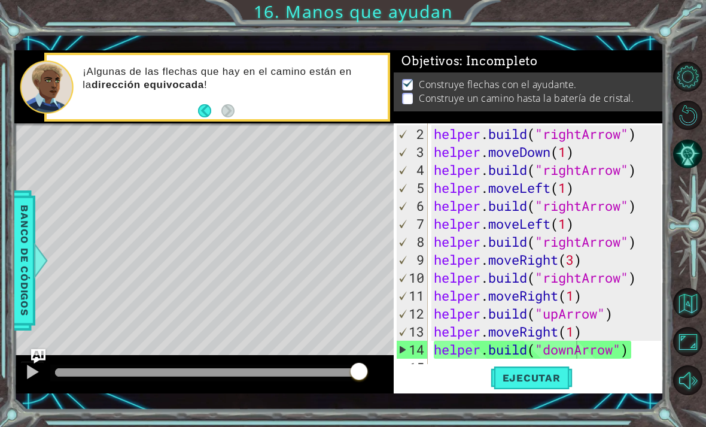
click at [551, 172] on div "helper . build ( "rightArrow" ) helper . moveDown ( 1 ) helper . build ( "right…" at bounding box center [550, 268] width 236 height 287
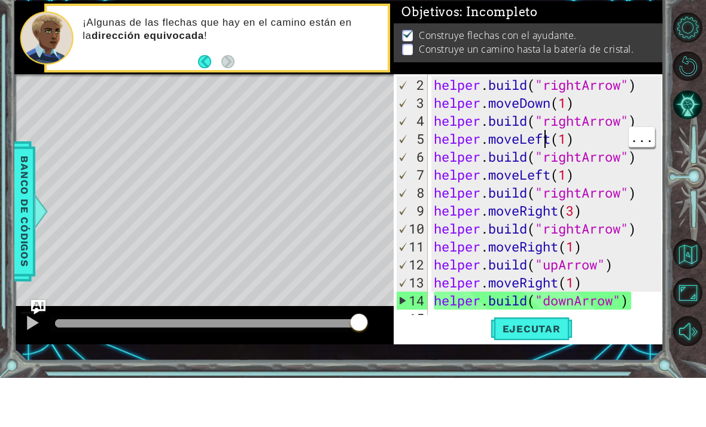
scroll to position [0, 6]
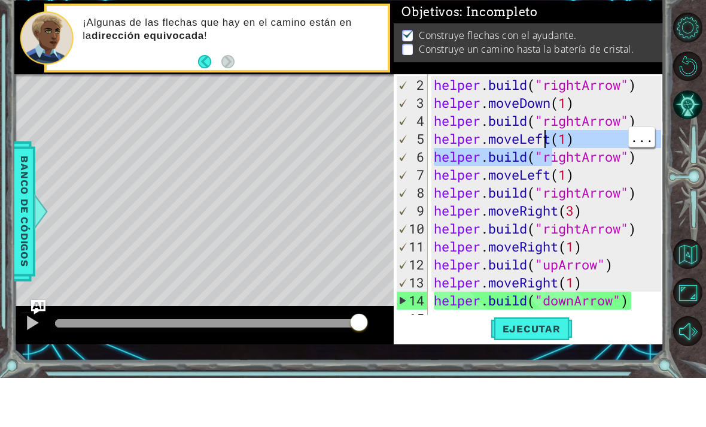
click at [630, 164] on div "helper . build ( "rightArrow" ) helper . moveDown ( 1 ) helper . build ( "right…" at bounding box center [550, 268] width 236 height 287
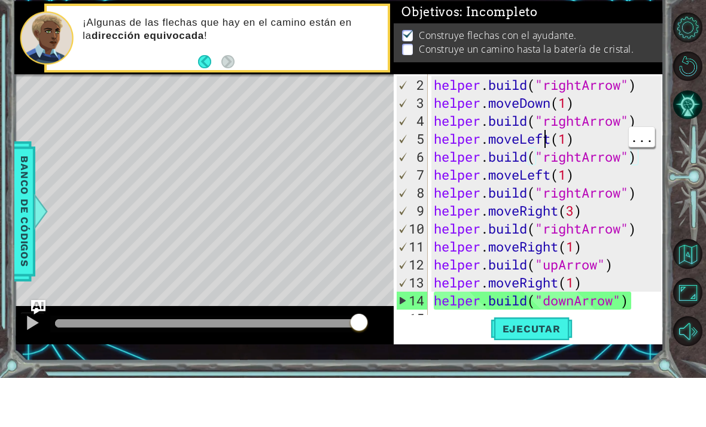
click at [548, 144] on div "helper . build ( "rightArrow" ) helper . moveDown ( 1 ) helper . build ( "right…" at bounding box center [550, 268] width 236 height 287
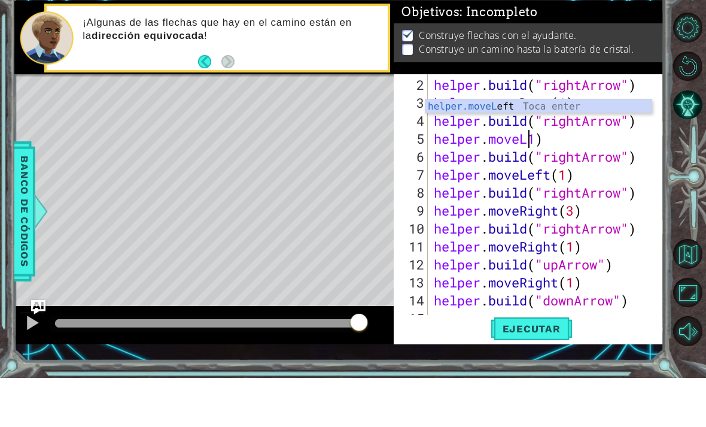
scroll to position [0, 4]
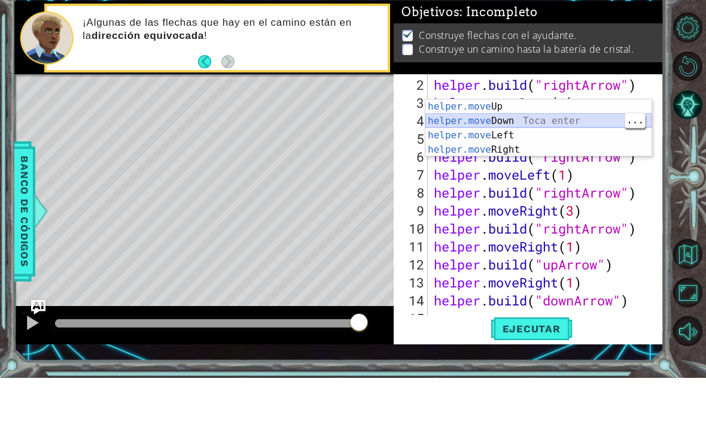
click at [590, 148] on div "helper.move Up Toca enter helper.move Down Toca enter helper.move Left Toca ent…" at bounding box center [539, 191] width 226 height 86
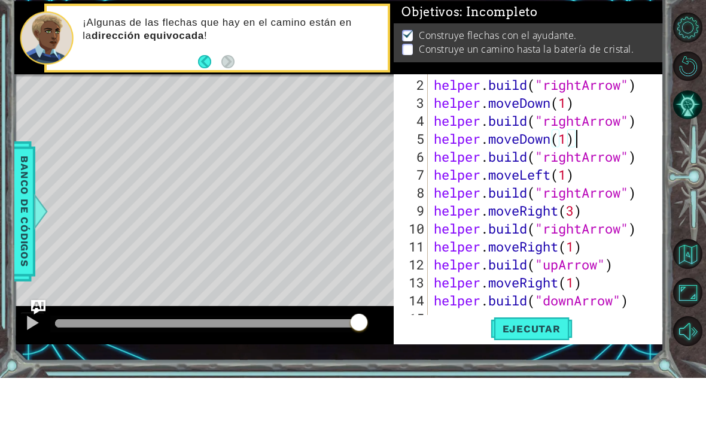
scroll to position [53, 0]
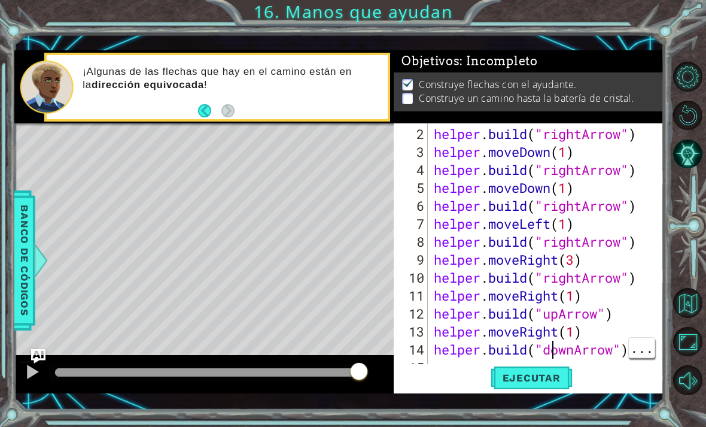
click at [548, 213] on div "helper . build ( "rightArrow" ) helper . moveDown ( 1 ) helper . build ( "right…" at bounding box center [550, 268] width 236 height 287
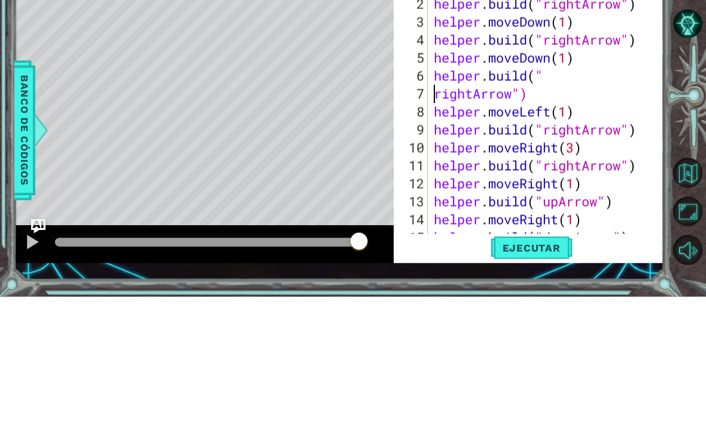
scroll to position [0, 4]
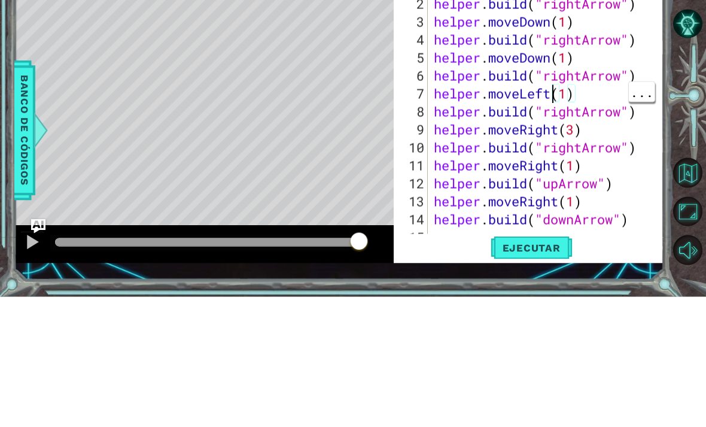
click at [552, 125] on div "helper . build ( "rightArrow" ) helper . moveDown ( 1 ) helper . build ( "right…" at bounding box center [550, 268] width 236 height 287
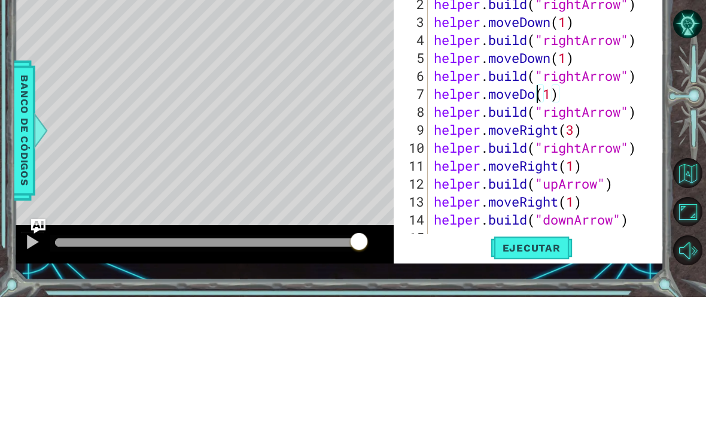
scroll to position [0, 5]
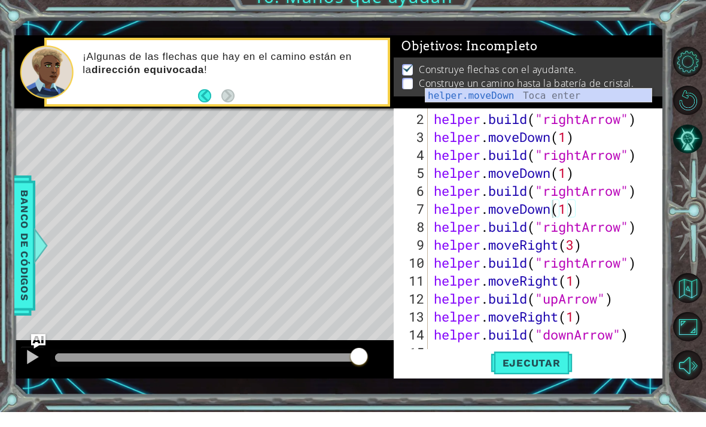
click at [539, 372] on span "Ejecutar" at bounding box center [532, 378] width 82 height 12
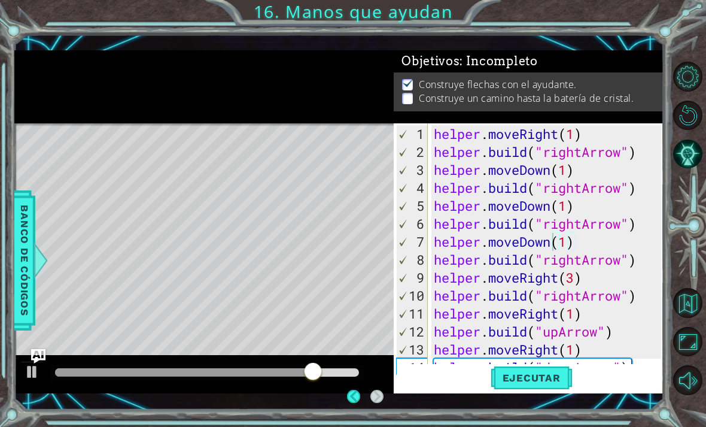
scroll to position [34, 0]
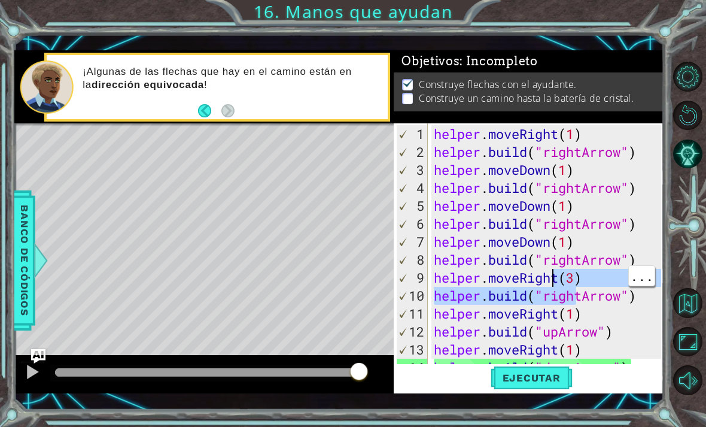
click at [552, 273] on div "helper . moveRight ( 1 ) helper . build ( "rightArrow" ) helper . moveDown ( 1 …" at bounding box center [550, 268] width 236 height 287
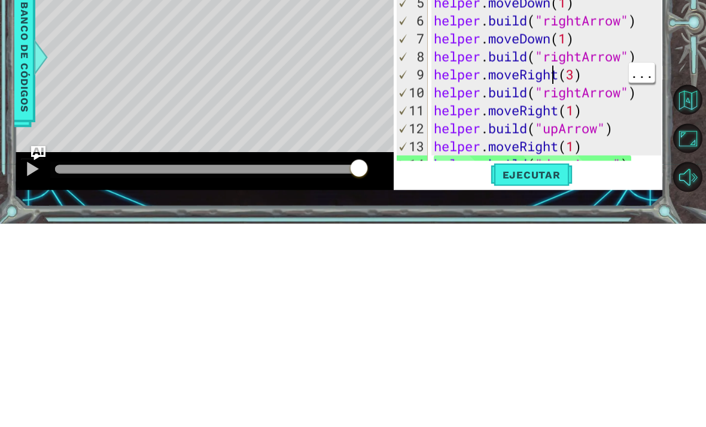
click at [558, 125] on div "helper . moveRight ( 1 ) helper . build ( "rightArrow" ) helper . moveDown ( 1 …" at bounding box center [550, 268] width 236 height 287
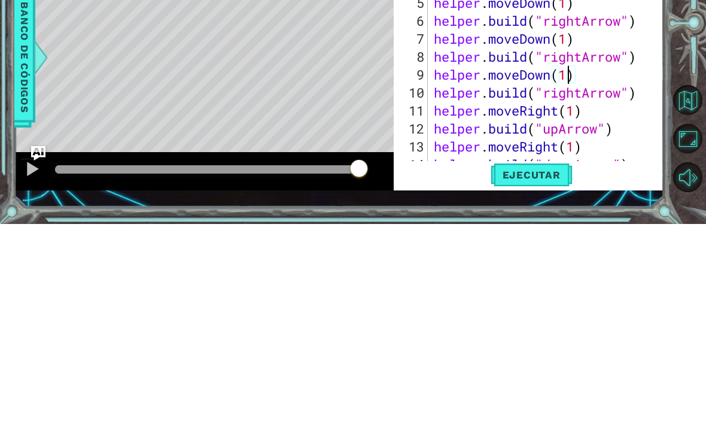
scroll to position [53, 0]
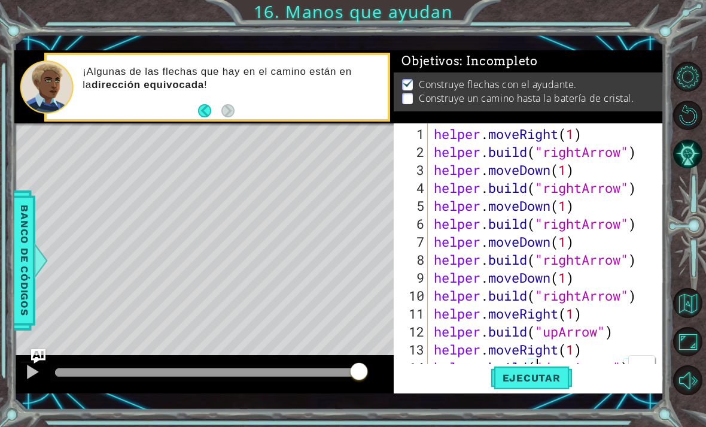
click at [550, 366] on button "Ejecutar" at bounding box center [532, 377] width 82 height 27
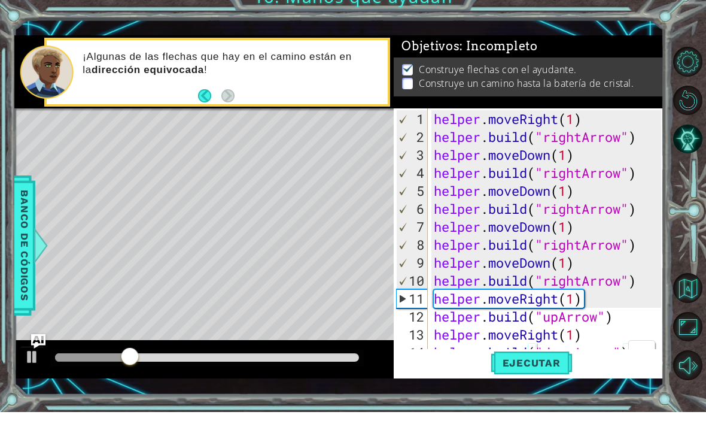
click at [554, 125] on div "helper . moveRight ( 1 ) helper . build ( "rightArrow" ) helper . moveDown ( 1 …" at bounding box center [550, 268] width 236 height 287
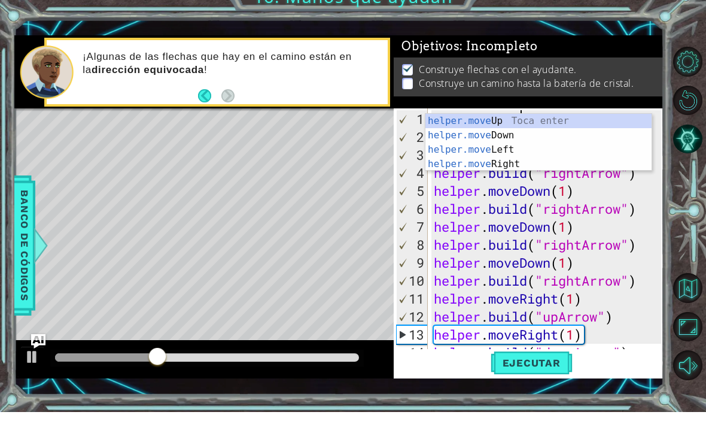
scroll to position [0, 4]
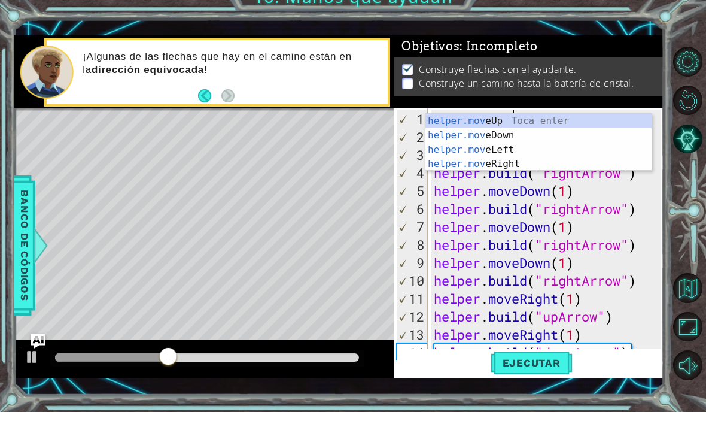
click at [566, 138] on div "helper.mov eUp Toca enter helper.mov eDown Toca enter helper.mov eLeft Toca ent…" at bounding box center [539, 172] width 226 height 86
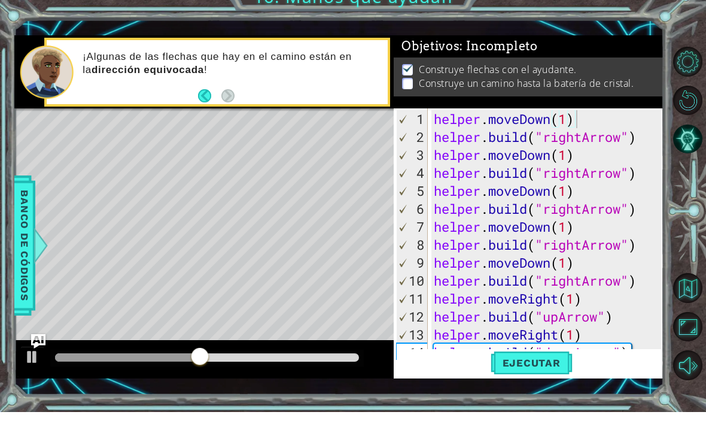
click at [548, 372] on span "Ejecutar" at bounding box center [532, 378] width 82 height 12
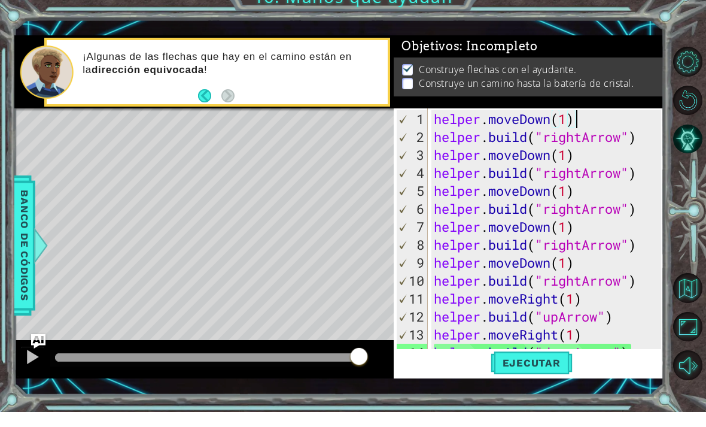
click at [546, 372] on span "Ejecutar" at bounding box center [532, 378] width 82 height 12
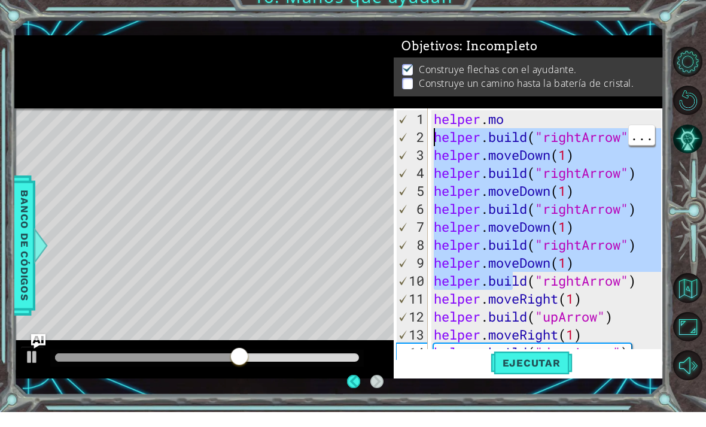
scroll to position [18, 0]
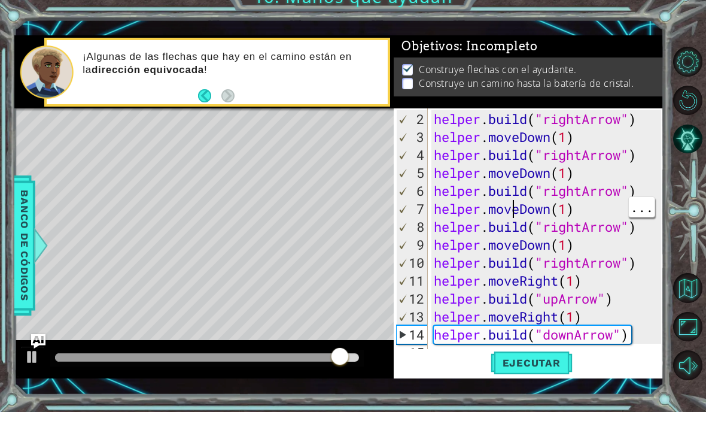
click at [515, 201] on div "helper . build ( "rightArrow" ) helper . moveDown ( 1 ) helper . build ( "right…" at bounding box center [550, 268] width 236 height 287
click at [446, 130] on div "helper . build ( "rightArrow" ) helper . moveDown ( 1 ) helper . build ( "right…" at bounding box center [550, 268] width 236 height 287
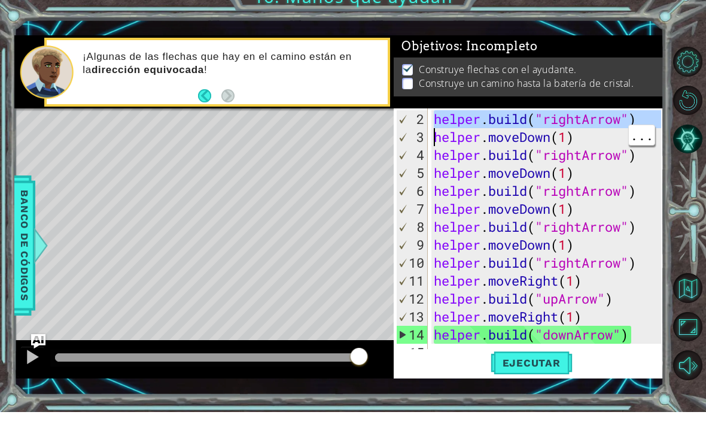
scroll to position [0, 0]
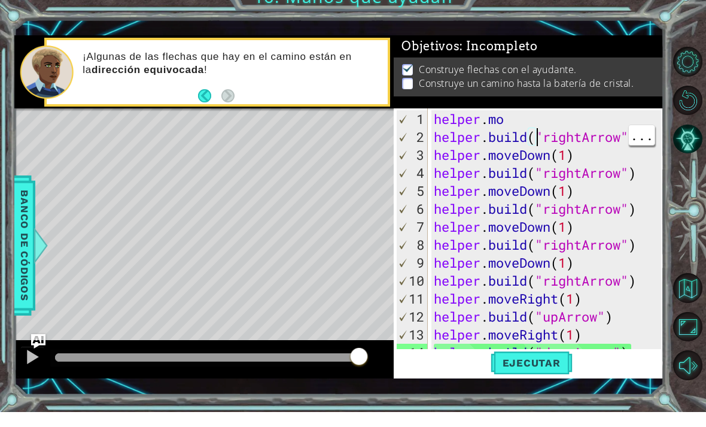
click at [520, 138] on div "helper . mo helper . build ( "rightArrow" ) helper . moveDown ( 1 ) helper . bu…" at bounding box center [550, 268] width 236 height 287
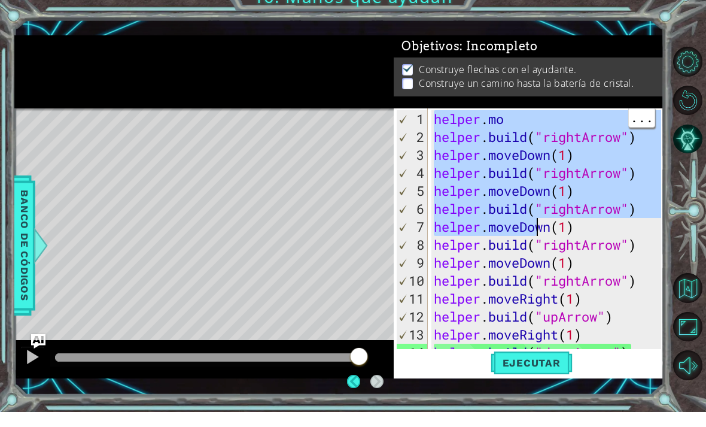
type textarea "[DOMAIN_NAME]("downArrow")"
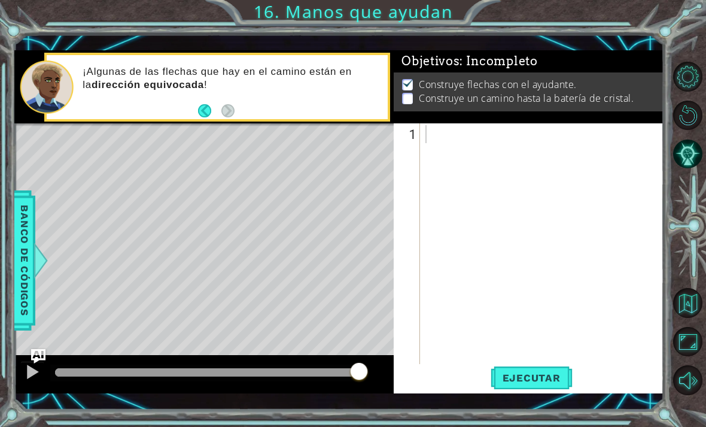
click at [507, 380] on span "Ejecutar" at bounding box center [532, 378] width 82 height 12
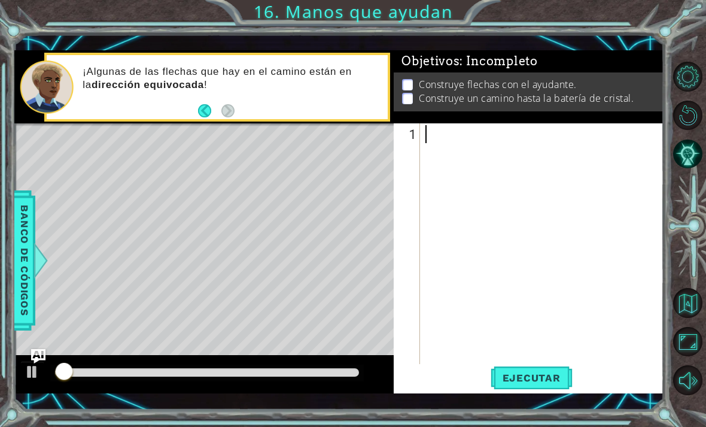
click at [545, 42] on div "1 ההההההההההההההההההההההההההההההההההההההההההההההההההההההההההההההההההההההההההההה…" at bounding box center [339, 221] width 650 height 375
click at [472, 138] on div at bounding box center [545, 268] width 244 height 287
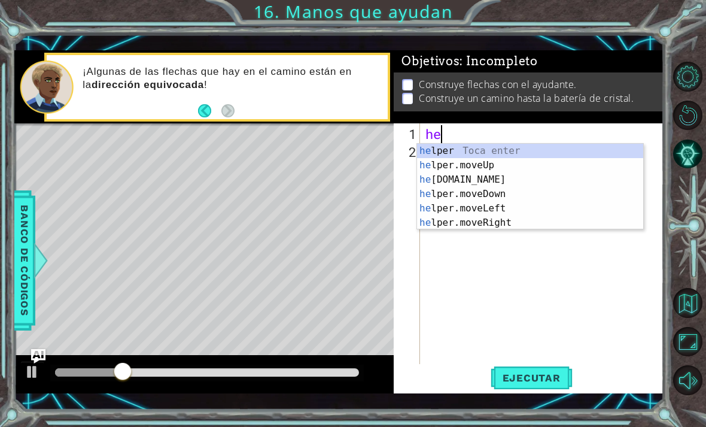
scroll to position [0, 1]
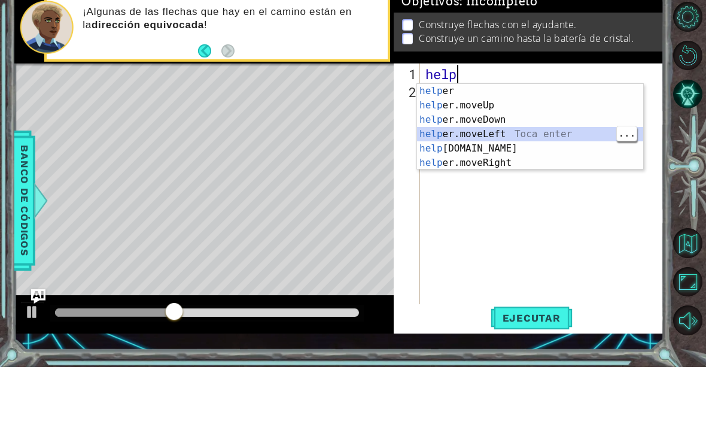
click at [533, 144] on div "help [PERSON_NAME] enter help er.moveUp Toca enter help er.moveDown Toca enter …" at bounding box center [530, 201] width 226 height 115
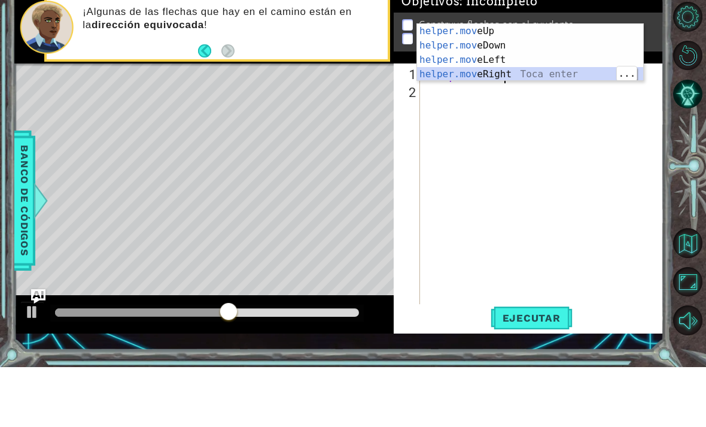
click at [570, 84] on div "helper.mov eUp Toca enter helper.mov eDown Toca enter helper.mov eLeft Toca ent…" at bounding box center [530, 127] width 226 height 86
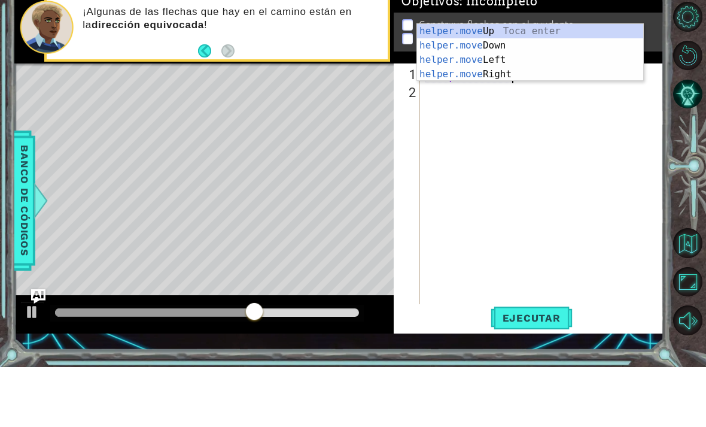
type textarea "helper.mov"
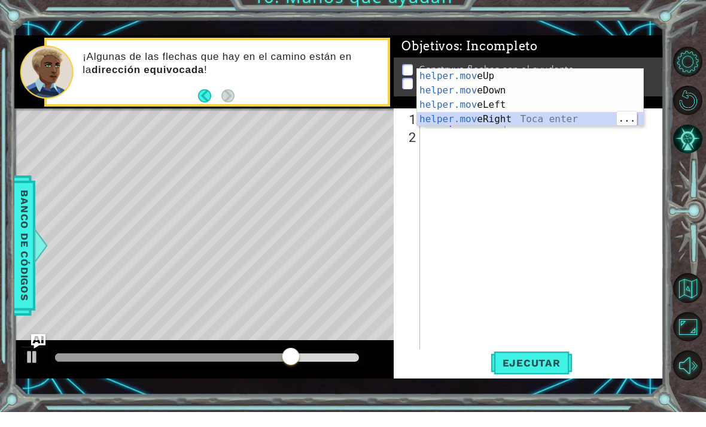
scroll to position [0, 0]
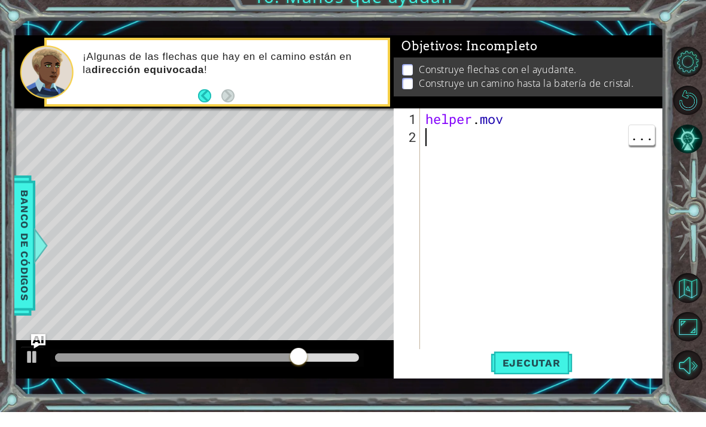
click at [545, 125] on div "helper . mov" at bounding box center [545, 268] width 244 height 287
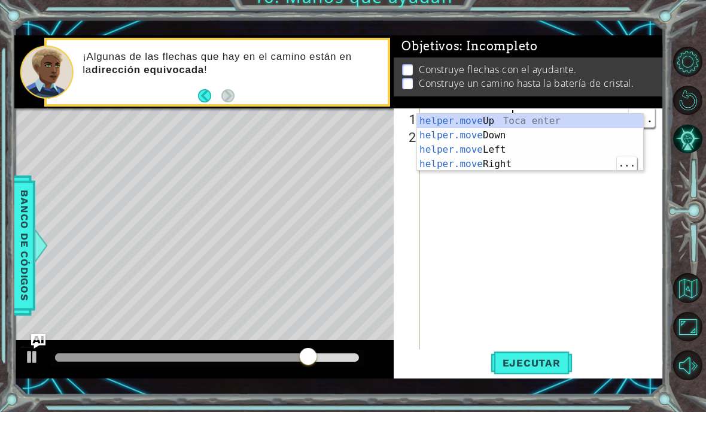
scroll to position [0, 4]
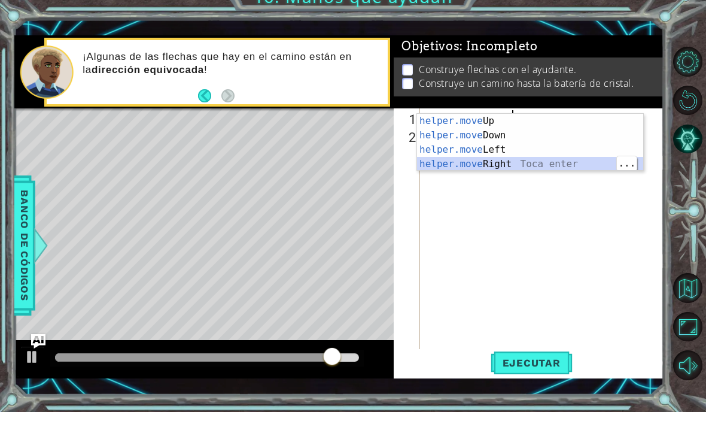
click at [542, 148] on div "helper.move Up Toca enter helper.move Down Toca enter helper.move Left Toca ent…" at bounding box center [530, 172] width 226 height 86
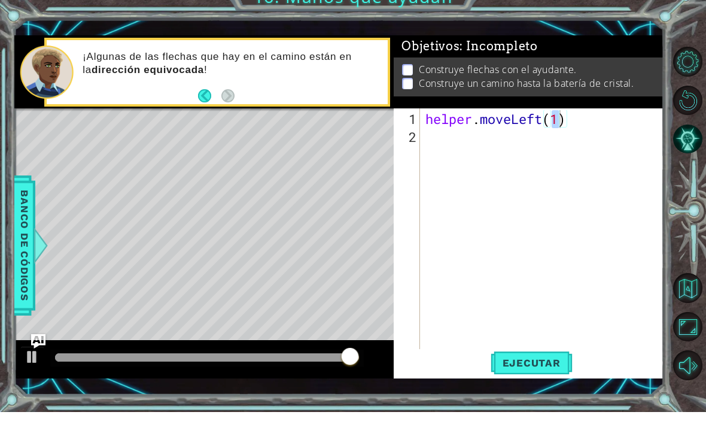
click at [554, 372] on span "Ejecutar" at bounding box center [532, 378] width 82 height 12
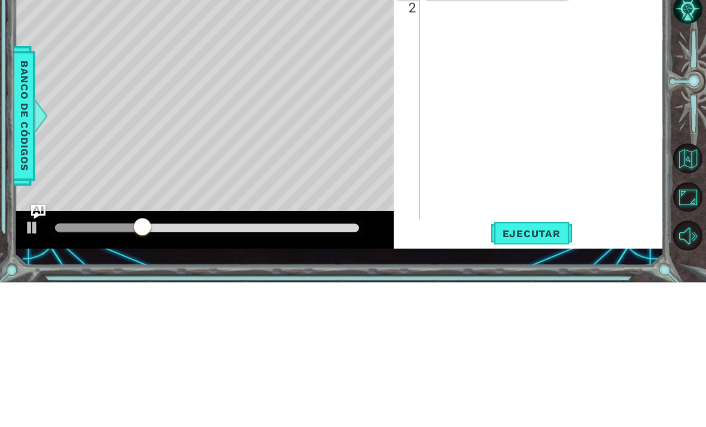
scroll to position [0, 0]
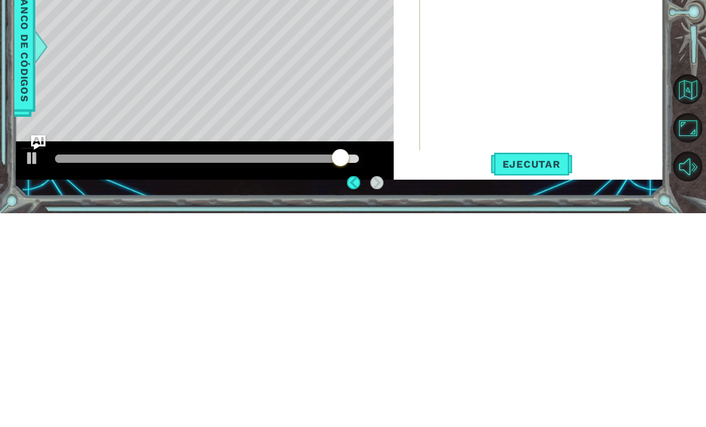
type textarea "helper.move"
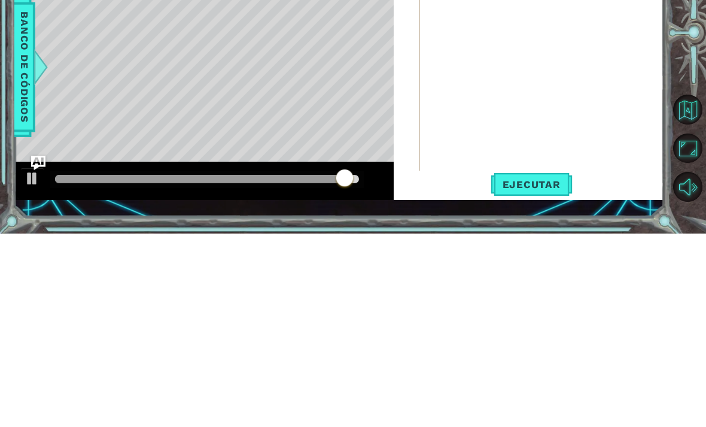
type textarea "helper.move"
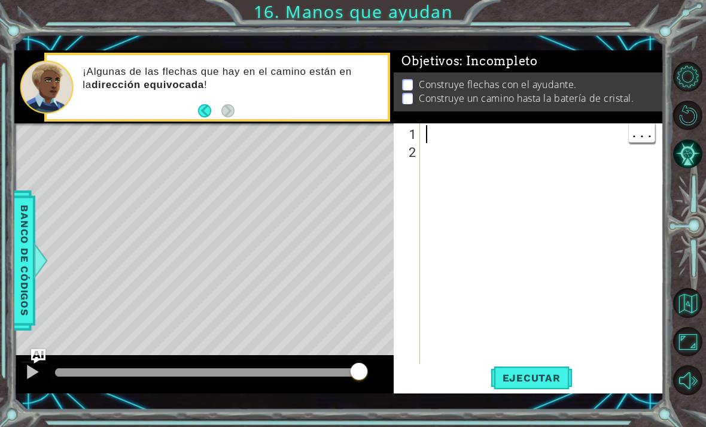
click at [502, 142] on div at bounding box center [546, 268] width 244 height 287
click at [508, 129] on div at bounding box center [546, 268] width 244 height 287
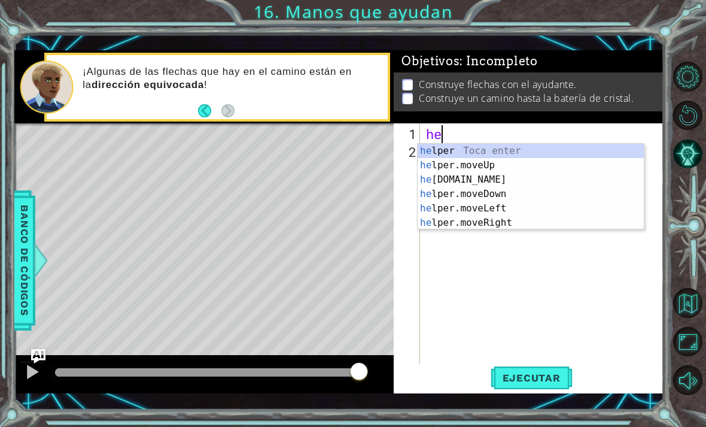
scroll to position [0, 1]
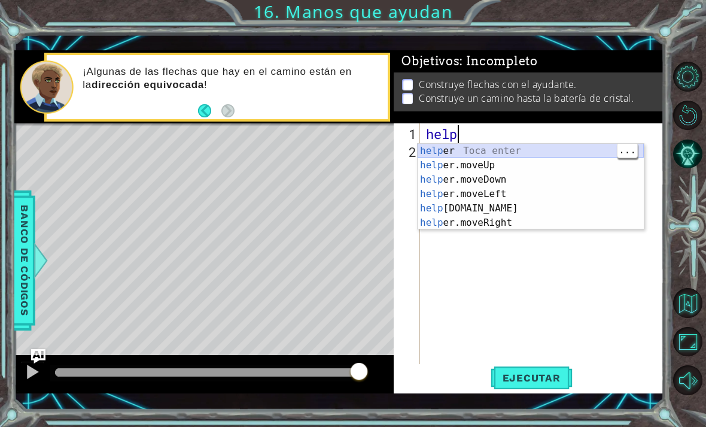
click at [531, 151] on div "help [PERSON_NAME] enter help er.moveUp Toca enter help er.moveDown Toca enter …" at bounding box center [531, 201] width 226 height 115
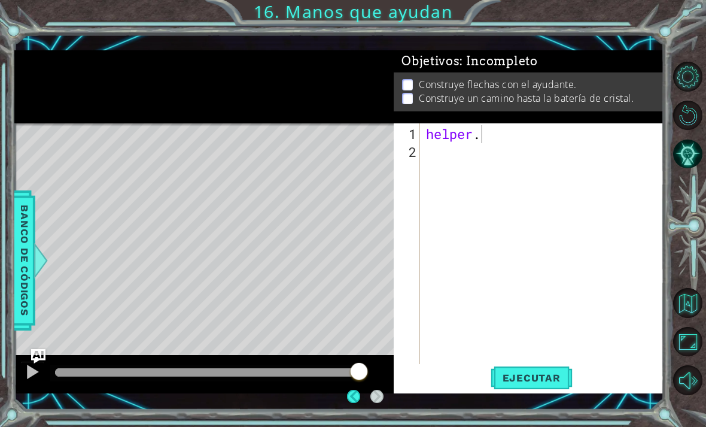
scroll to position [0, 0]
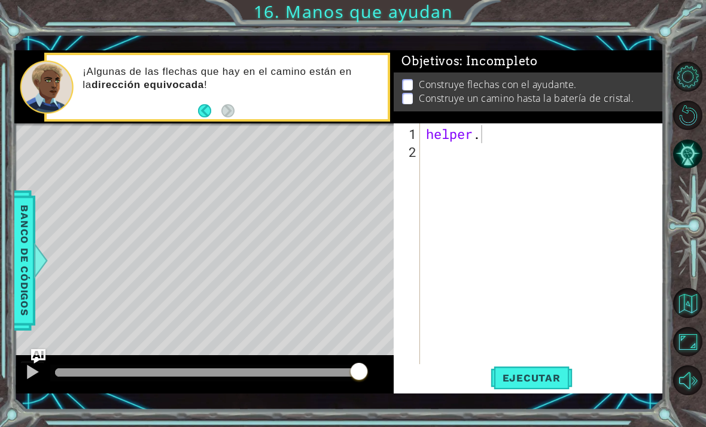
type textarea "helper."
click at [517, 378] on span "Ejecutar" at bounding box center [532, 378] width 82 height 12
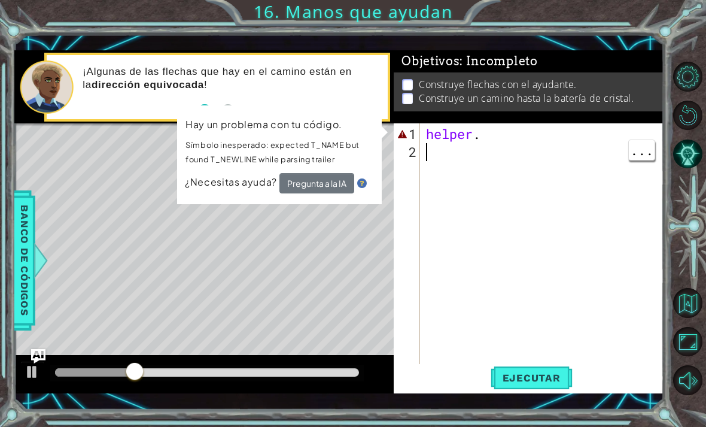
click at [498, 172] on div "helper ." at bounding box center [546, 268] width 244 height 287
click at [521, 131] on div "helper ." at bounding box center [546, 268] width 244 height 287
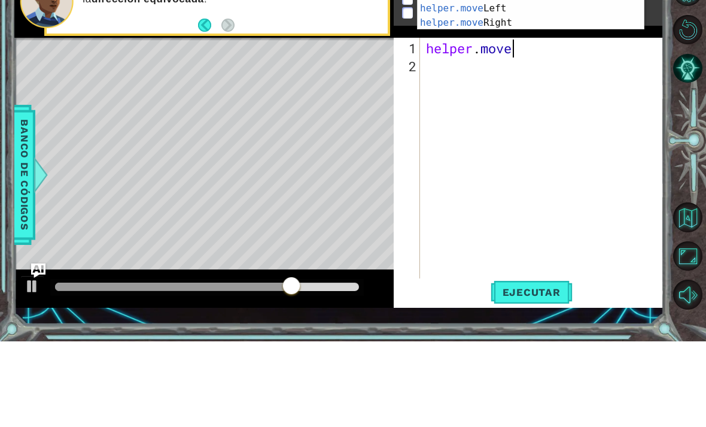
scroll to position [0, 4]
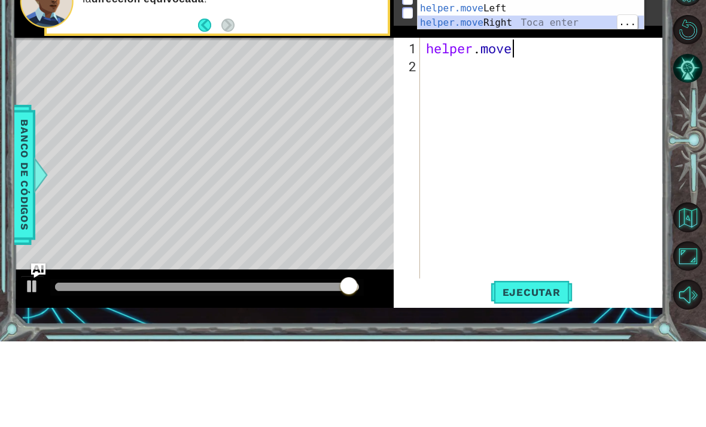
click at [575, 58] on div "helper.move Up Toca enter helper.move Down Toca enter helper.move Left Toca ent…" at bounding box center [531, 101] width 226 height 86
type textarea "helper.moveRight(1)"
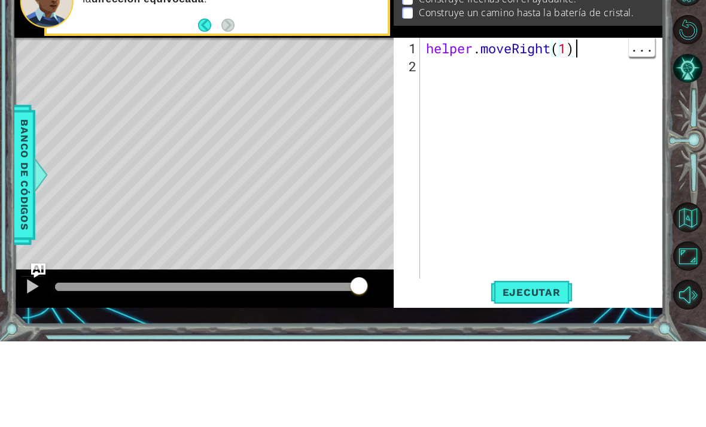
scroll to position [53, 0]
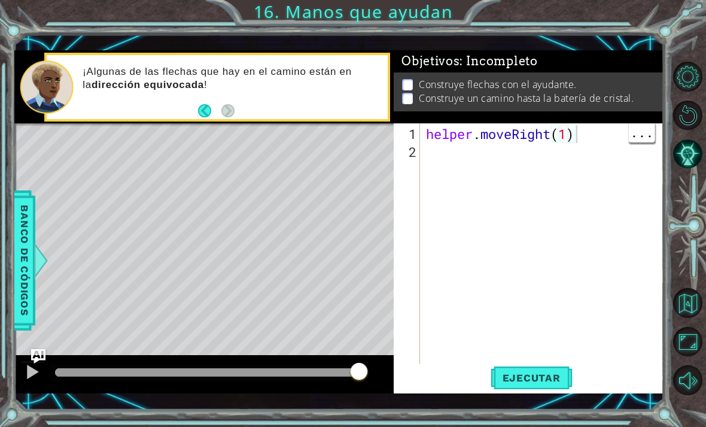
click at [489, 139] on div "helper . moveRight ( 1 )" at bounding box center [546, 268] width 244 height 287
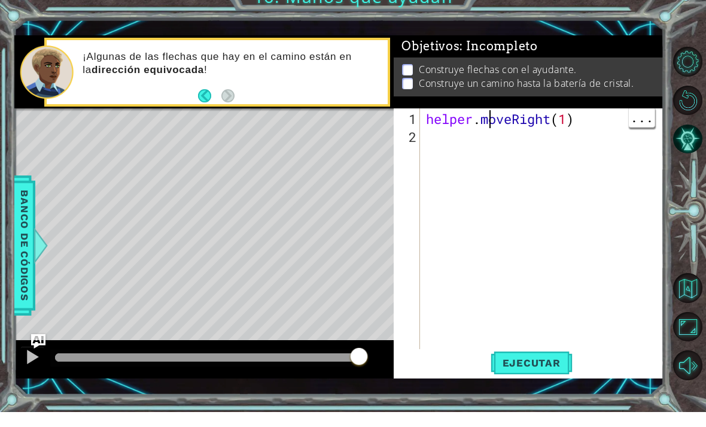
scroll to position [0, 0]
click at [462, 142] on div "helper . moveRight ( 1 )" at bounding box center [546, 268] width 244 height 287
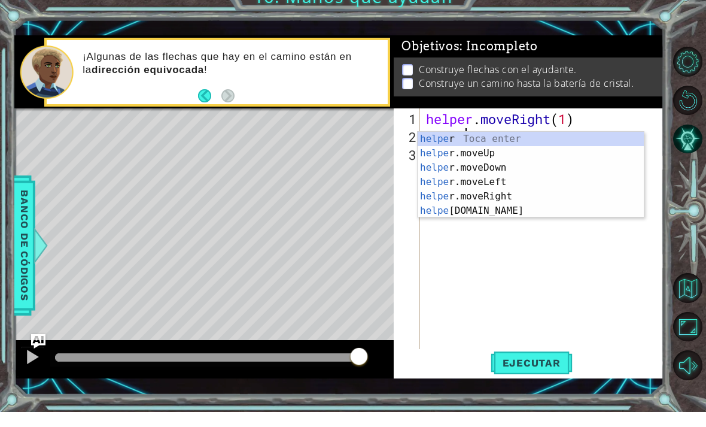
scroll to position [0, 2]
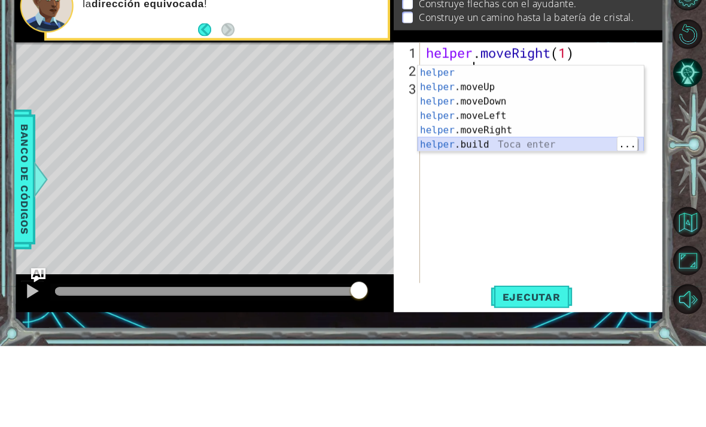
click at [563, 147] on div "helper Toca enter helper .moveUp Toca enter helper .moveDown Toca enter helper …" at bounding box center [531, 204] width 226 height 115
type textarea "[DOMAIN_NAME]("rightArrow")"
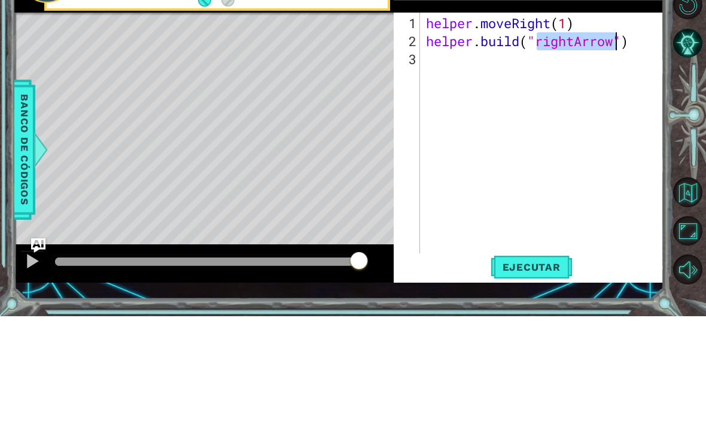
scroll to position [0, 0]
click at [569, 125] on div "helper . moveRight ( 1 ) helper . build ( "rightArrow" )" at bounding box center [546, 268] width 244 height 287
click at [580, 125] on div "helper . moveRight ( 1 ) helper . build ( "rightArrow" )" at bounding box center [546, 268] width 244 height 287
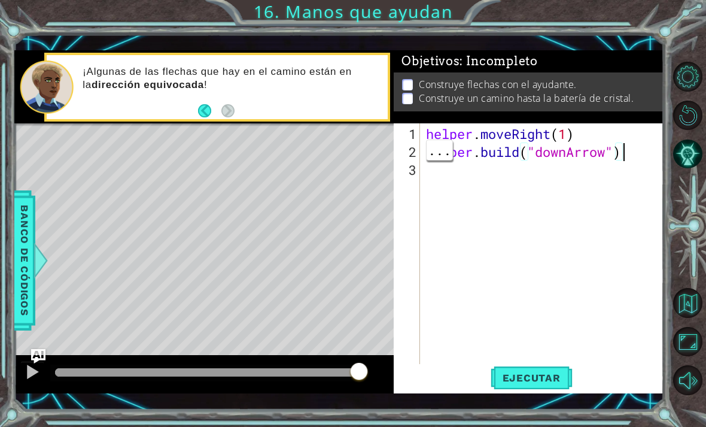
click at [489, 153] on div "helper . moveRight ( 1 ) helper . build ( "downArrow" )" at bounding box center [546, 268] width 244 height 287
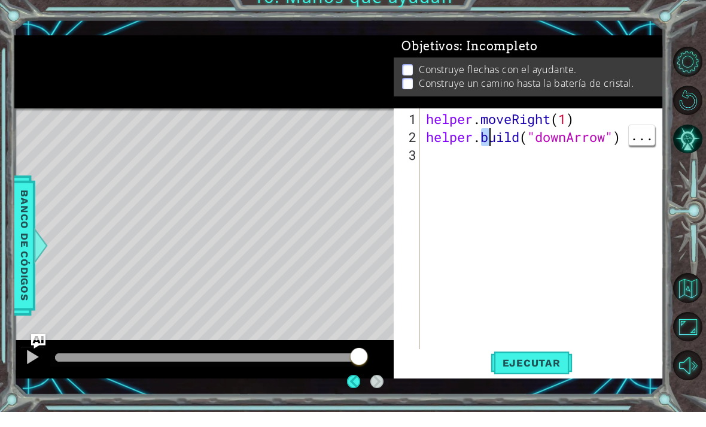
type textarea "helper.moveRight(1) [DOMAIN_NAME]("downArrow")"
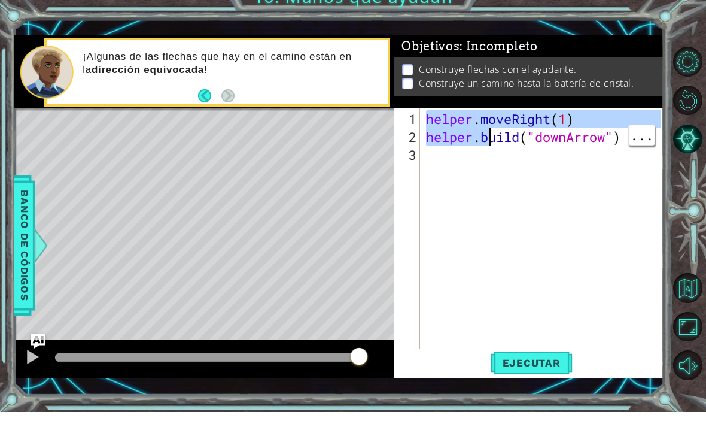
scroll to position [0, 0]
click at [472, 154] on div "helper . moveRight ( 1 ) helper . build ( "downArrow" )" at bounding box center [546, 268] width 244 height 287
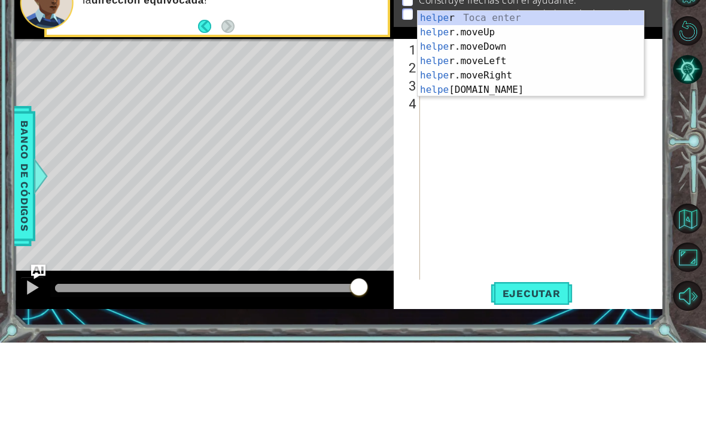
scroll to position [0, 2]
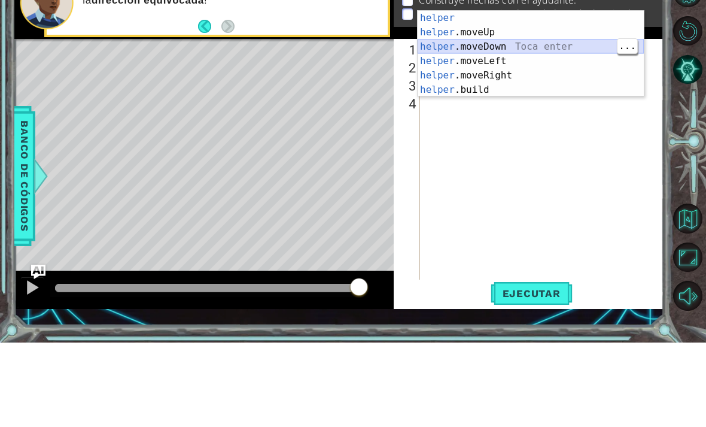
click at [563, 95] on div "helper Toca enter helper .moveUp Toca enter helper .moveDown Toca enter helper …" at bounding box center [531, 152] width 226 height 115
type textarea "helper.moveDown(1)"
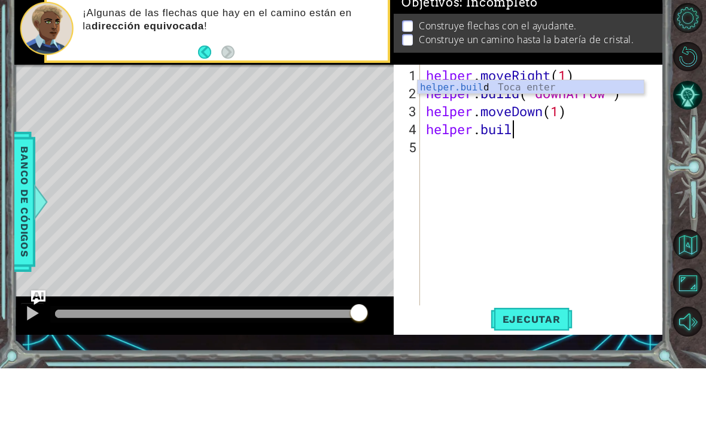
scroll to position [0, 4]
click at [578, 139] on div "helper.buil d Toca enter" at bounding box center [531, 160] width 226 height 43
type textarea "[DOMAIN_NAME]("rightArrow")"
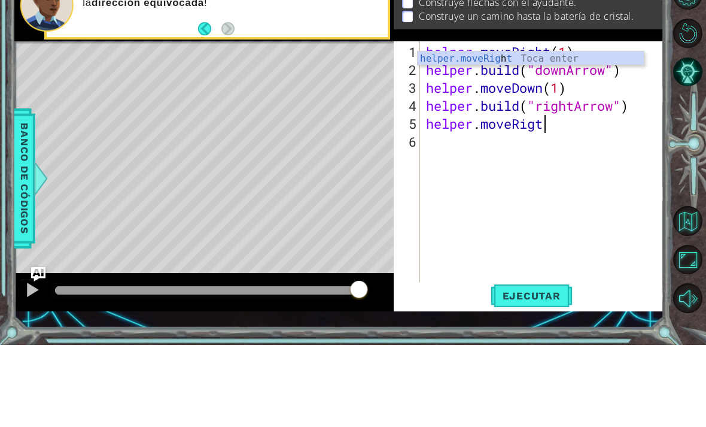
scroll to position [0, 5]
click at [590, 133] on div "helper.moveRig h t Toca enter" at bounding box center [531, 154] width 226 height 43
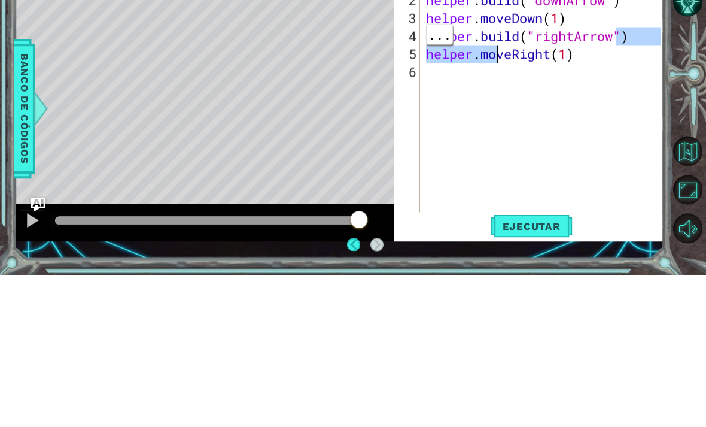
type textarea "[DOMAIN_NAME]("rightArrow") helper.moveRight(1)"
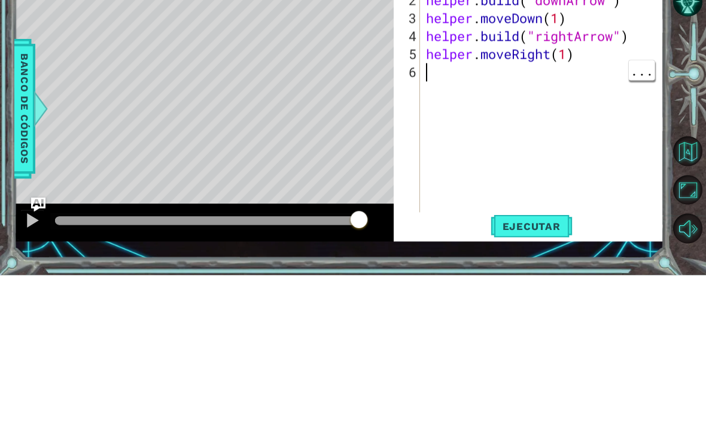
scroll to position [0, 0]
click at [596, 125] on div "helper . moveRight ( 1 ) helper . build ( "downArrow" ) helper . moveDown ( 1 )…" at bounding box center [546, 268] width 244 height 287
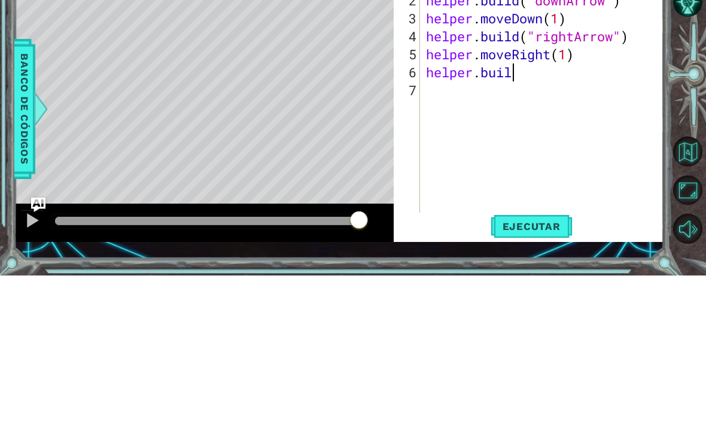
scroll to position [0, 4]
type textarea "helper.built"
click at [537, 125] on div "helper . moveRight ( 1 ) helper . build ( "downArrow" ) helper . moveDown ( 1 )…" at bounding box center [546, 268] width 244 height 287
click at [531, 125] on div "helper . moveRight ( 1 ) helper . build ( "downArrow" ) helper . moveDown ( 1 )…" at bounding box center [546, 268] width 244 height 287
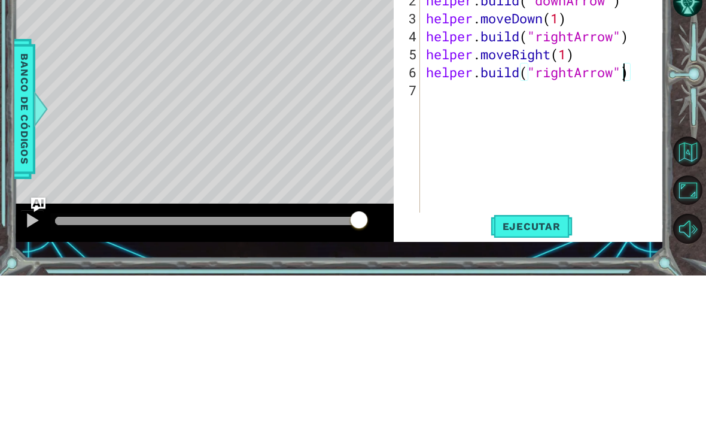
scroll to position [0, 9]
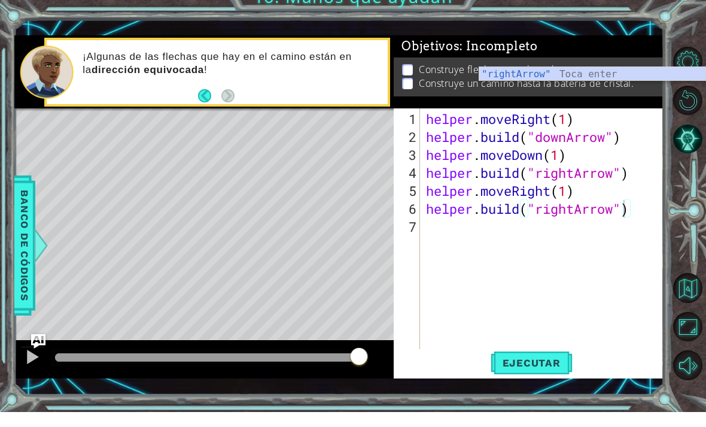
type textarea "[DOMAIN_NAME]("rightArrow")"
click at [537, 370] on button "Ejecutar" at bounding box center [532, 377] width 82 height 27
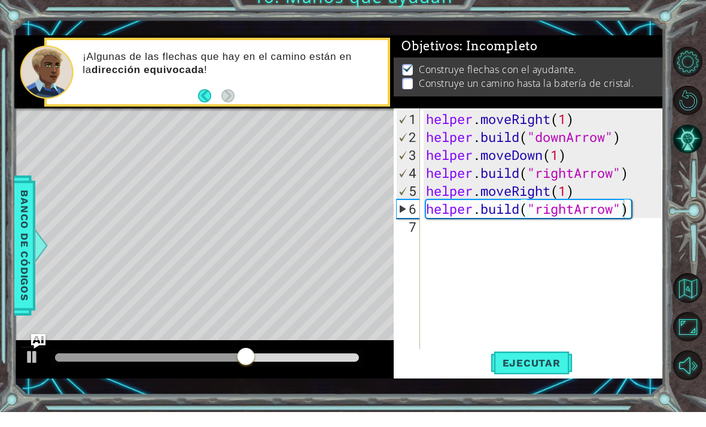
scroll to position [0, 0]
click at [478, 244] on div "helper . moveRight ( 1 ) helper . build ( "downArrow" ) helper . moveDown ( 1 )…" at bounding box center [546, 268] width 244 height 287
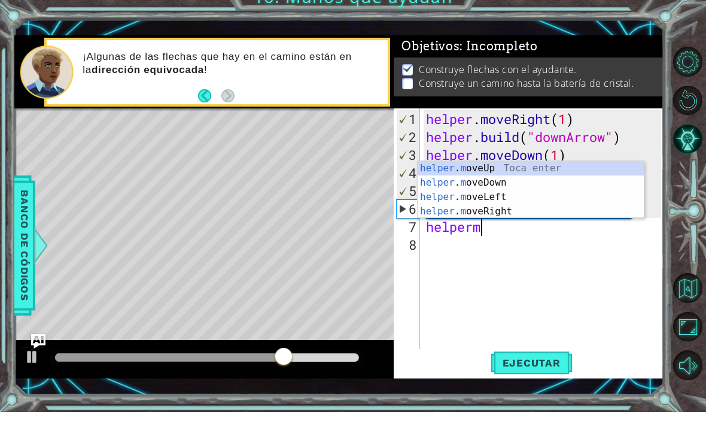
scroll to position [0, 2]
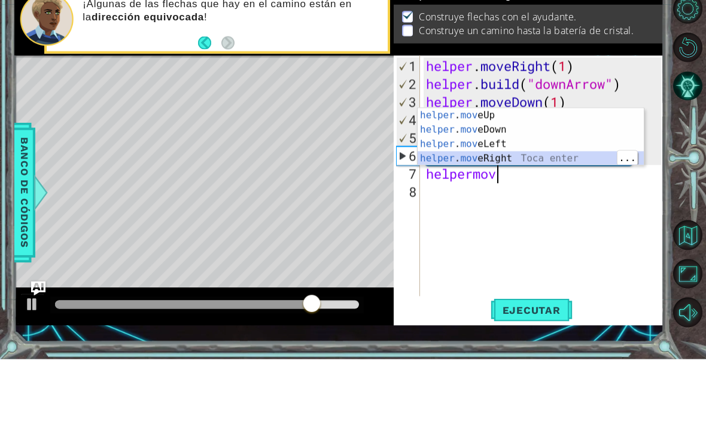
click at [537, 176] on div "helper . mov eUp Toca enter helper . mov eDown Toca enter helper . mov eLeft To…" at bounding box center [531, 219] width 226 height 86
type textarea "helper.moveRight(1)"
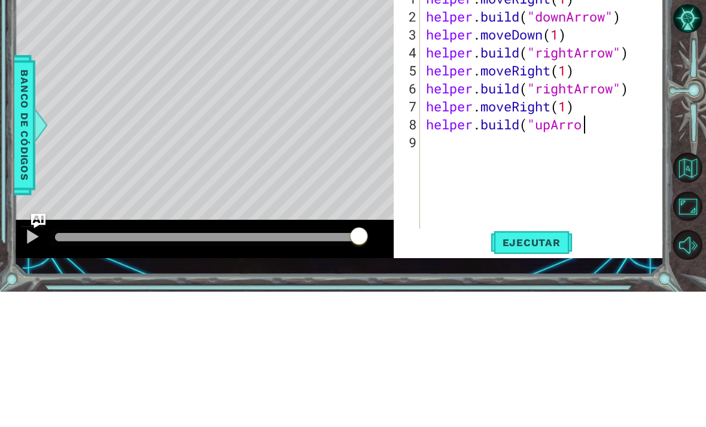
scroll to position [0, 7]
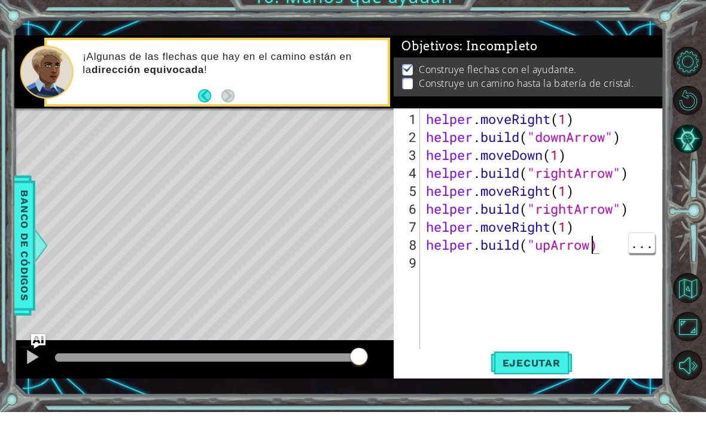
click at [596, 252] on div "helper . moveRight ( 1 ) helper . build ( "downArrow" ) helper . moveDown ( 1 )…" at bounding box center [546, 268] width 244 height 287
type textarea "[DOMAIN_NAME]("upArrow")"
click at [538, 372] on span "Ejecutar" at bounding box center [532, 378] width 82 height 12
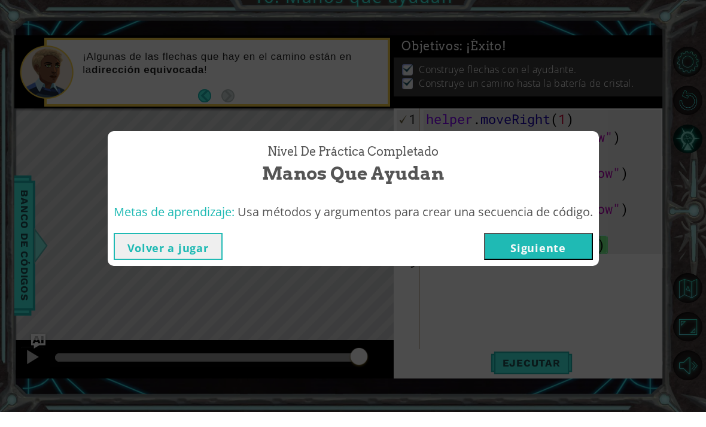
click at [560, 248] on button "Siguiente" at bounding box center [538, 261] width 109 height 27
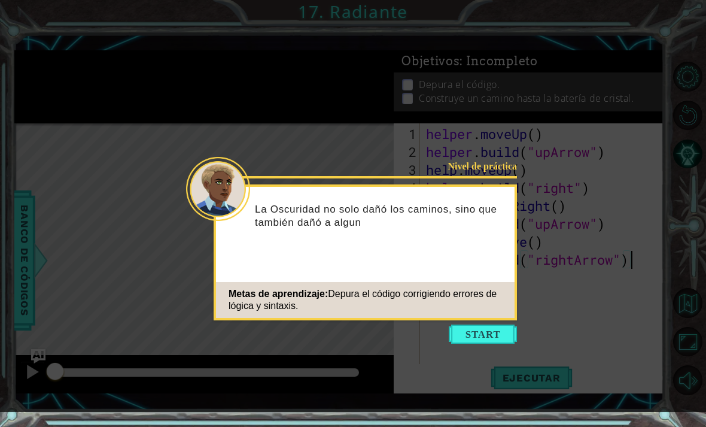
click at [500, 341] on button "Start" at bounding box center [483, 333] width 68 height 19
